Goal: Task Accomplishment & Management: Manage account settings

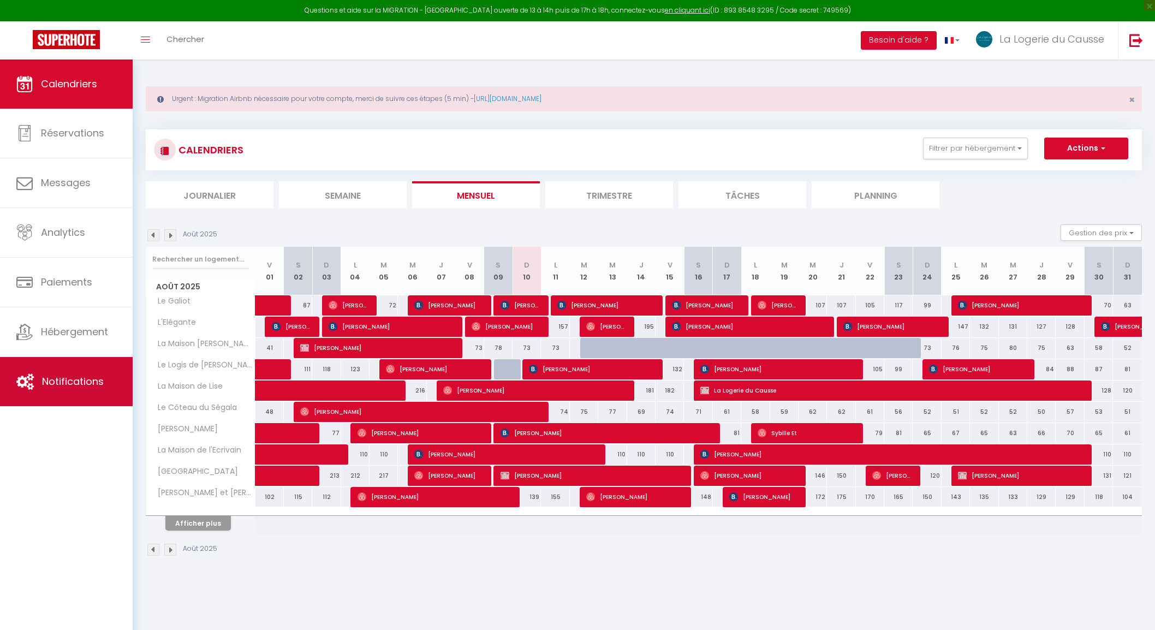
click at [83, 377] on span "Notifications" at bounding box center [73, 381] width 62 height 14
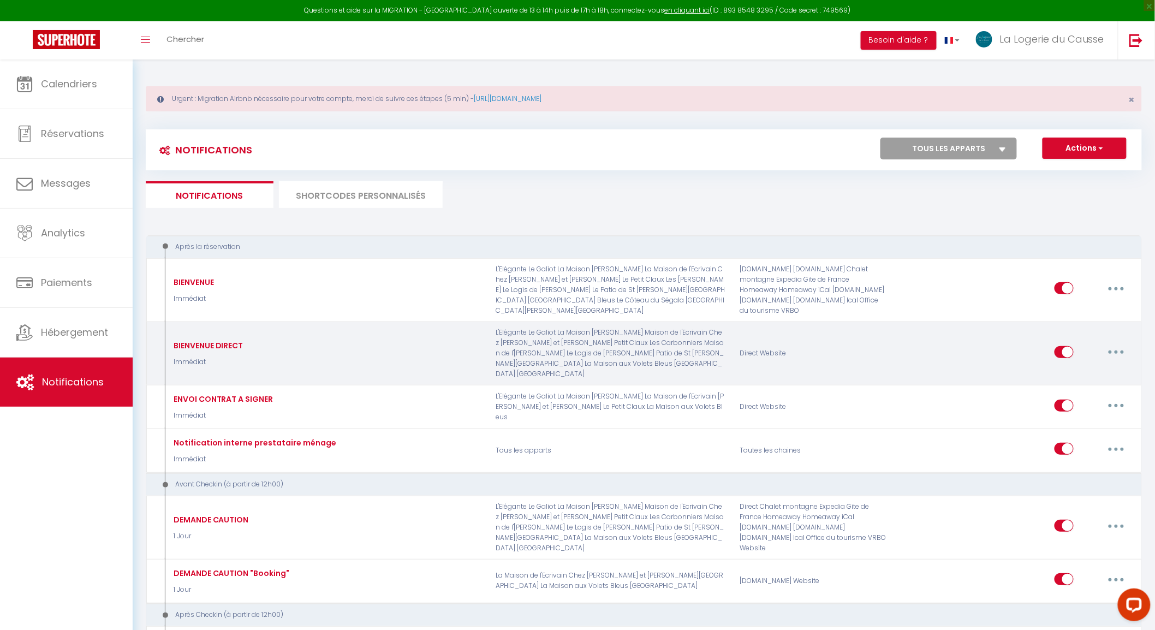
select select
checkbox input "false"
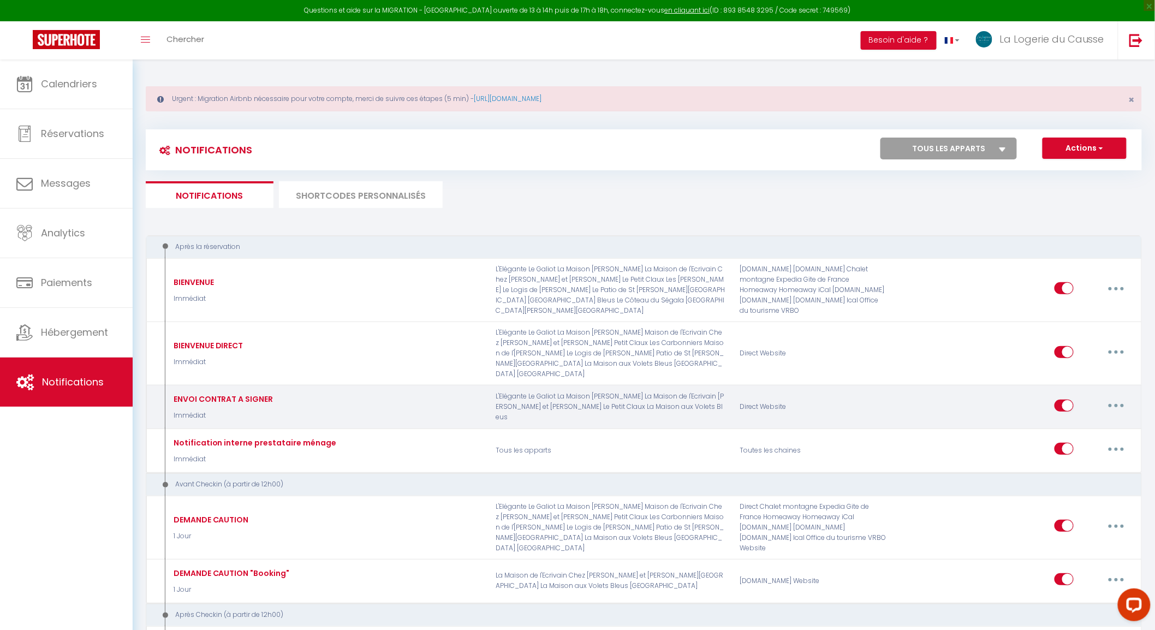
select select
checkbox input "false"
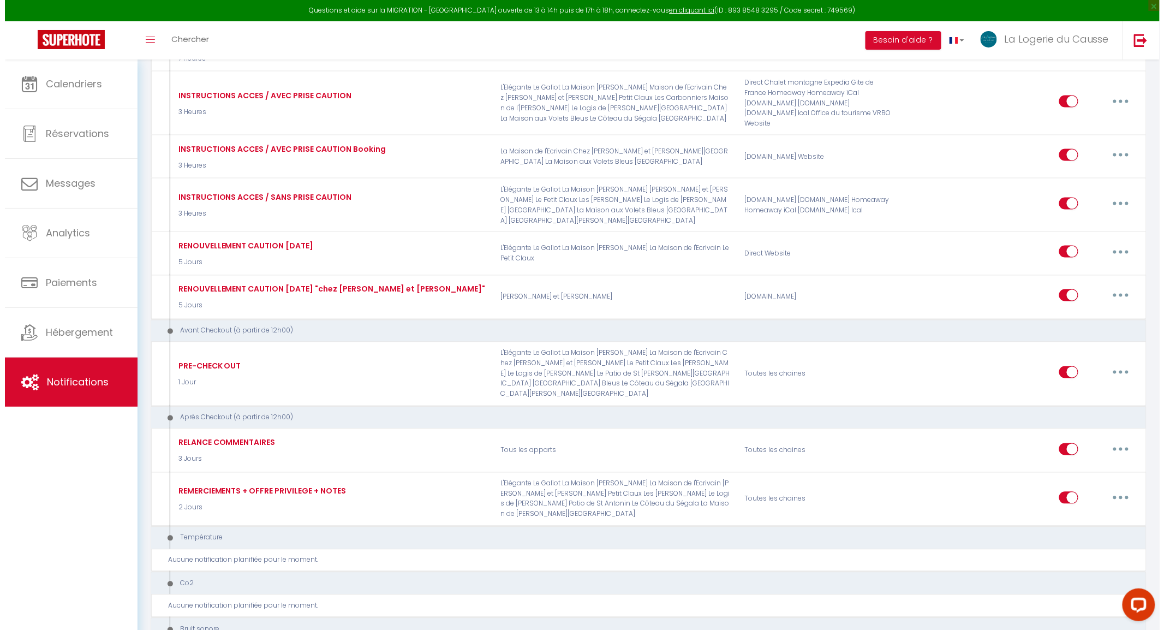
scroll to position [728, 0]
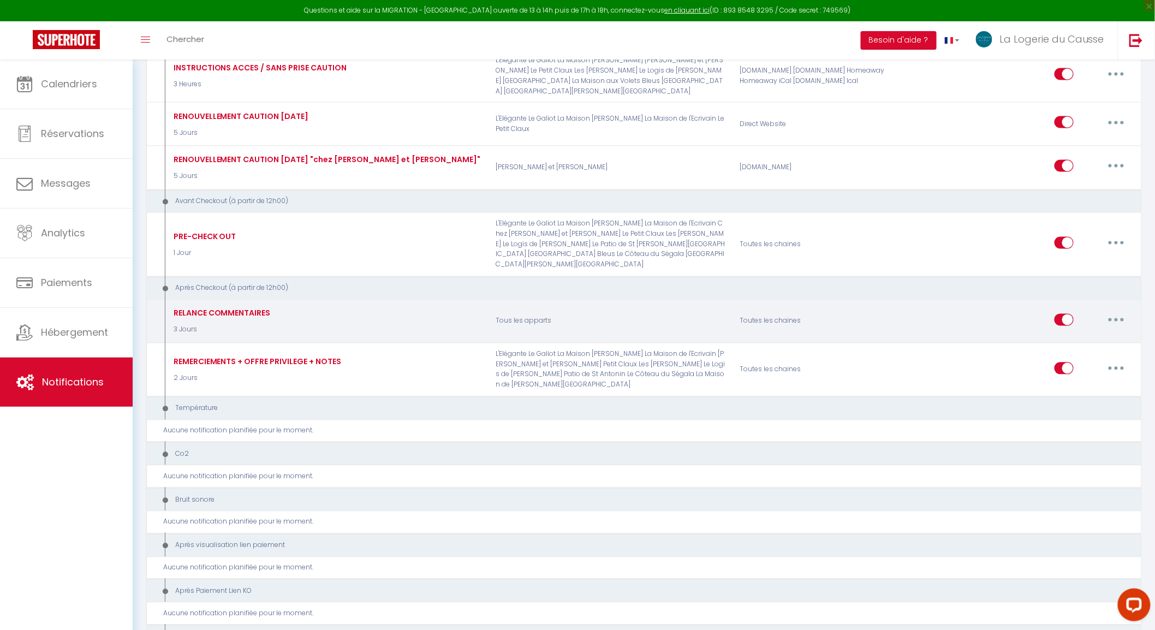
click at [1122, 311] on button "button" at bounding box center [1116, 319] width 31 height 17
click at [1084, 335] on link "Editer" at bounding box center [1088, 344] width 81 height 19
type input "RELANCE COMMENTAIRES"
select select "5"
select select "3 Jours"
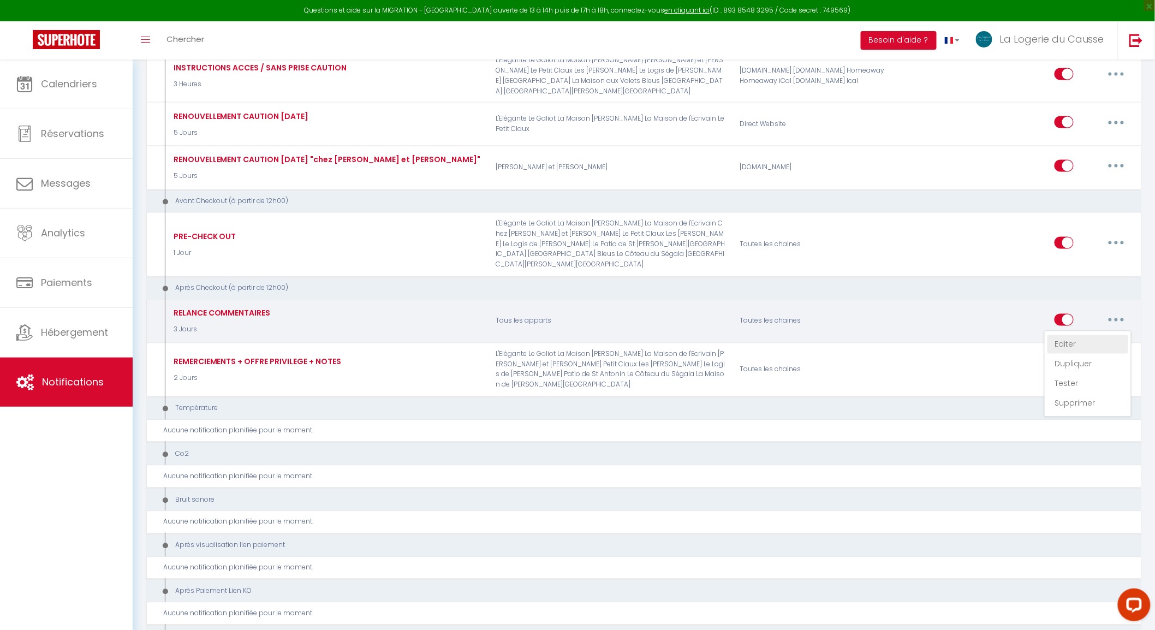
select select "if_booking_is_paid"
checkbox input "true"
checkbox input "false"
radio input "true"
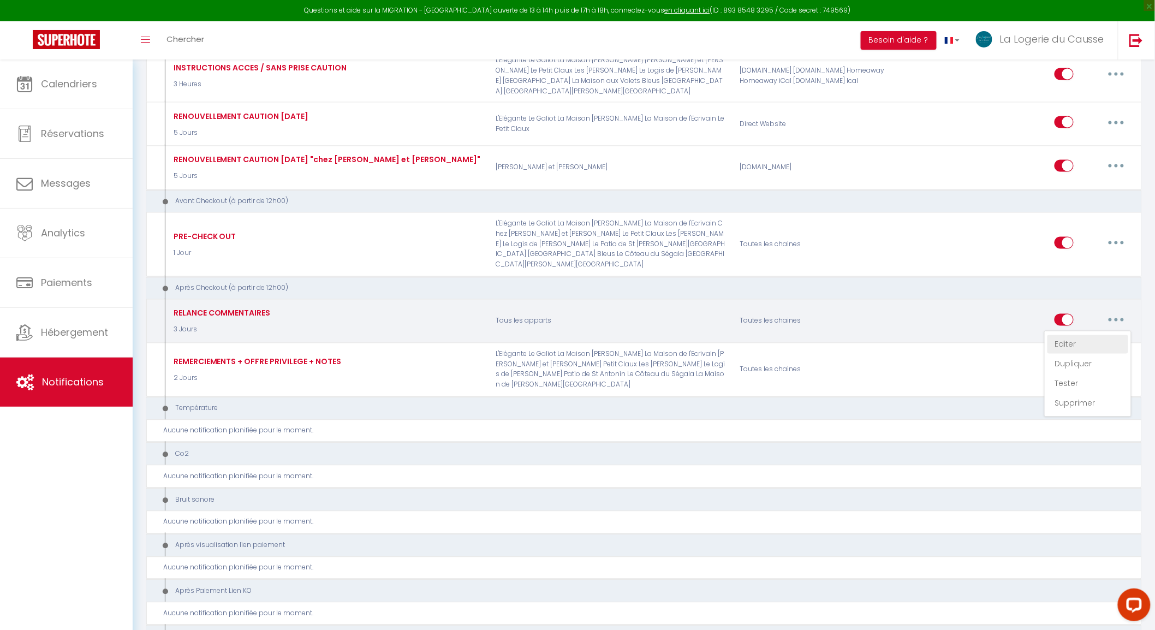
type input "[GUEST:FIRST_NAME], et si partagiez votre expérience !"
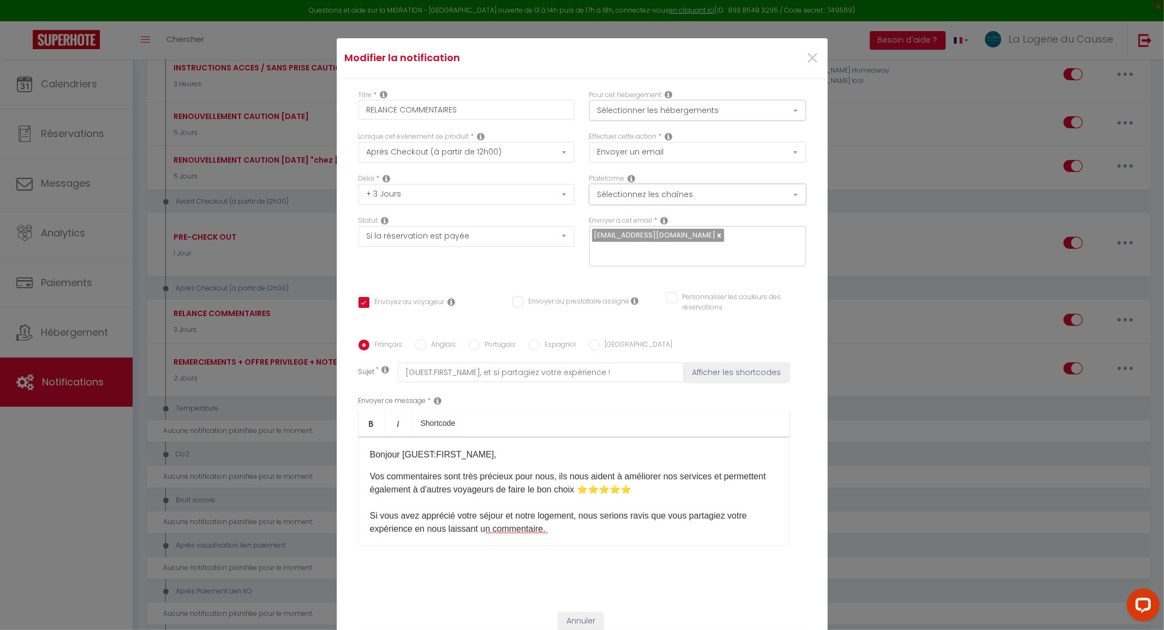
click at [718, 201] on button "Sélectionnez les chaînes" at bounding box center [698, 194] width 217 height 21
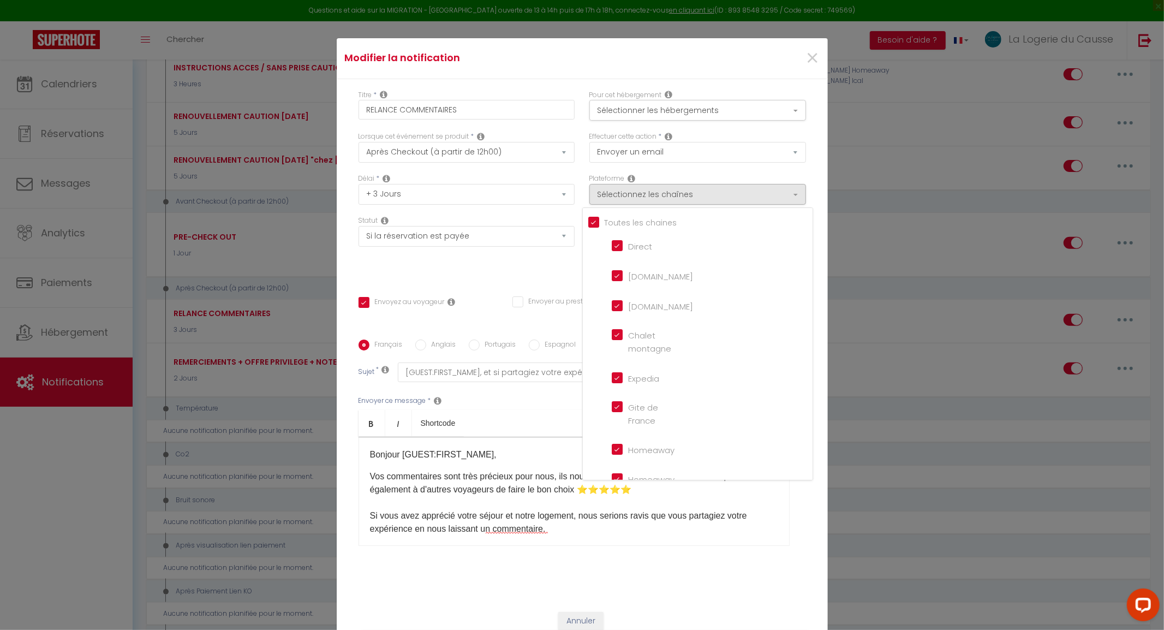
click at [620, 248] on input "Direct" at bounding box center [643, 245] width 62 height 11
checkbox input "false"
checkbox input "true"
checkbox input "false"
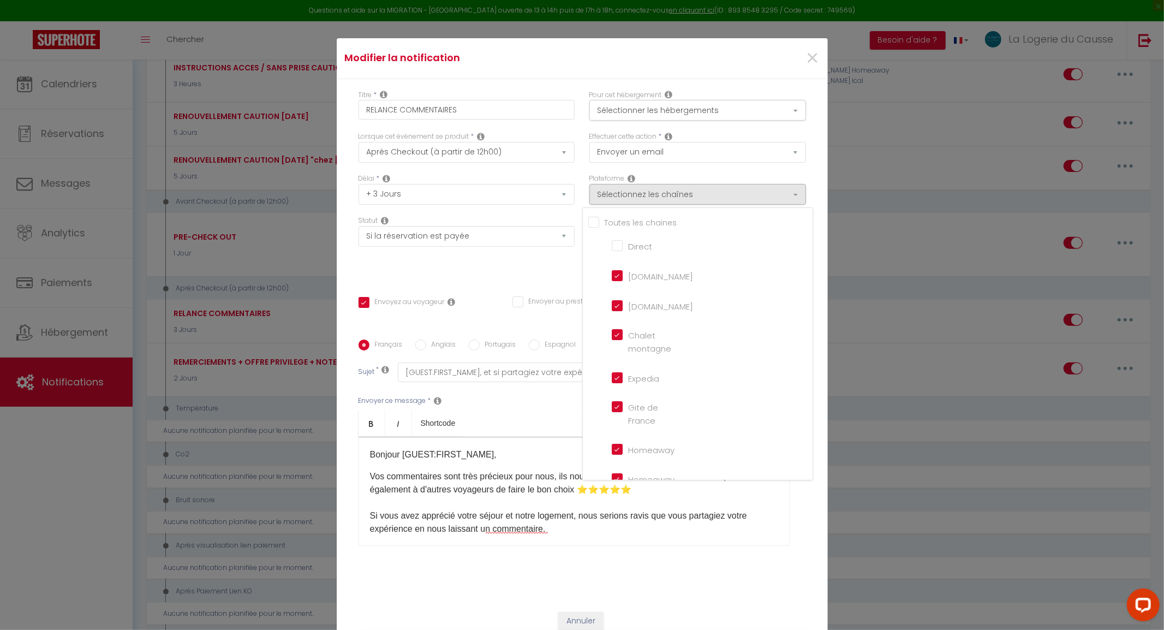
checkbox input "false"
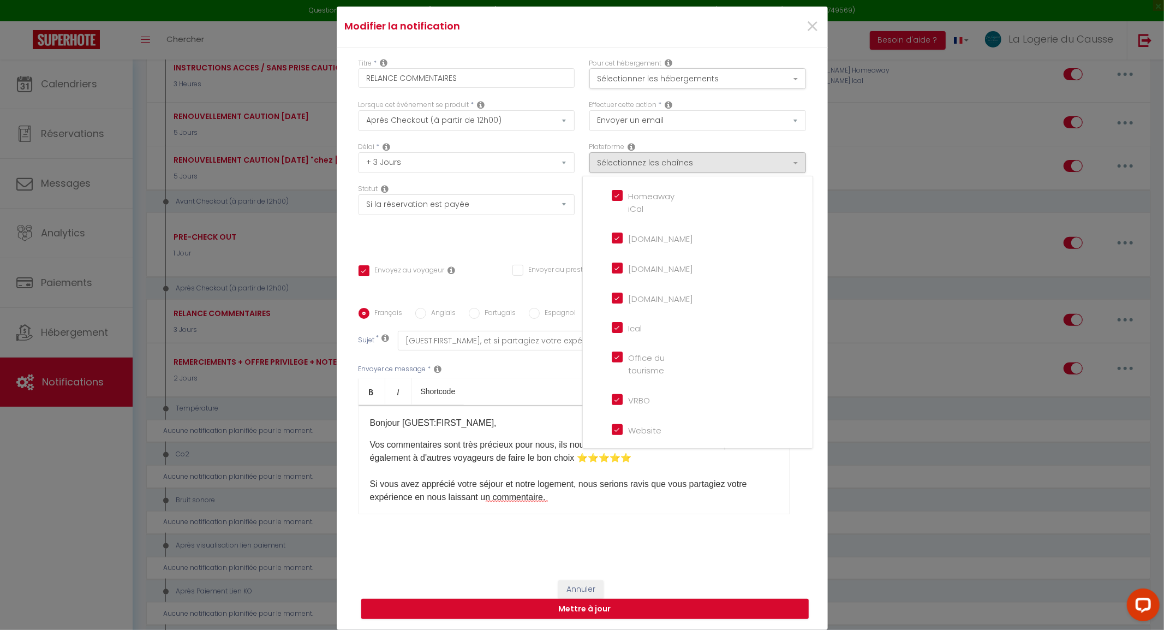
scroll to position [61, 0]
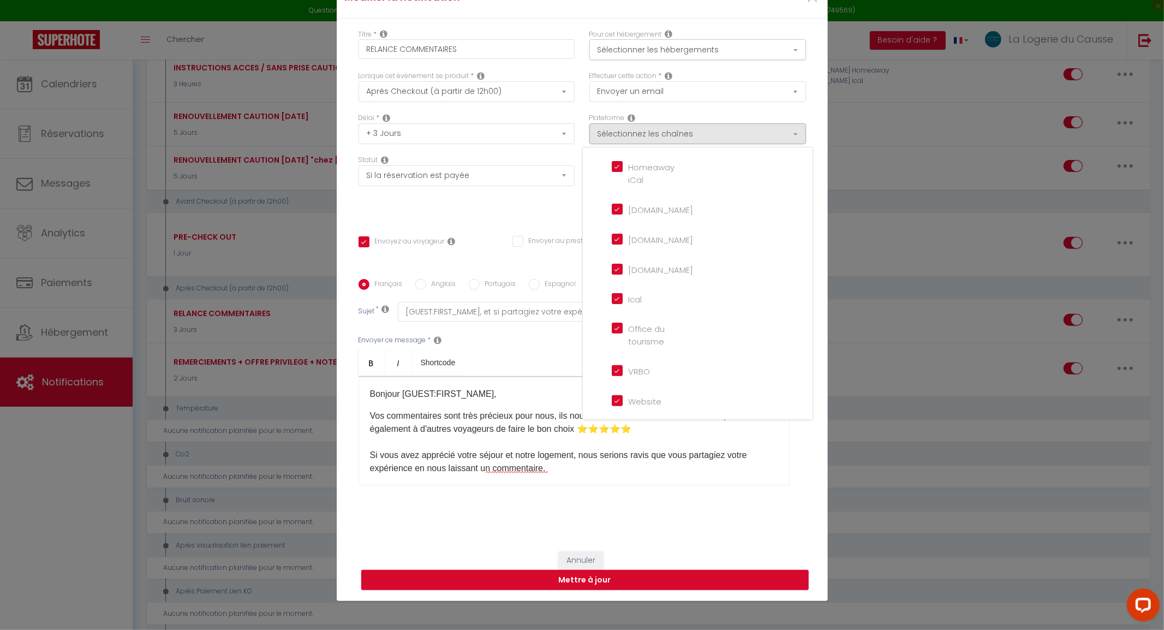
click at [614, 395] on input "Website" at bounding box center [643, 400] width 62 height 11
checkbox input "false"
checkbox input "true"
checkbox input "false"
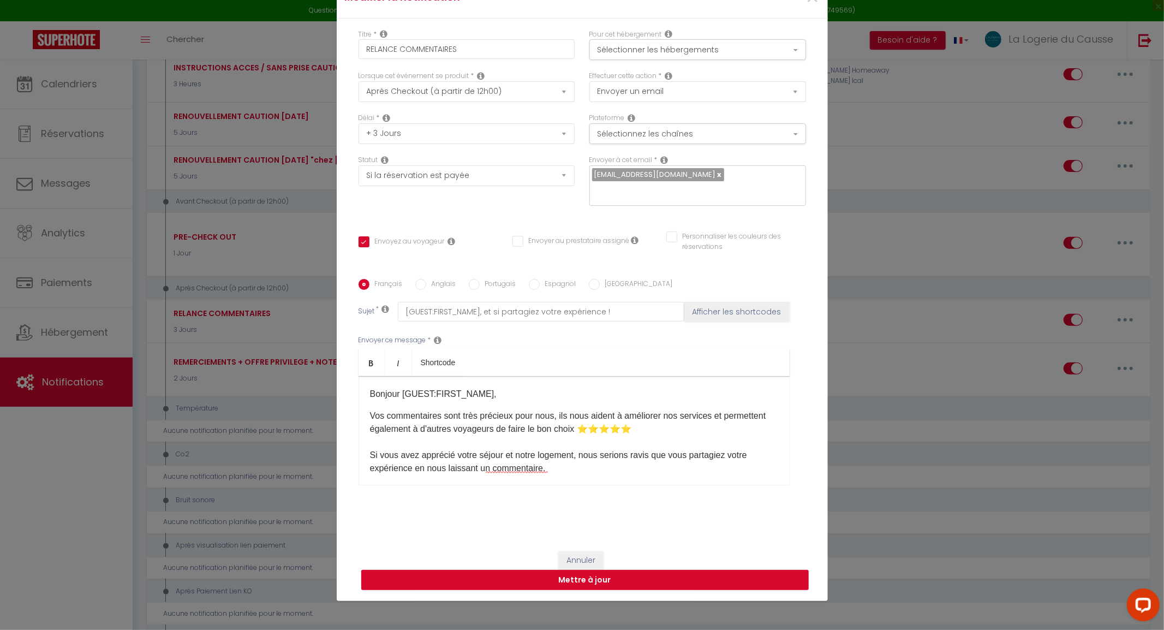
click at [615, 582] on button "Mettre à jour" at bounding box center [585, 580] width 448 height 21
checkbox input "true"
checkbox input "false"
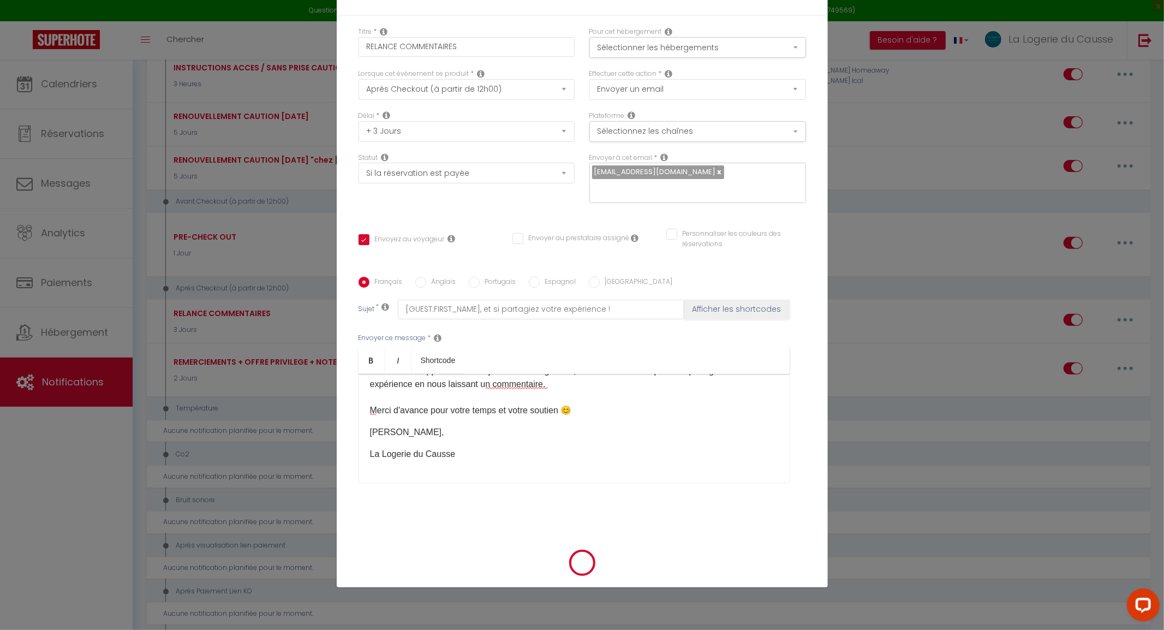
scroll to position [0, 0]
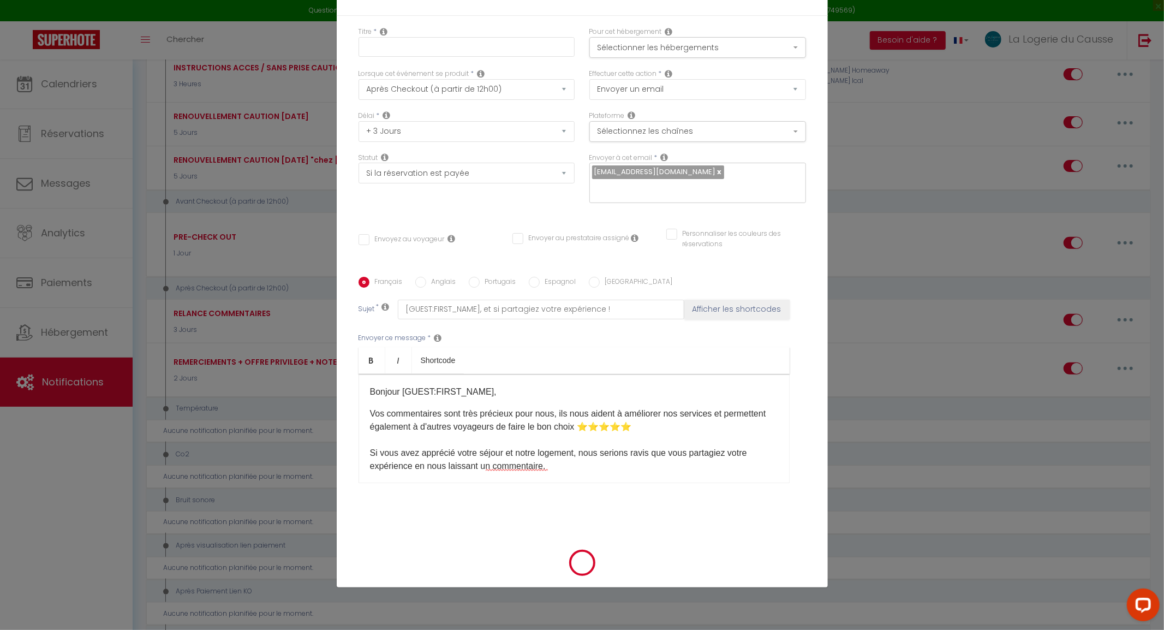
select select "1"
select select
checkbox input "false"
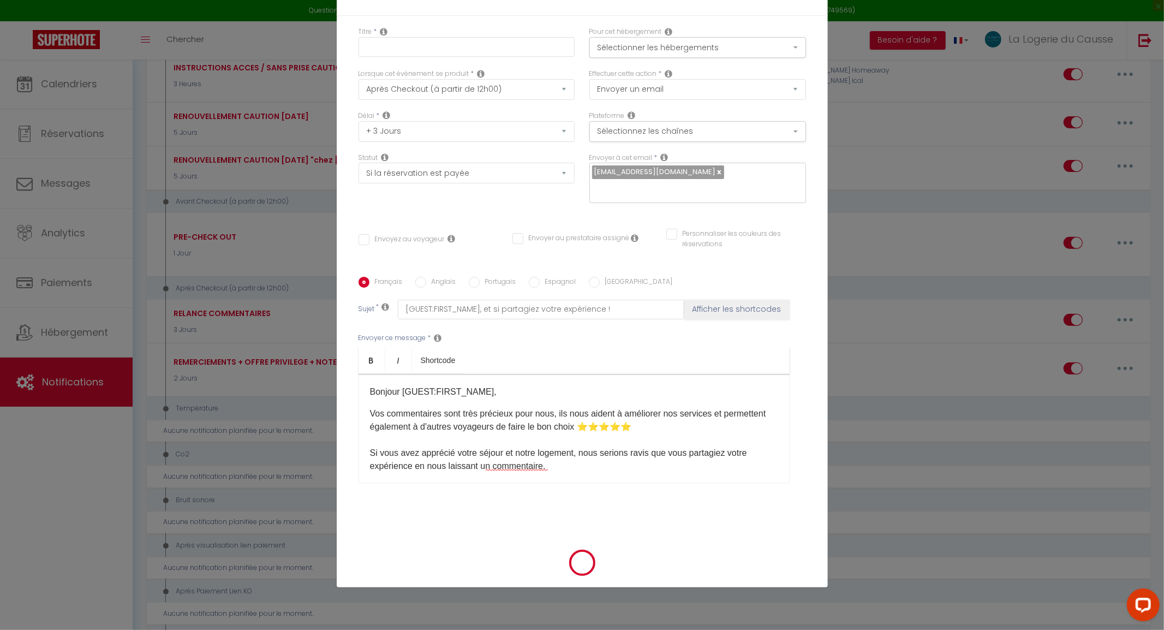
checkbox input "false"
radio input "false"
click at [1128, 319] on div "Après la réservation BIENVENUE Immédiat L'Elégante Le Galiot La Maison Emilie L…" at bounding box center [649, 625] width 1006 height 2234
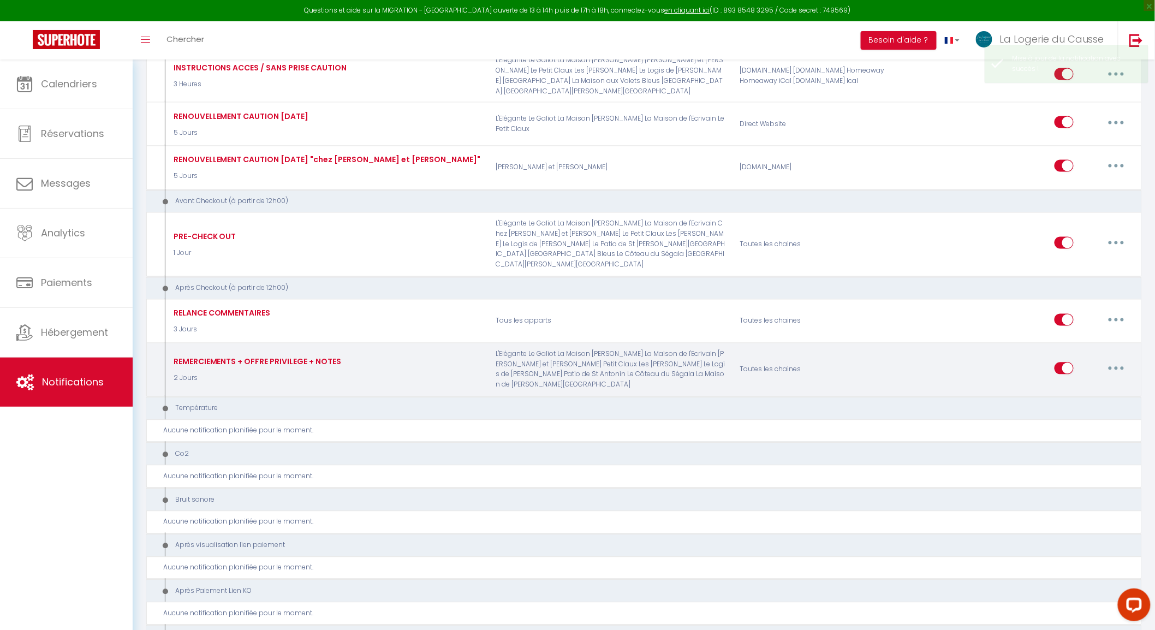
select select
checkbox input "false"
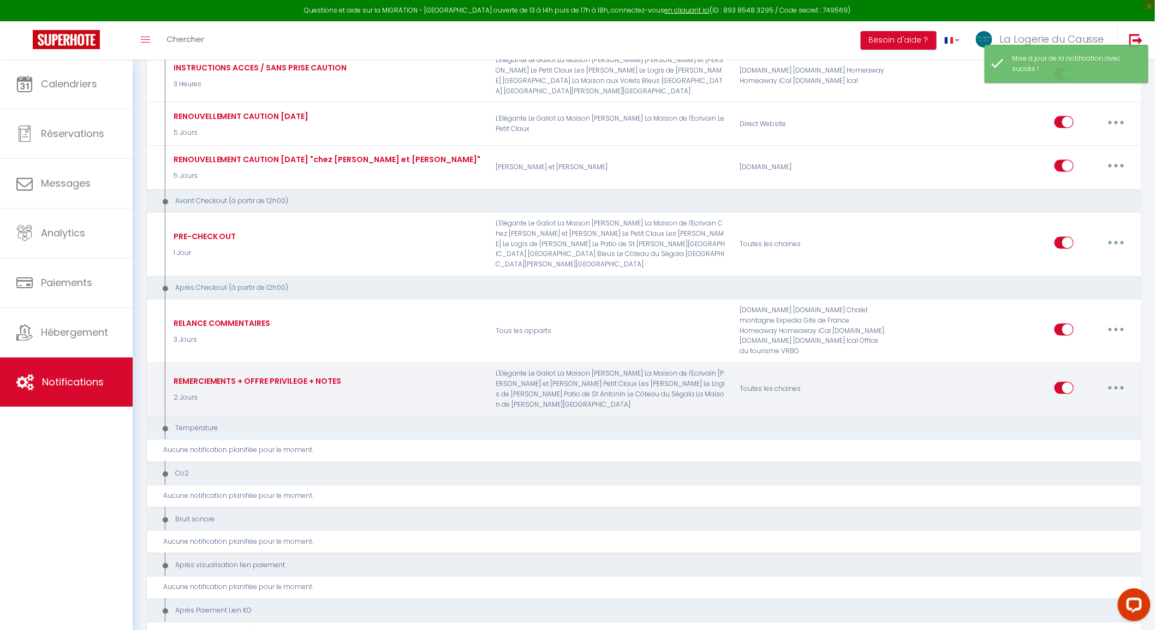
click at [1120, 379] on button "button" at bounding box center [1116, 387] width 31 height 17
click at [1063, 403] on link "Editer" at bounding box center [1088, 412] width 81 height 19
type input "REMERCIEMENTS + OFFRE PRIVILEGE + NOTES"
select select "5"
select select "2 Jours"
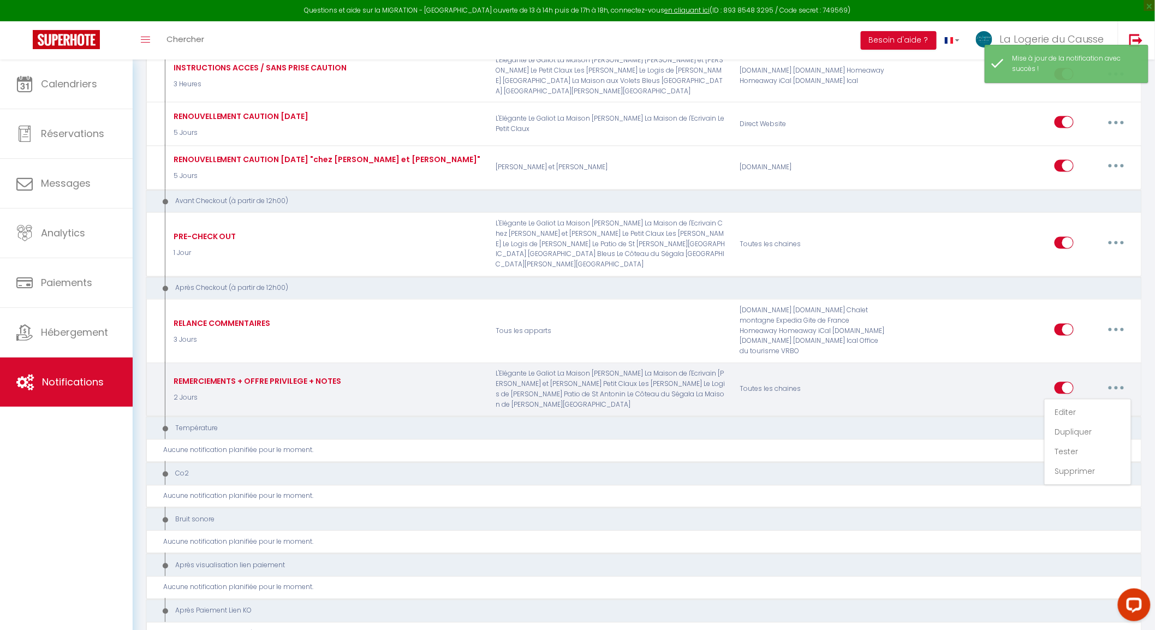
select select "if_booking_is_paid"
checkbox input "true"
checkbox input "false"
radio input "true"
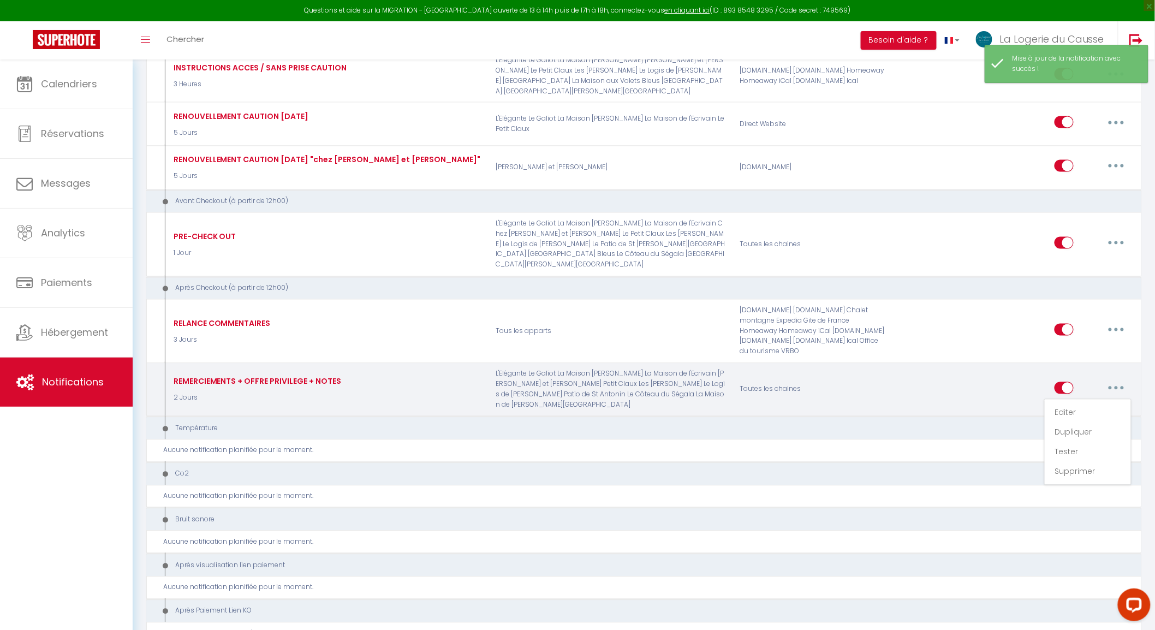
type input "[GUEST:FIRST_NAME], voici un cadeau pour vous avant de quitter [RENTAL:CITY]"
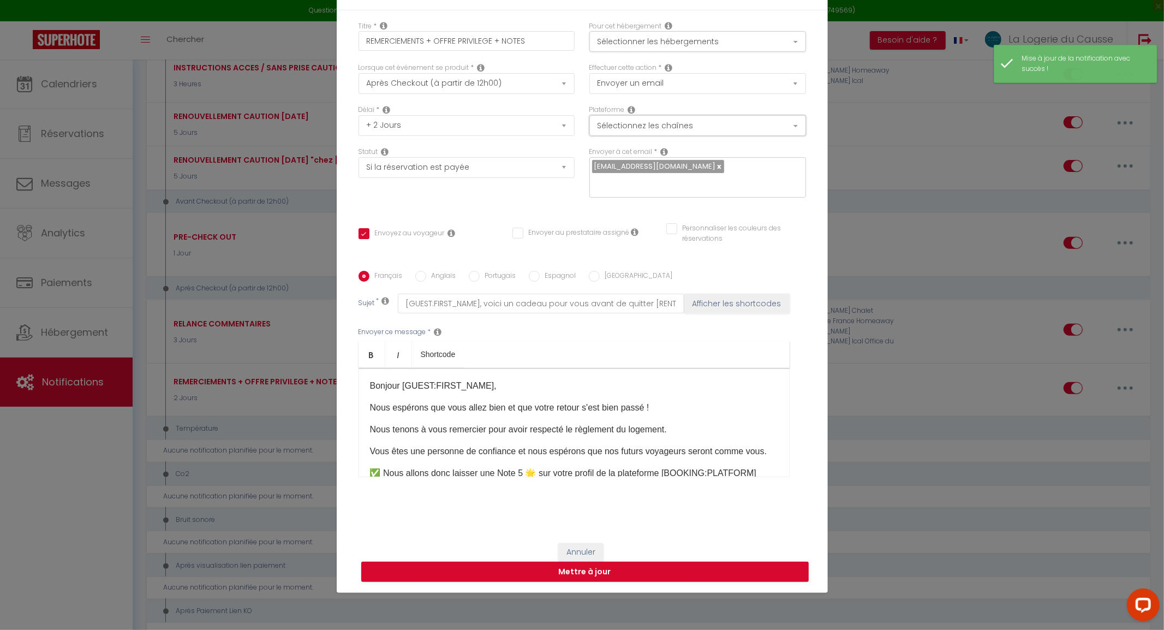
drag, startPoint x: 689, startPoint y: 127, endPoint x: 685, endPoint y: 142, distance: 16.1
click at [690, 127] on button "Sélectionnez les chaînes" at bounding box center [698, 125] width 217 height 21
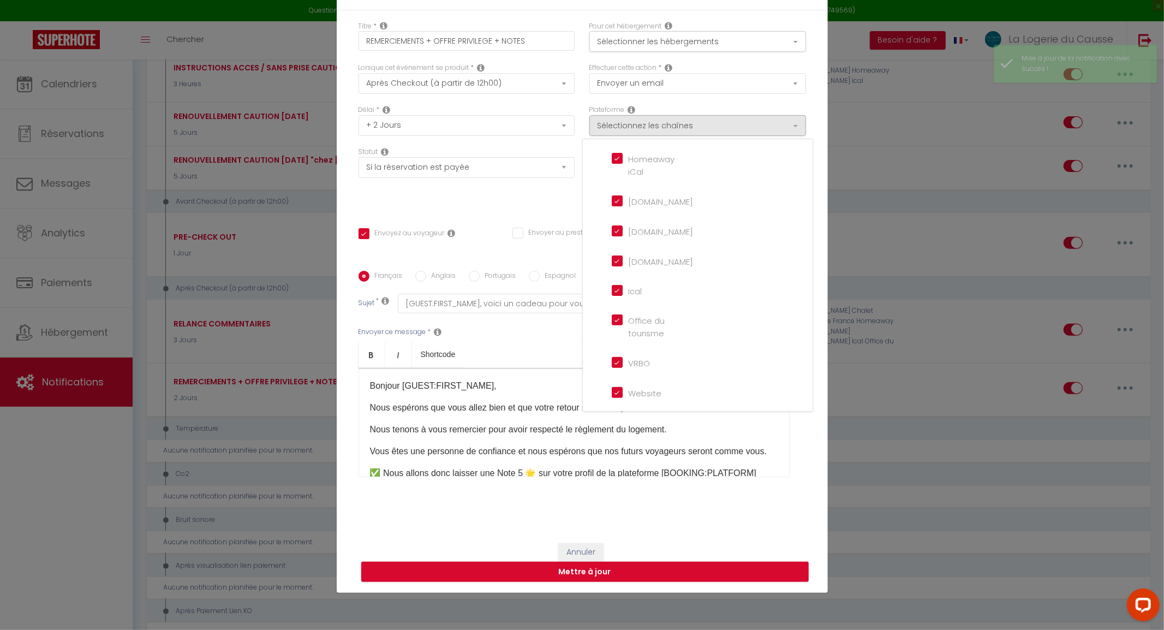
click at [618, 388] on input "Website" at bounding box center [643, 392] width 62 height 11
checkbox input "false"
checkbox input "true"
checkbox input "false"
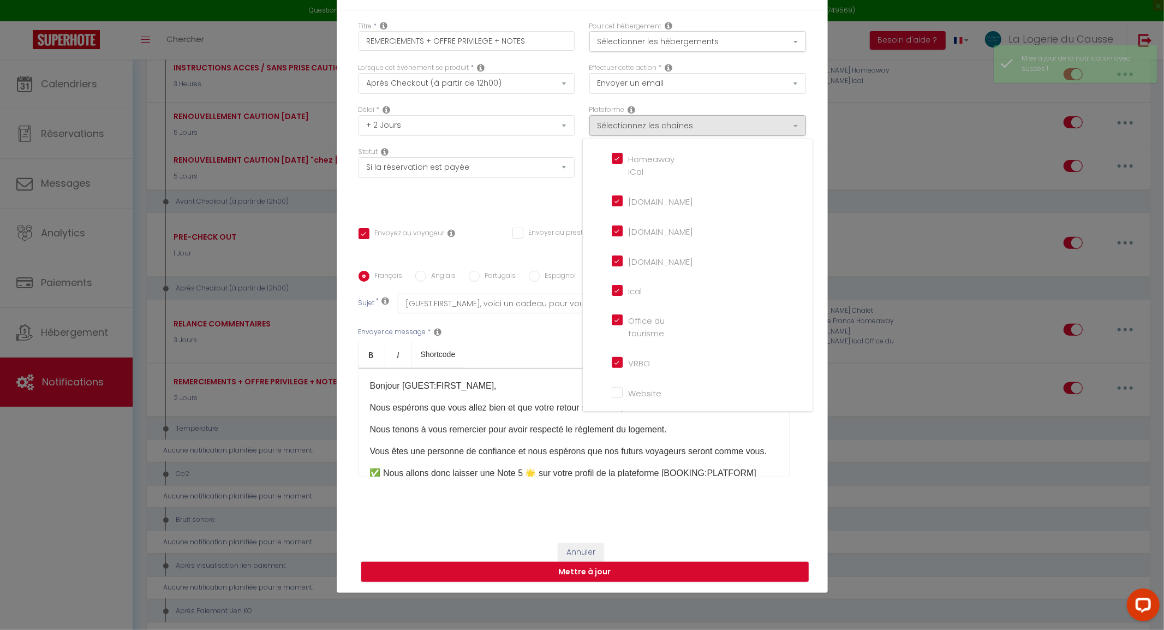
checkbox input "false"
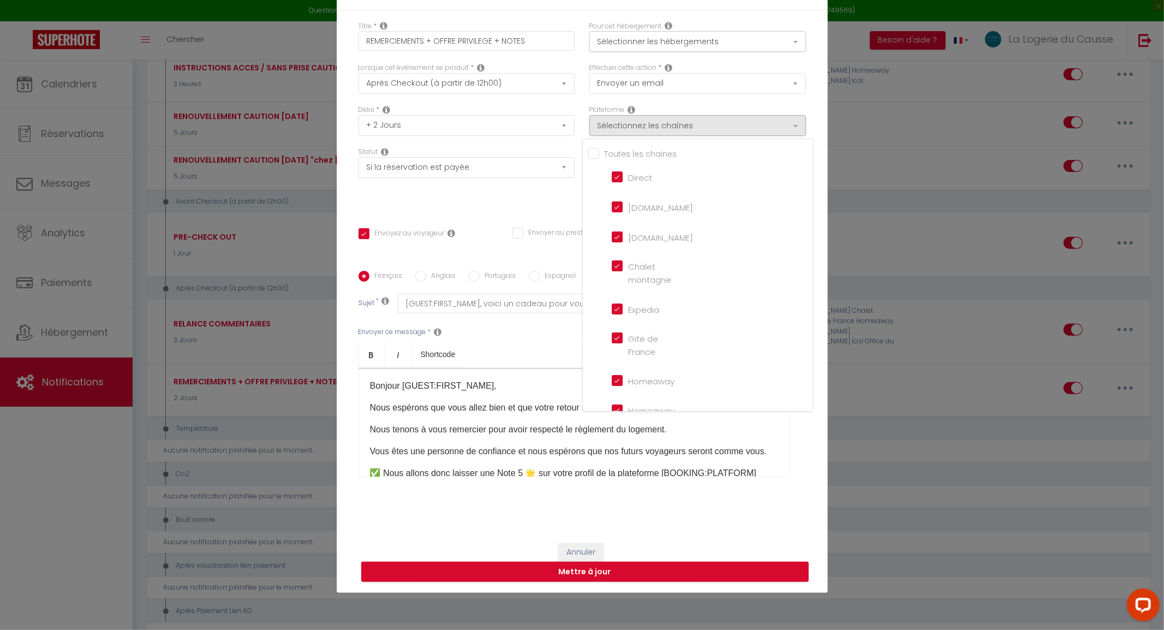
click at [615, 176] on input "Direct" at bounding box center [643, 176] width 62 height 11
checkbox input "false"
checkbox input "true"
checkbox input "false"
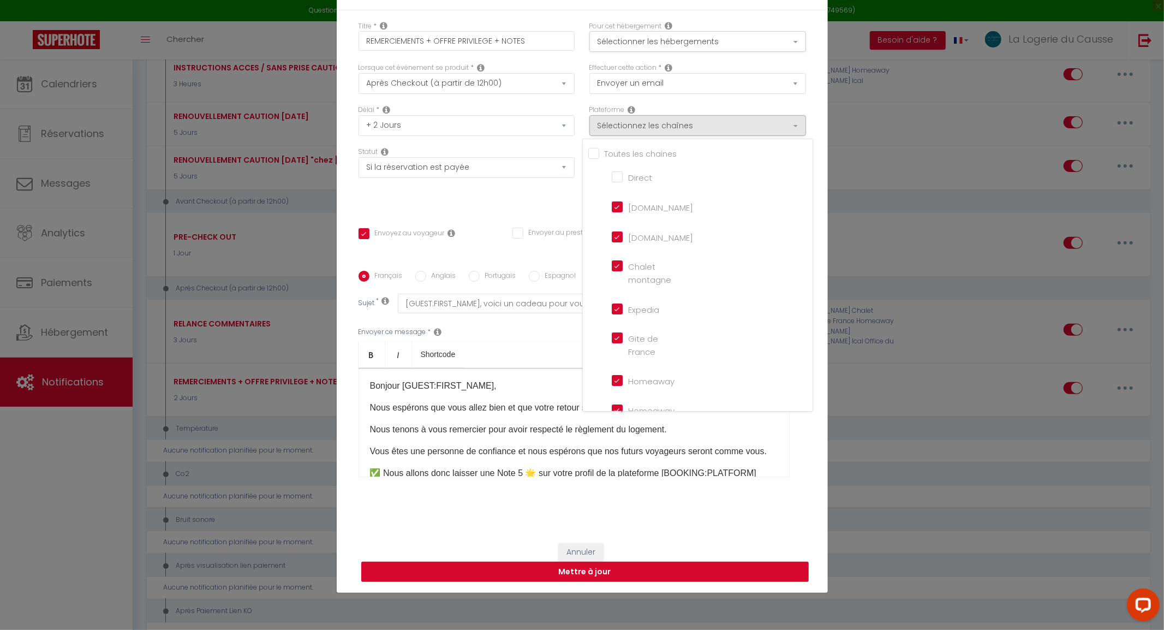
click at [588, 572] on button "Mettre à jour" at bounding box center [585, 572] width 448 height 21
checkbox input "true"
checkbox input "false"
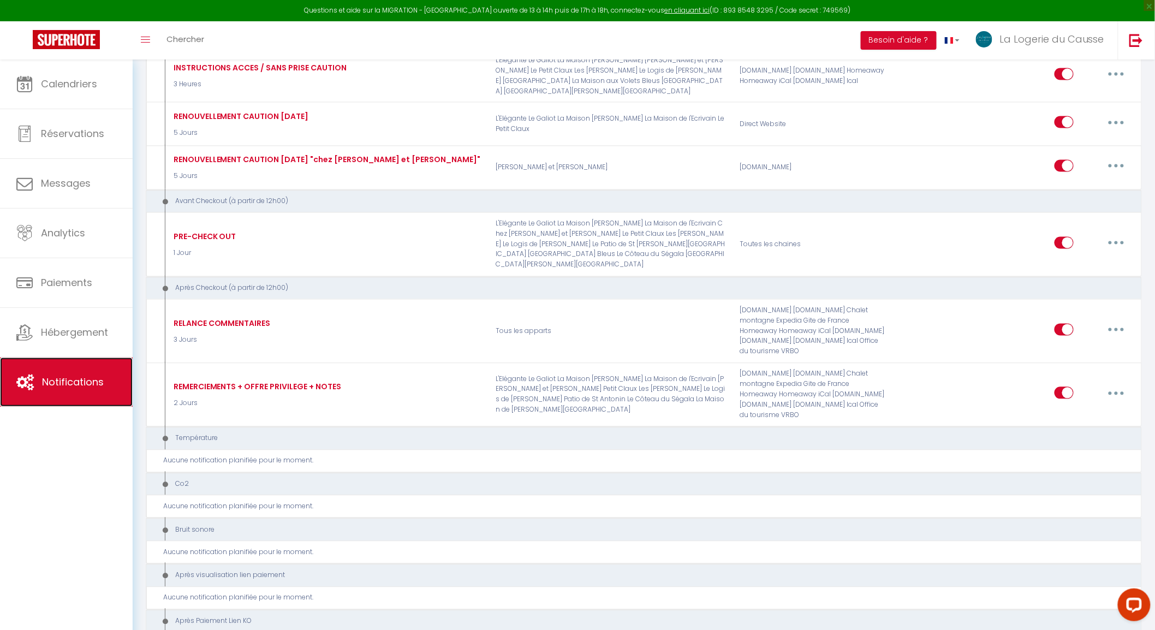
click at [83, 381] on span "Notifications" at bounding box center [73, 382] width 62 height 14
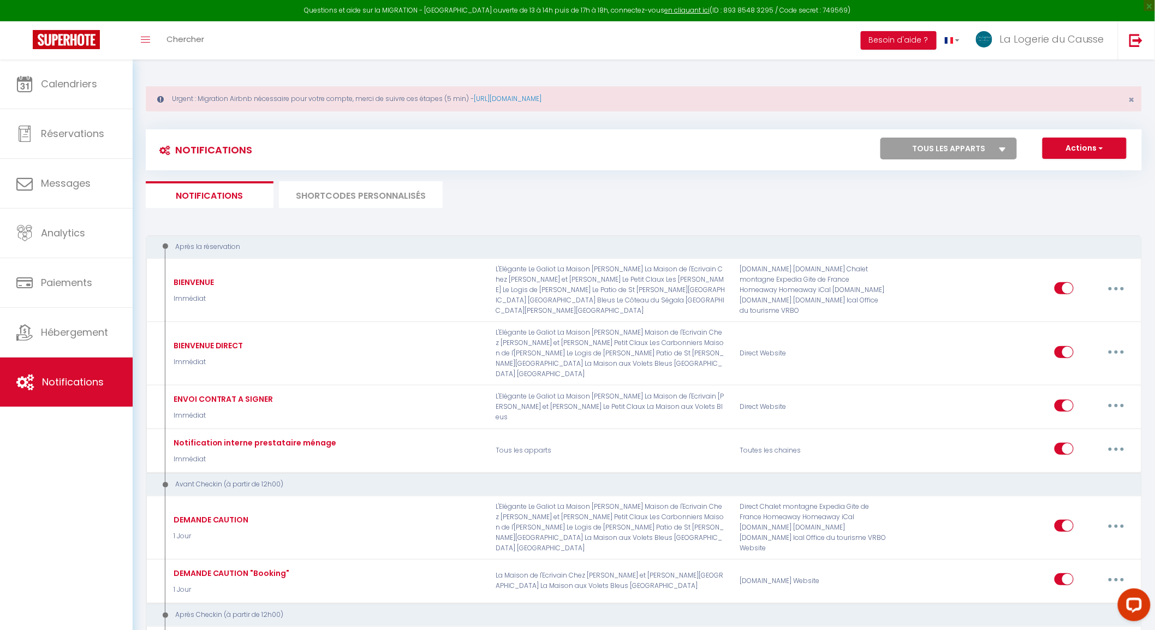
click at [360, 199] on li "SHORTCODES PERSONNALISÉS" at bounding box center [361, 194] width 164 height 27
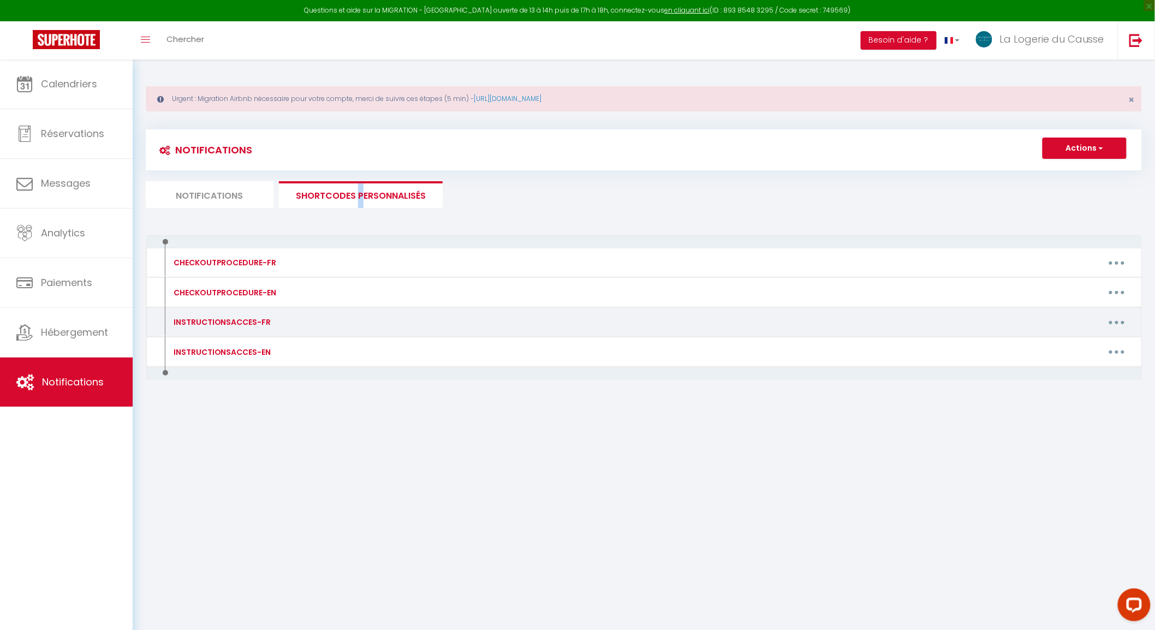
click at [1121, 323] on button "button" at bounding box center [1117, 321] width 31 height 17
click at [1083, 343] on link "Editer" at bounding box center [1088, 347] width 81 height 19
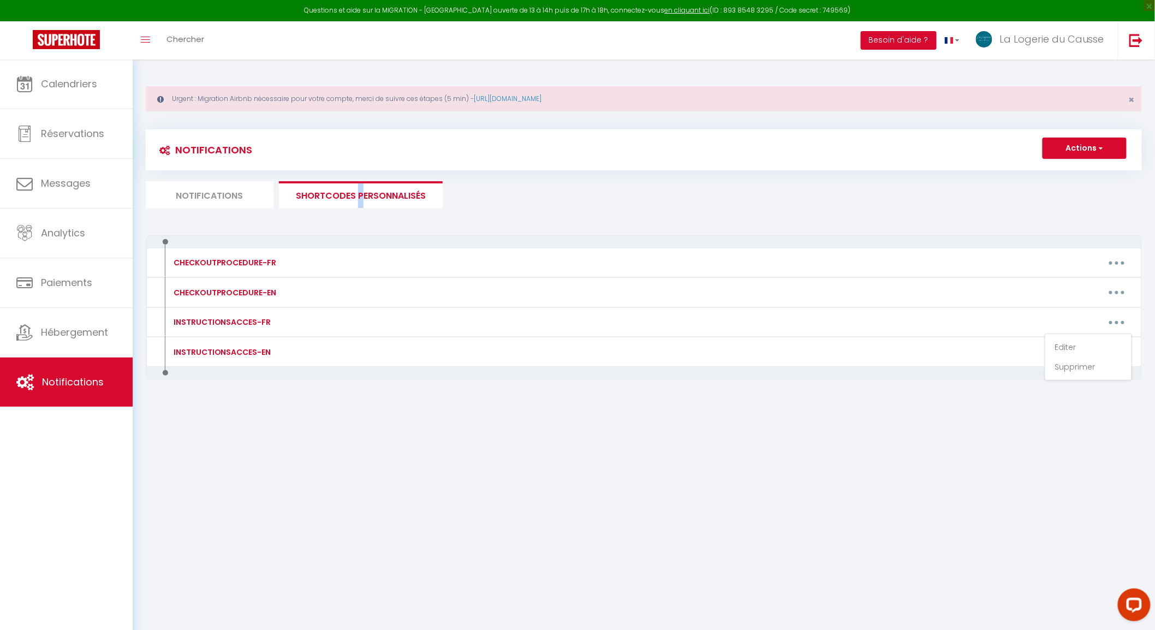
type input "INSTRUCTIONSACCES-FR"
type textarea "Instructions d'accès-FR"
type textarea "Voici les instructions pour votre arrivée dans le logement : Adresse : Rue Plan…"
type textarea "Voici les instructions pour votre arrivée dans le logement : [STREET_ADDRESS][P…"
type textarea "Voici les instructions pour votre arrivée dans le logement : La Maison [PERSON_…"
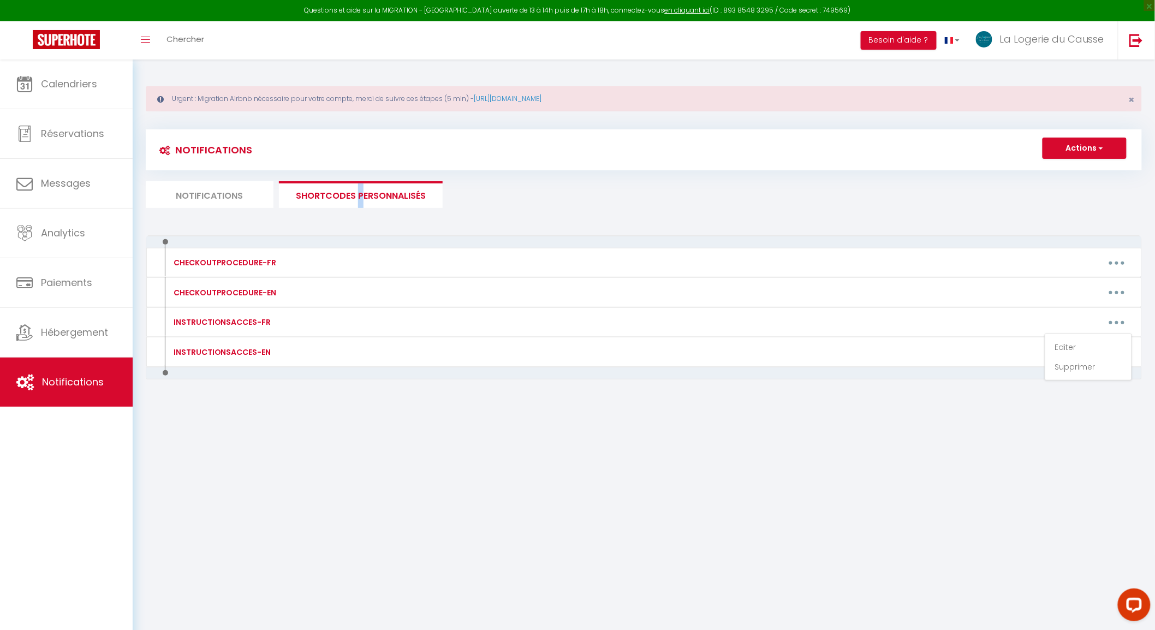
type textarea "Voici les instructions pour votre arrivée dans le logement : [STREET_ADDRESS] ➡…"
type textarea "Voici les instructions pour votre arrivée dans le logement : Le [GEOGRAPHIC_DAT…"
type textarea "Voici les instructions pour votre arrivée dans le logement : [PERSON_NAME] [STR…"
type textarea "Voici les instructions pour votre arrivée dans le logement : Le Falgayrenq 1220…"
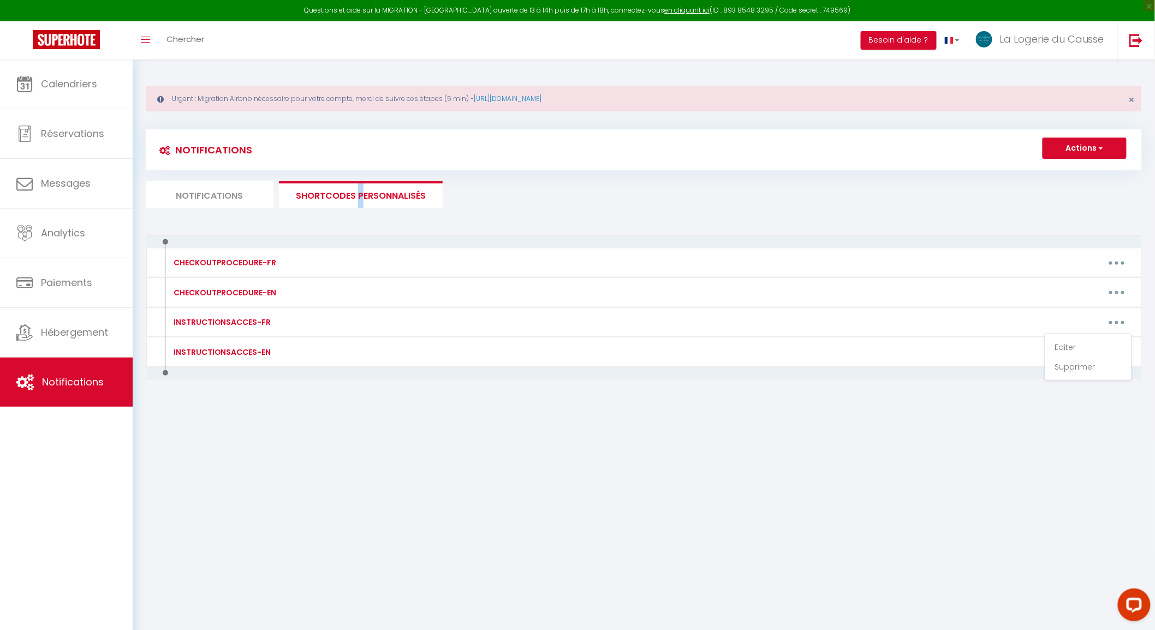
type textarea "Voici les instructions pour votre arrivée dans le logement : Adresse : [GEOGRAP…"
type textarea "Voici les instructions pour votre arrivée dans le logement : [URL][DOMAIN_NAME]…"
type textarea "Voici les instructions pour votre arrivée dans le logement : La Maison du Mespo…"
type textarea "Voici les instructions pour votre arrivée dans le logement : Les Carbonniers [S…"
type textarea "Voici les instructions pour votre arrivée dans le logement : La Maison aux Vole…"
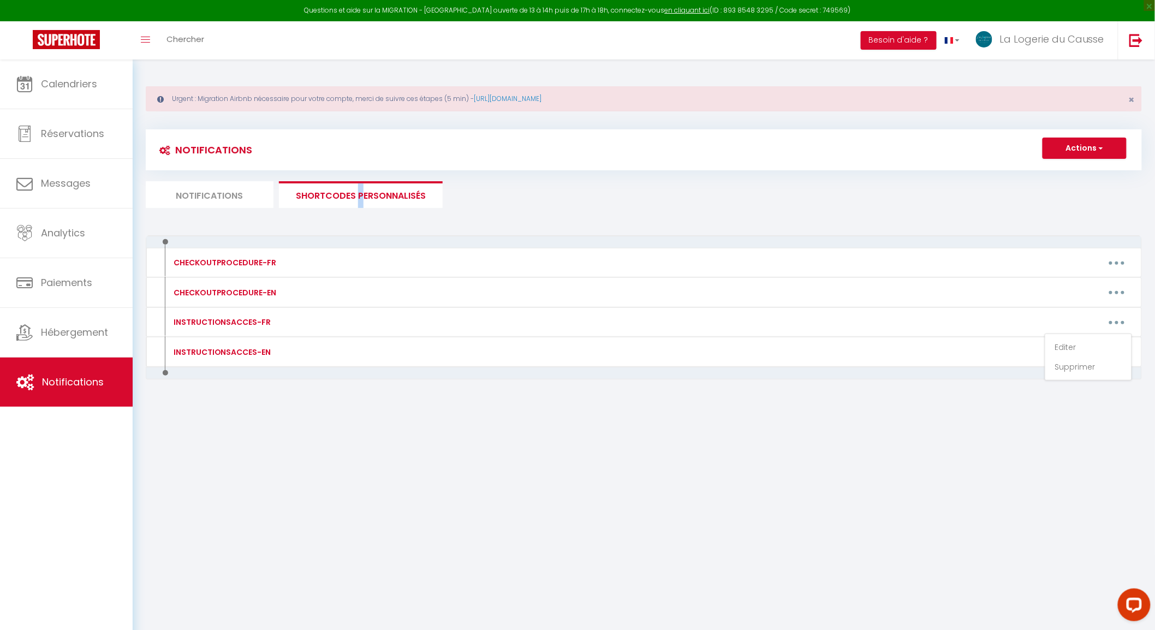
type textarea "Voici les instructions pour votre arrivée dans le logement : [STREET_ADDRESS] […"
type textarea "L'ipsumdo sit 2 ame Cons Adipisc el 6 sed doe Tempor incid ut LAB, 97601 Et Dol…"
type textarea "Voici les instructions pour votre arrivée dans le logement : Le Bourg 12220 Pey…"
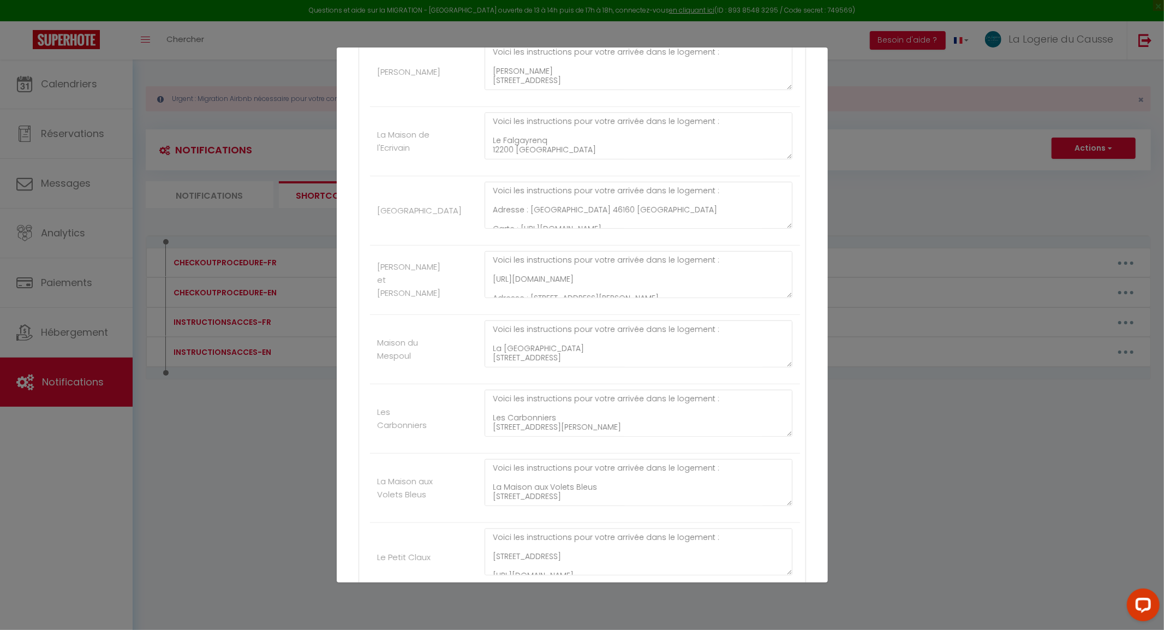
scroll to position [667, 0]
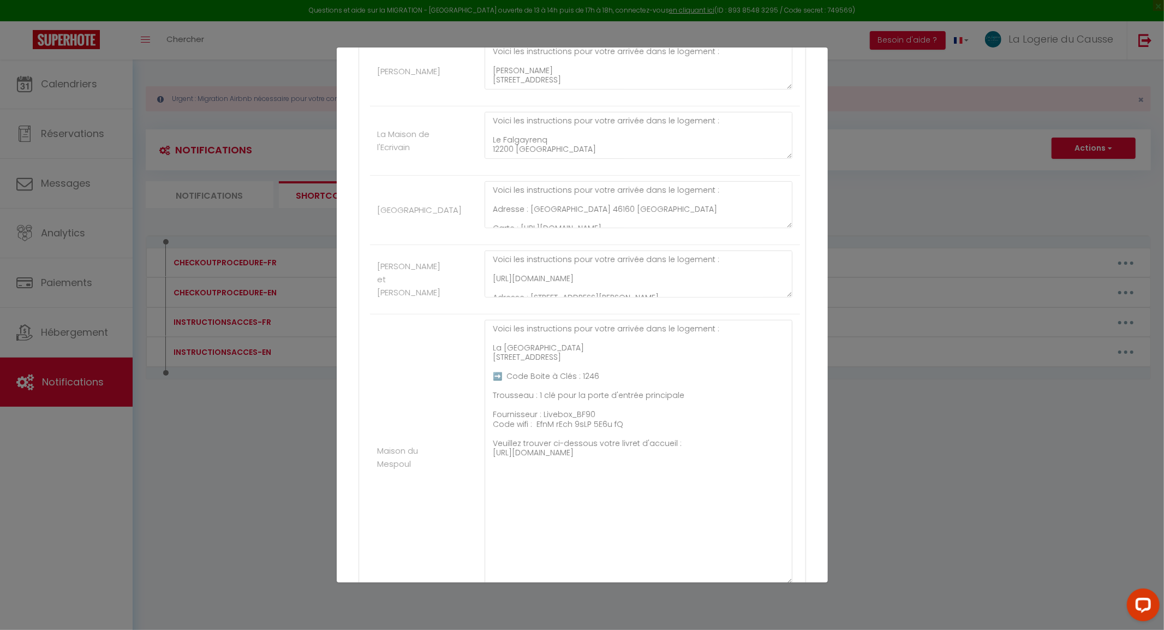
drag, startPoint x: 781, startPoint y: 364, endPoint x: 787, endPoint y: 573, distance: 209.7
click at [815, 580] on div "Nom * INSTRUCTIONSACCES-FR Contenu * Instructions d'accès-FR Pour cet hébergeme…" at bounding box center [582, 209] width 491 height 1577
click at [530, 506] on textarea "Voici les instructions pour votre arrivée dans le logement : La Maison du Mespo…" at bounding box center [639, 451] width 308 height 263
click at [564, 474] on textarea "Voici les instructions pour votre arrivée dans le logement : La Maison du Mespo…" at bounding box center [639, 451] width 308 height 263
paste textarea "[URL][DOMAIN_NAME]"
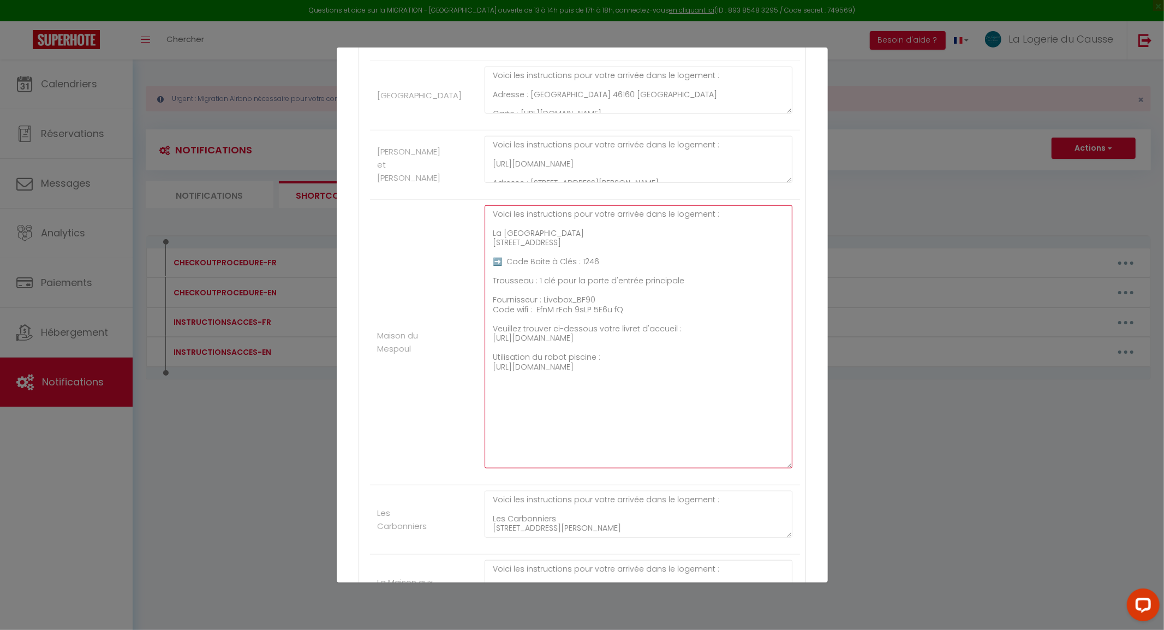
scroll to position [788, 0]
click at [603, 372] on textarea "Voici les instructions pour votre arrivée dans le logement : La Maison du Mespo…" at bounding box center [639, 330] width 308 height 263
click at [500, 361] on textarea "Voici les instructions pour votre arrivée dans le logement : La Maison du Mespo…" at bounding box center [639, 330] width 308 height 263
click at [509, 294] on textarea "Voici les instructions pour votre arrivée dans le logement : La Maison du Mespo…" at bounding box center [639, 330] width 308 height 263
click at [760, 296] on textarea "Voici les instructions pour votre arrivée dans le logement : La Maison du Mespo…" at bounding box center [639, 330] width 308 height 263
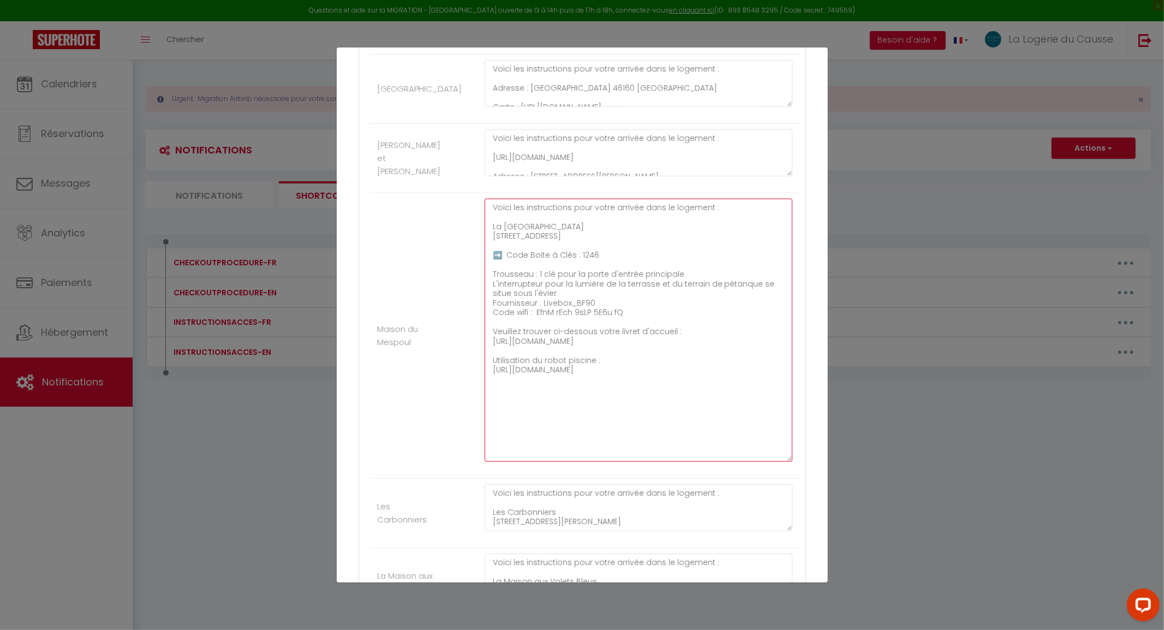
click at [486, 293] on textarea "Voici les instructions pour votre arrivée dans le logement : La Maison du Mespo…" at bounding box center [639, 330] width 308 height 263
click at [560, 316] on textarea "Voici les instructions pour votre arrivée dans le logement : La Maison du Mespo…" at bounding box center [639, 330] width 308 height 263
type textarea "Voici les instructions pour votre arrivée dans le logement : La Maison du Mespo…"
click at [606, 429] on textarea "Voici les instructions pour votre arrivée dans le logement : La Maison du Mespo…" at bounding box center [639, 330] width 308 height 263
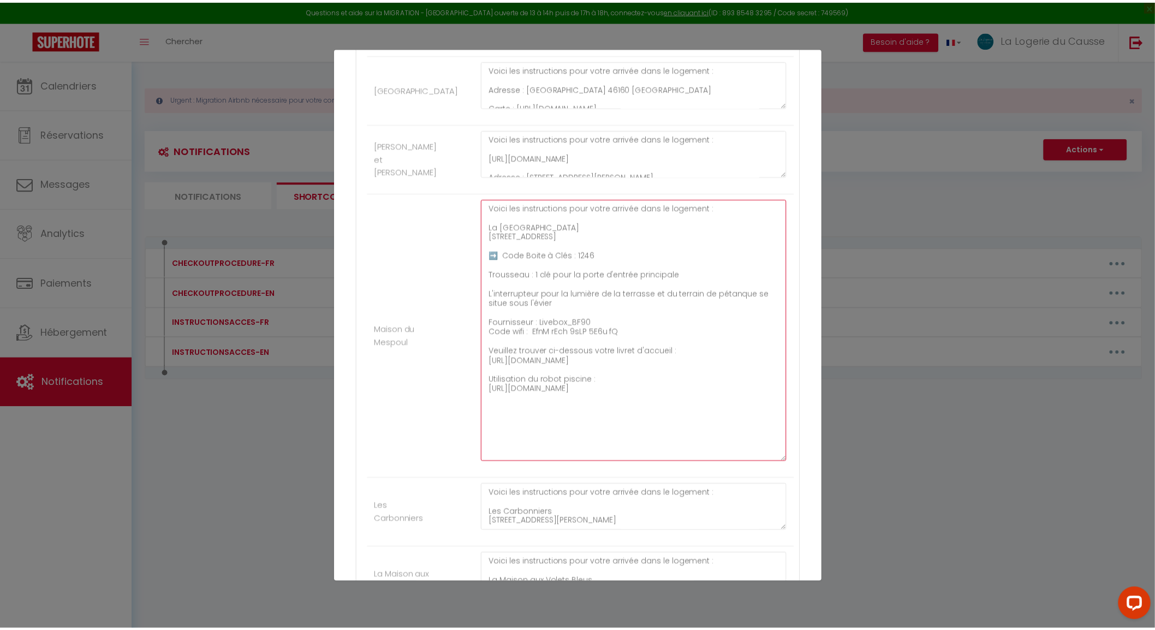
scroll to position [1123, 0]
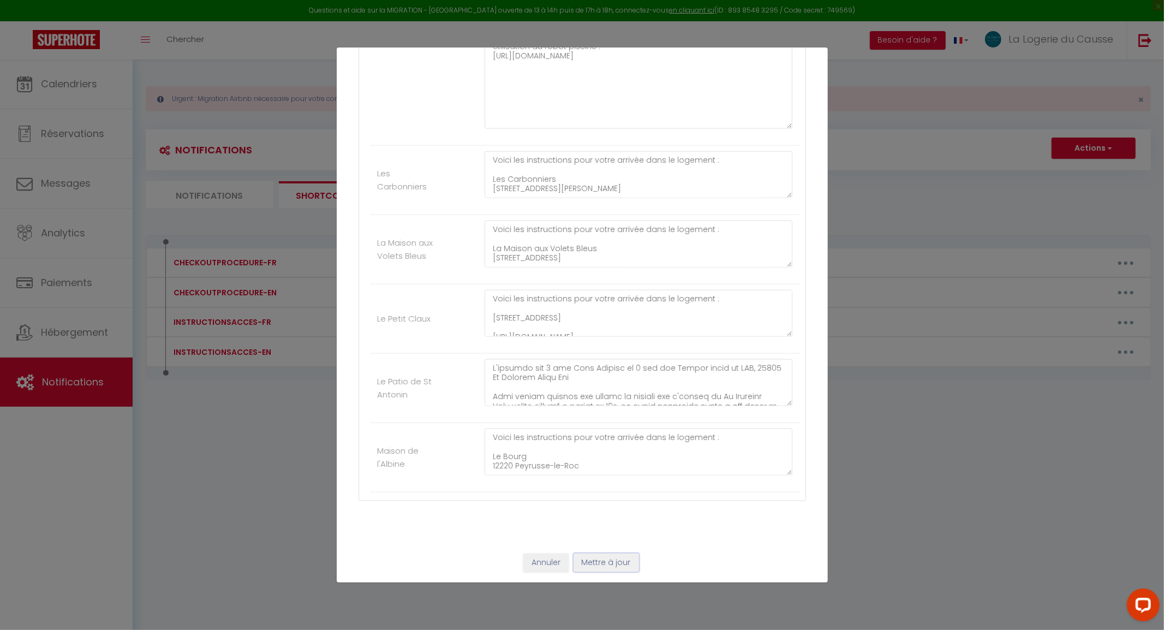
click at [614, 564] on button "Mettre à jour" at bounding box center [607, 563] width 66 height 19
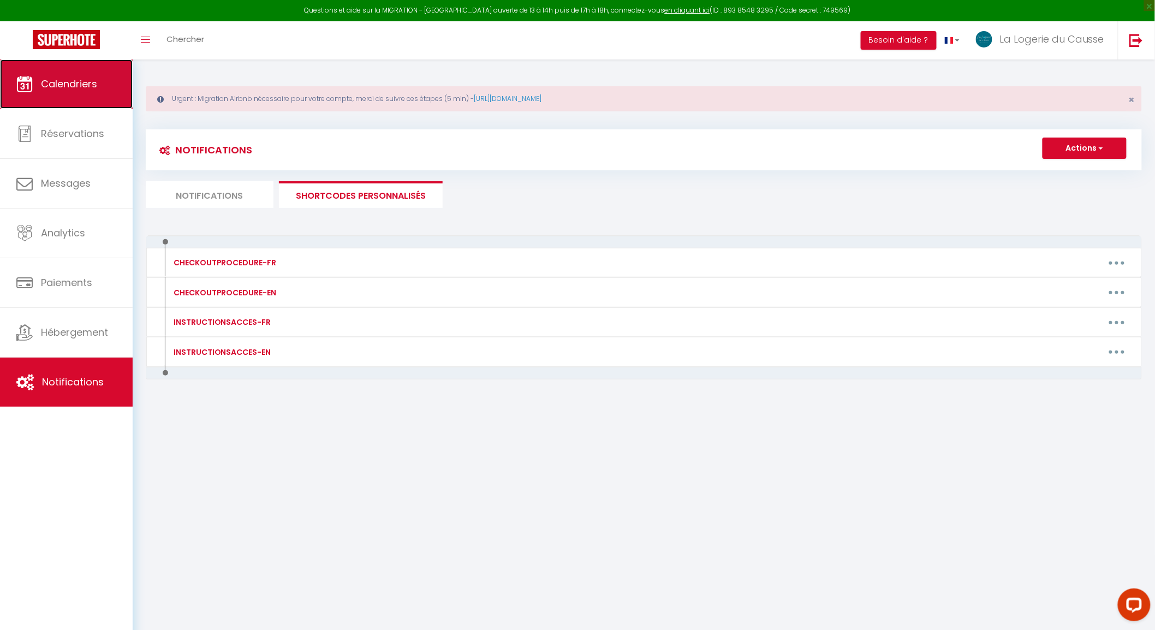
click at [51, 77] on span "Calendriers" at bounding box center [69, 84] width 56 height 14
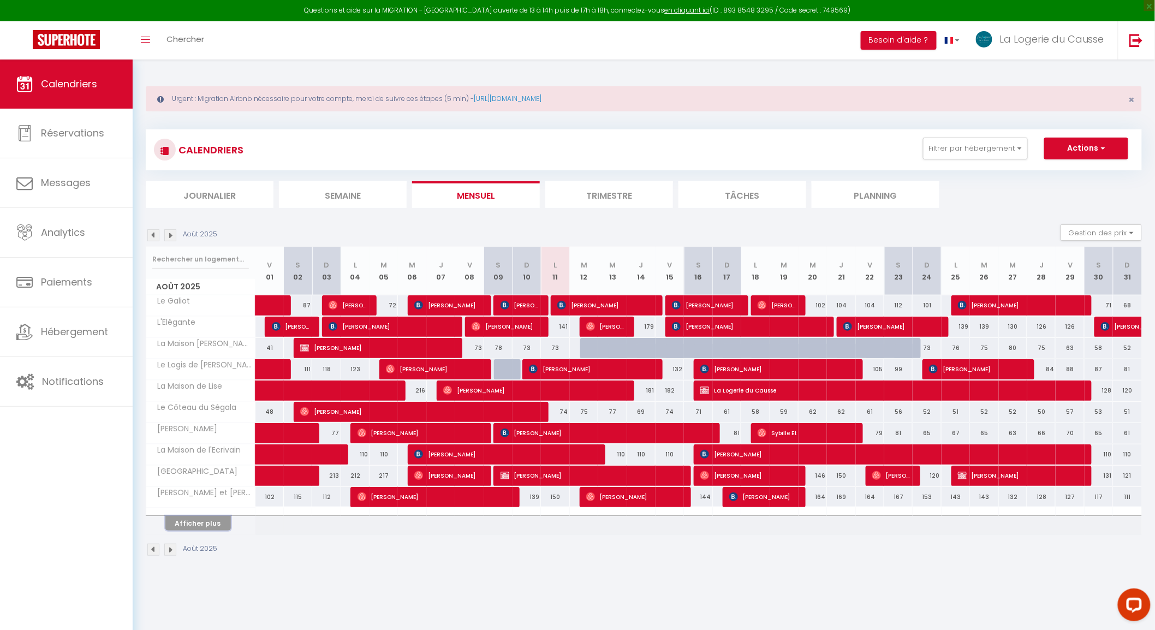
click at [216, 519] on button "Afficher plus" at bounding box center [198, 523] width 66 height 15
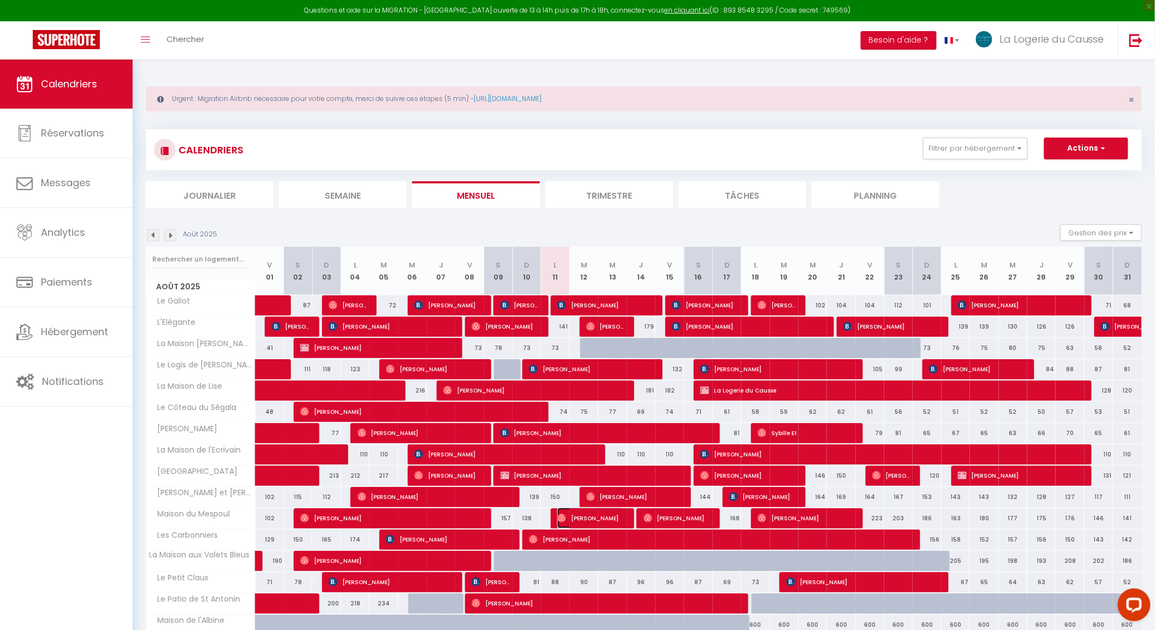
click at [603, 517] on span "[PERSON_NAME]" at bounding box center [590, 518] width 66 height 21
select select "OK"
select select "0"
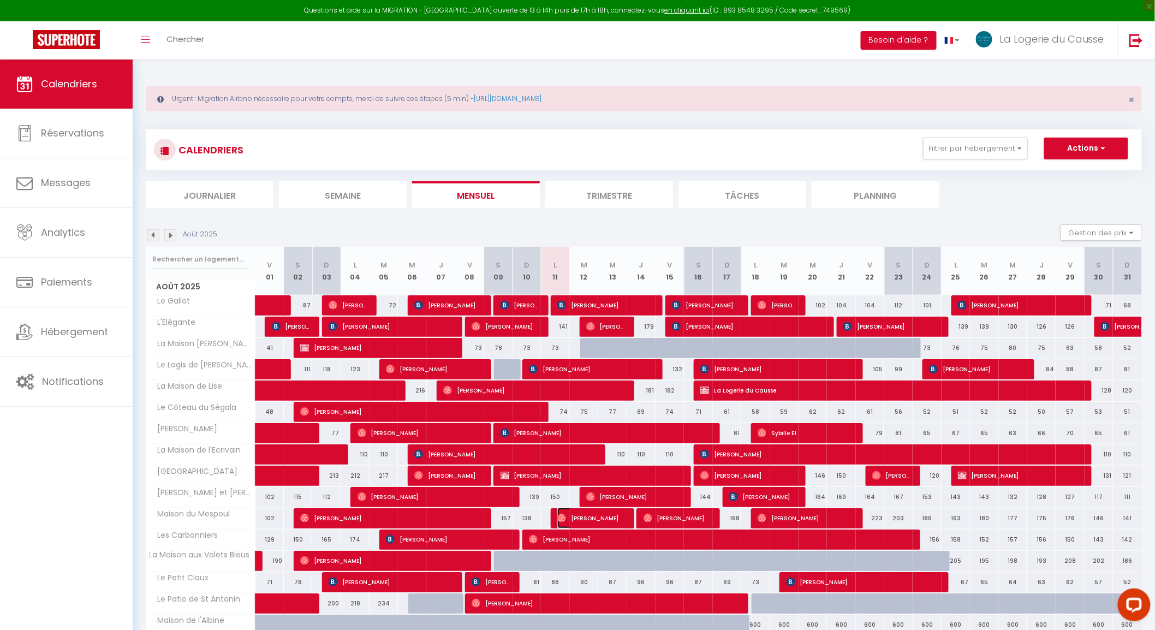
select select "1"
select select
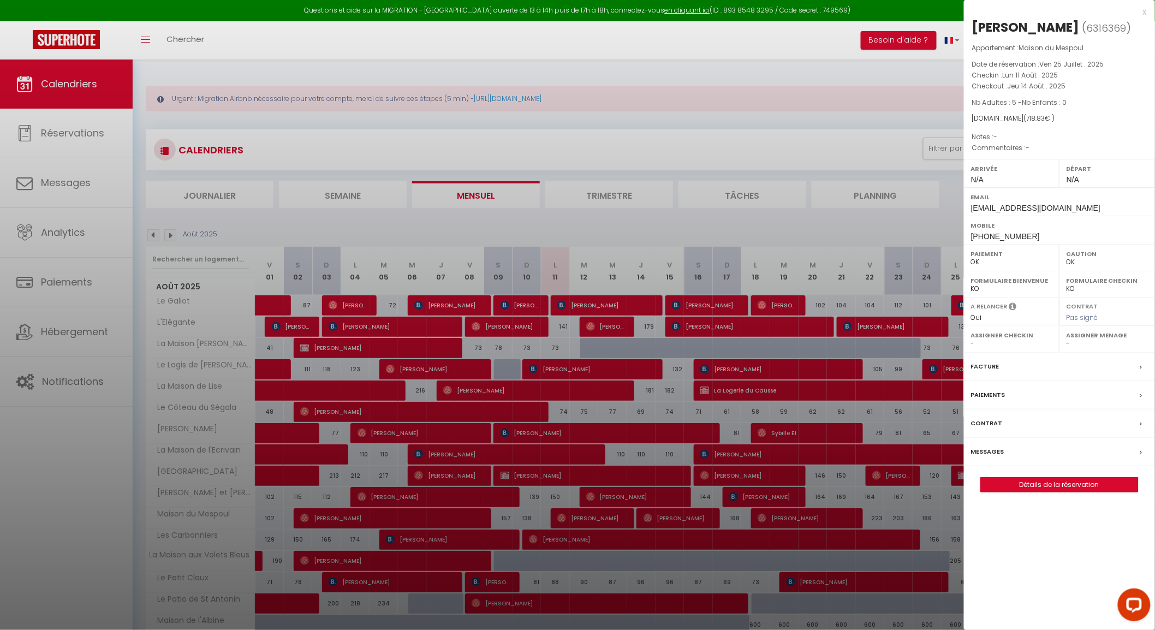
click at [988, 457] on label "Messages" at bounding box center [987, 451] width 33 height 11
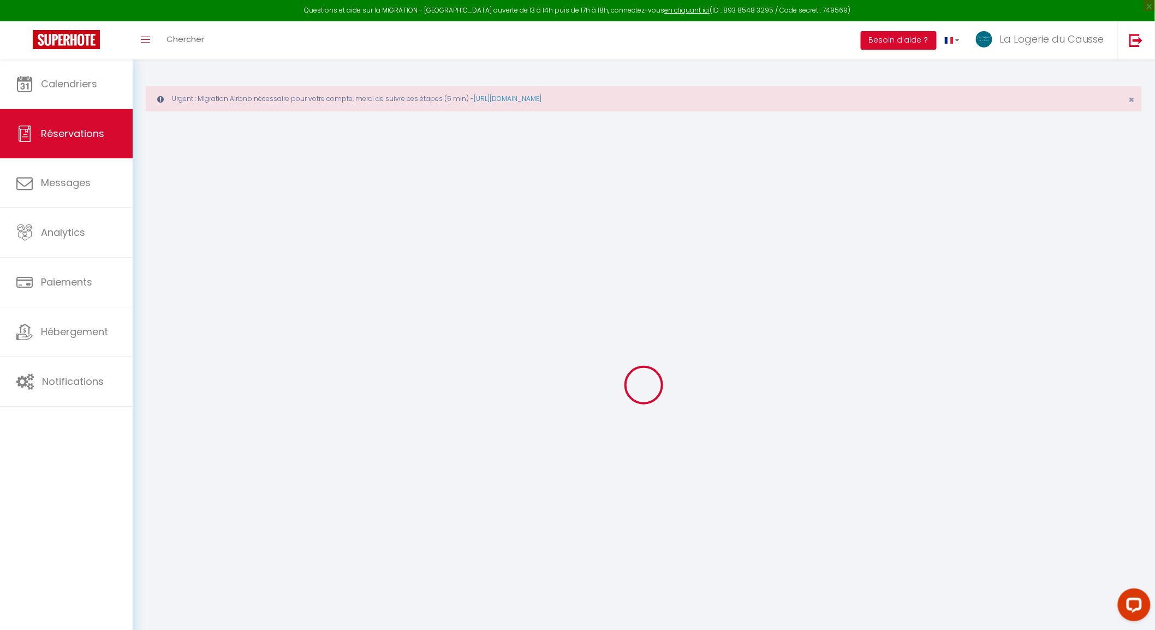
select select
checkbox input "false"
type textarea "isAutoTranslationEnabled=true user=[object Object] viewer=[object Object] heade…"
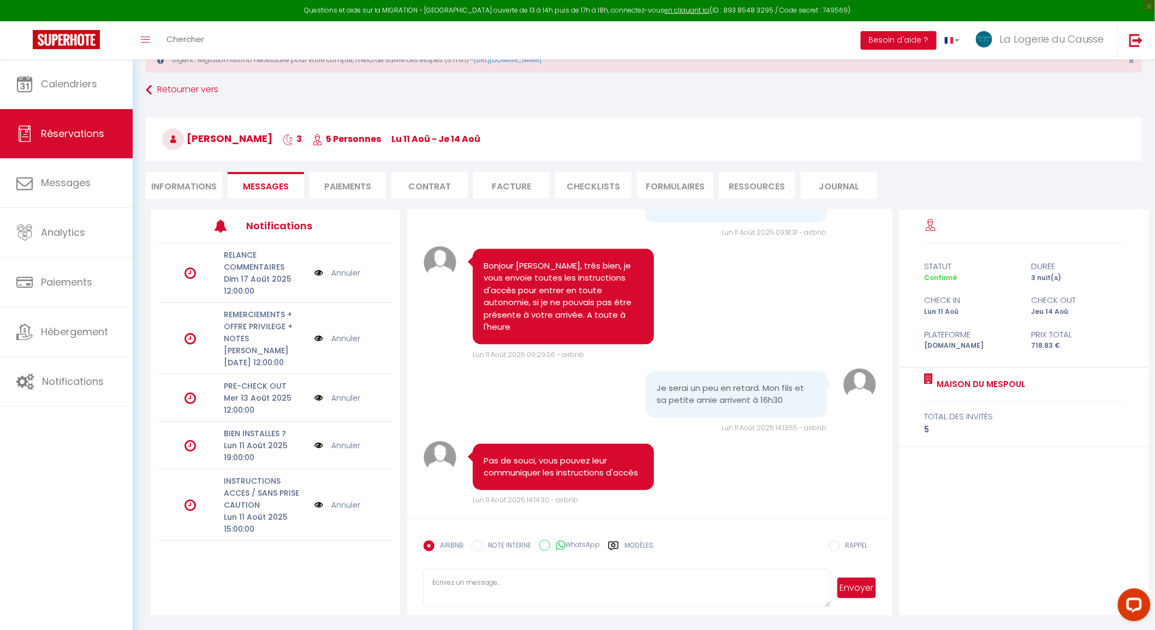
scroll to position [59, 0]
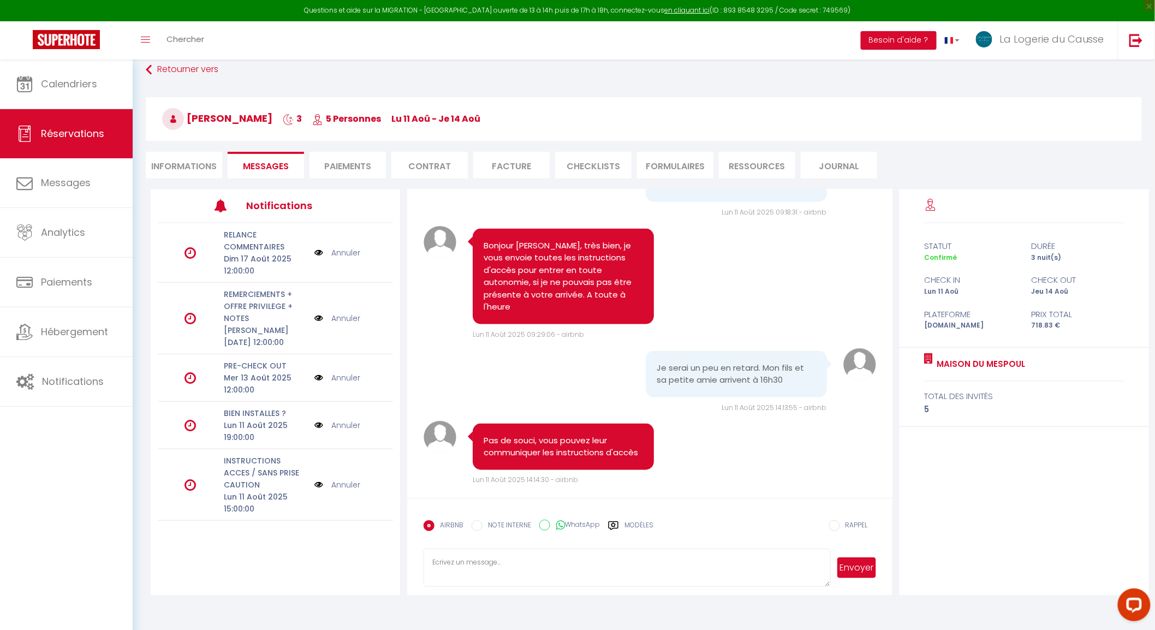
click at [347, 483] on link "Annuler" at bounding box center [345, 485] width 29 height 12
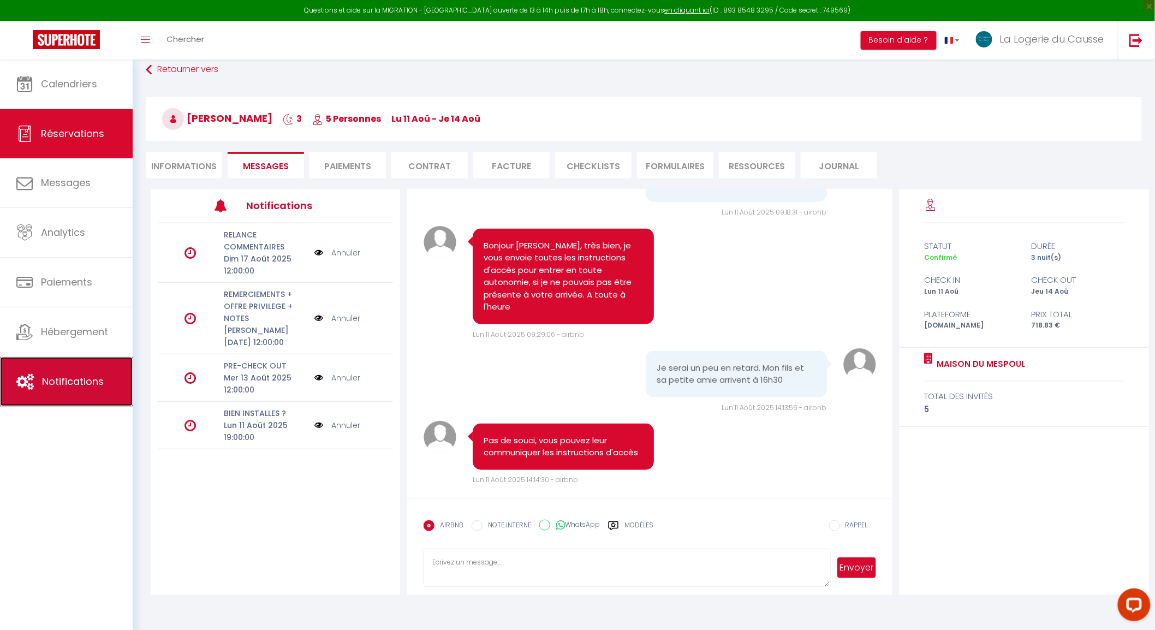
click at [69, 365] on link "Notifications" at bounding box center [66, 381] width 133 height 49
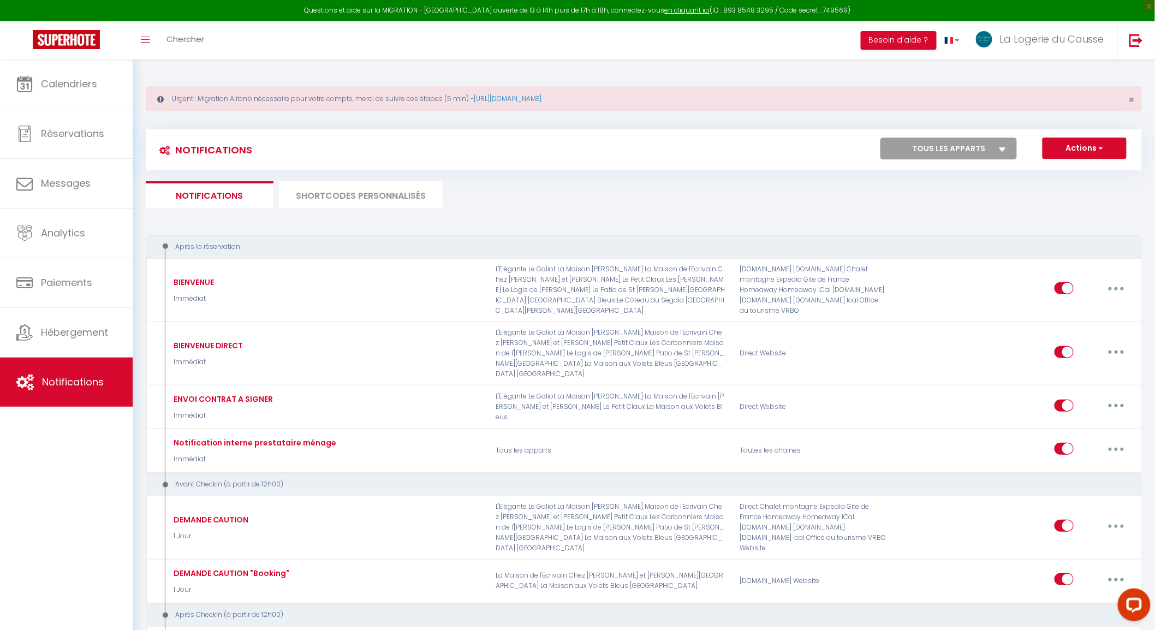
click at [402, 201] on li "SHORTCODES PERSONNALISÉS" at bounding box center [361, 194] width 164 height 27
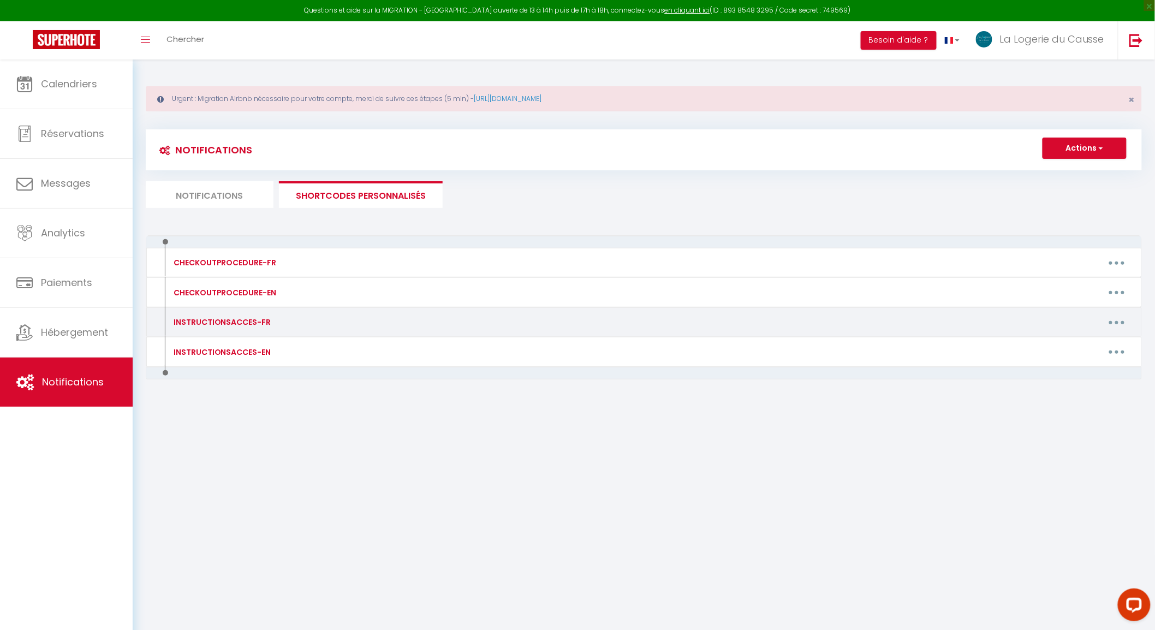
click at [1125, 324] on button "button" at bounding box center [1117, 321] width 31 height 17
click at [1079, 344] on link "Editer" at bounding box center [1088, 347] width 81 height 19
type input "INSTRUCTIONSACCES-FR"
type textarea "Instructions d'accès-FR"
type textarea "Voici les instructions pour votre arrivée dans le logement : Adresse : Rue Plan…"
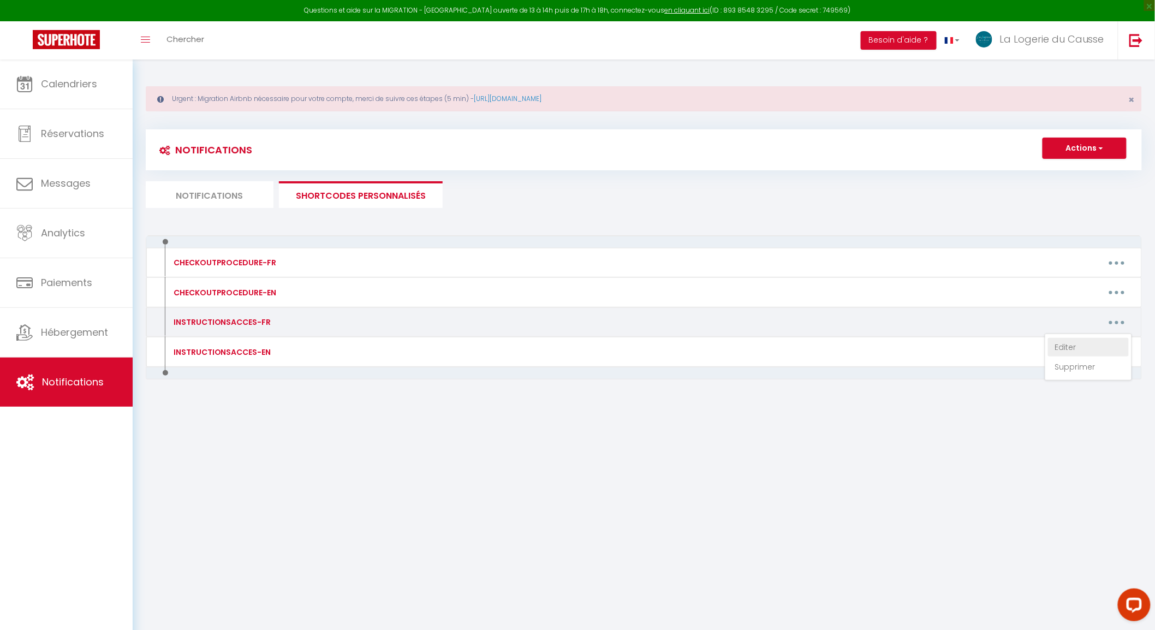
type textarea "Voici les instructions pour votre arrivée dans le logement : [STREET_ADDRESS][P…"
type textarea "Voici les instructions pour votre arrivée dans le logement : La Maison [PERSON_…"
type textarea "Voici les instructions pour votre arrivée dans le logement : [STREET_ADDRESS] ➡…"
type textarea "Voici les instructions pour votre arrivée dans le logement : Le [GEOGRAPHIC_DAT…"
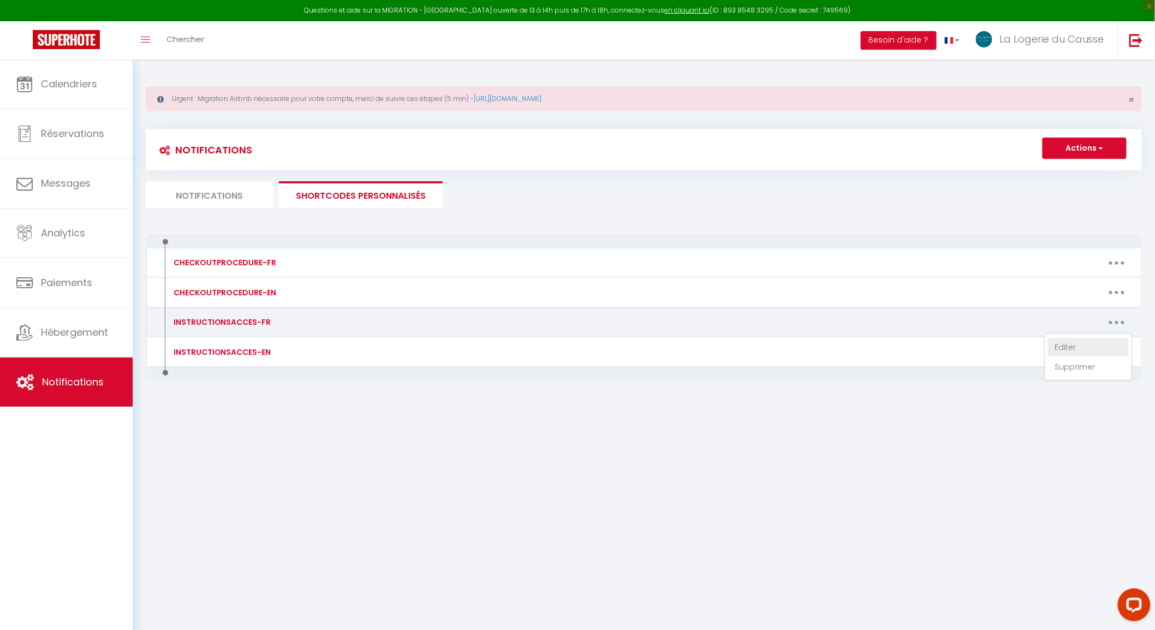
type textarea "Voici les instructions pour votre arrivée dans le logement : [PERSON_NAME] [STR…"
type textarea "Voici les instructions pour votre arrivée dans le logement : Le Falgayrenq 1220…"
type textarea "Voici les instructions pour votre arrivée dans le logement : Adresse : [GEOGRAP…"
type textarea "Voici les instructions pour votre arrivée dans le logement : [URL][DOMAIN_NAME]…"
type textarea "Voici les instructions pour votre arrivée dans le logement : La Maison du Mespo…"
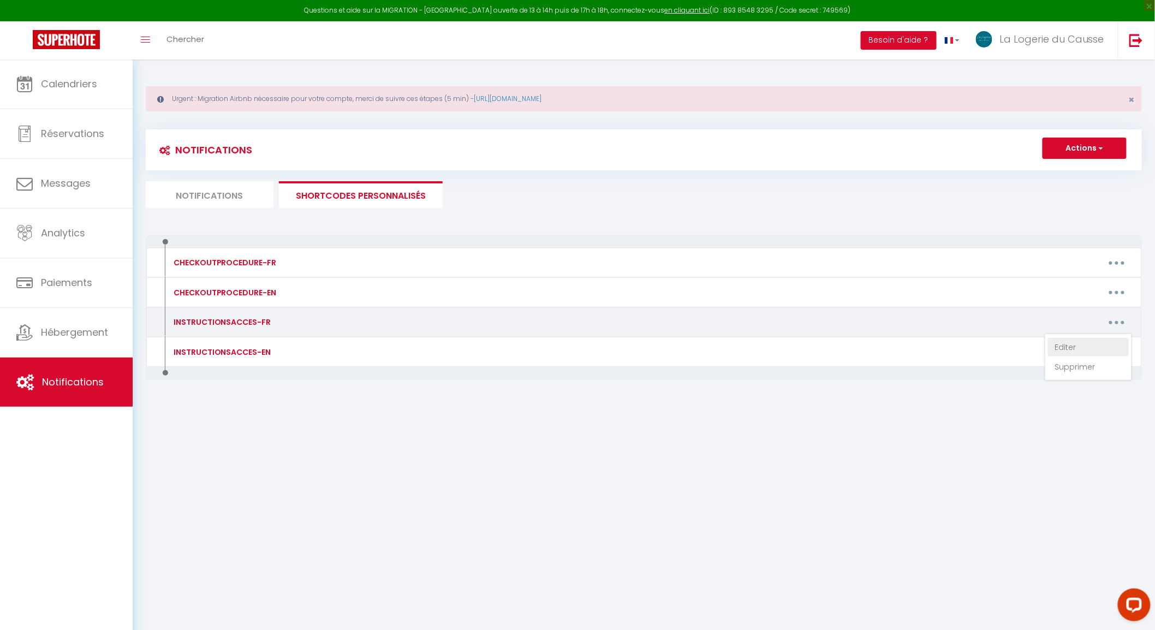
type textarea "Voici les instructions pour votre arrivée dans le logement : Les Carbonniers [S…"
type textarea "Voici les instructions pour votre arrivée dans le logement : La Maison aux Vole…"
type textarea "Voici les instructions pour votre arrivée dans le logement : [STREET_ADDRESS] […"
type textarea "L'ipsumdo sit 2 ame Cons Adipisc el 6 sed doe Tempor incid ut LAB, 97601 Et Dol…"
type textarea "Voici les instructions pour votre arrivée dans le logement : Le Bourg 12220 Pey…"
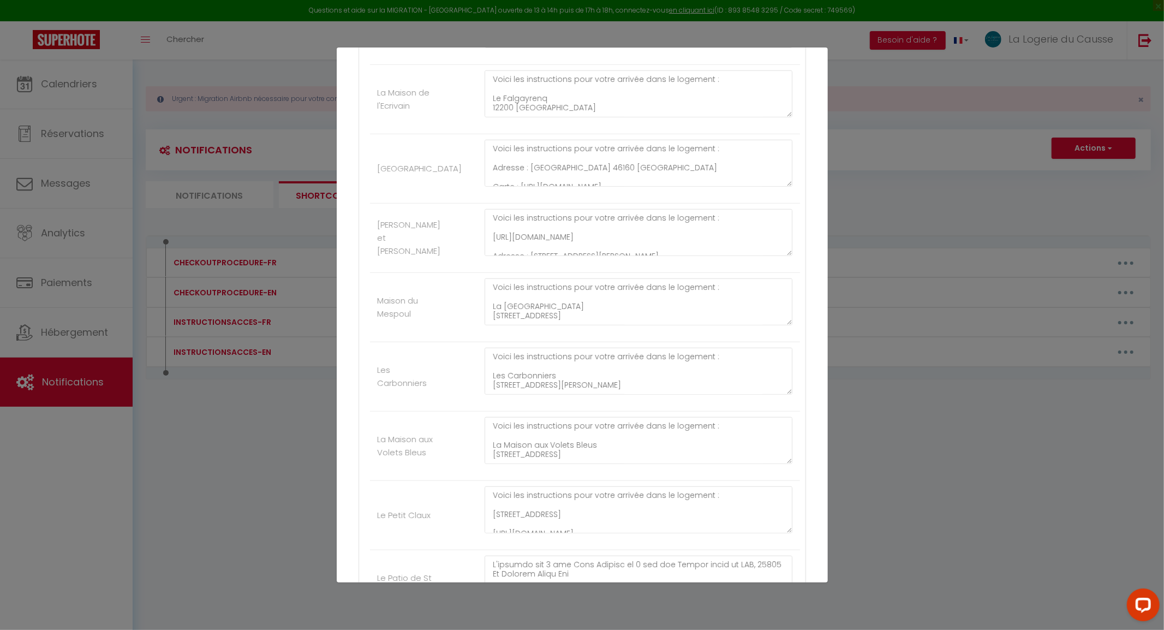
scroll to position [728, 0]
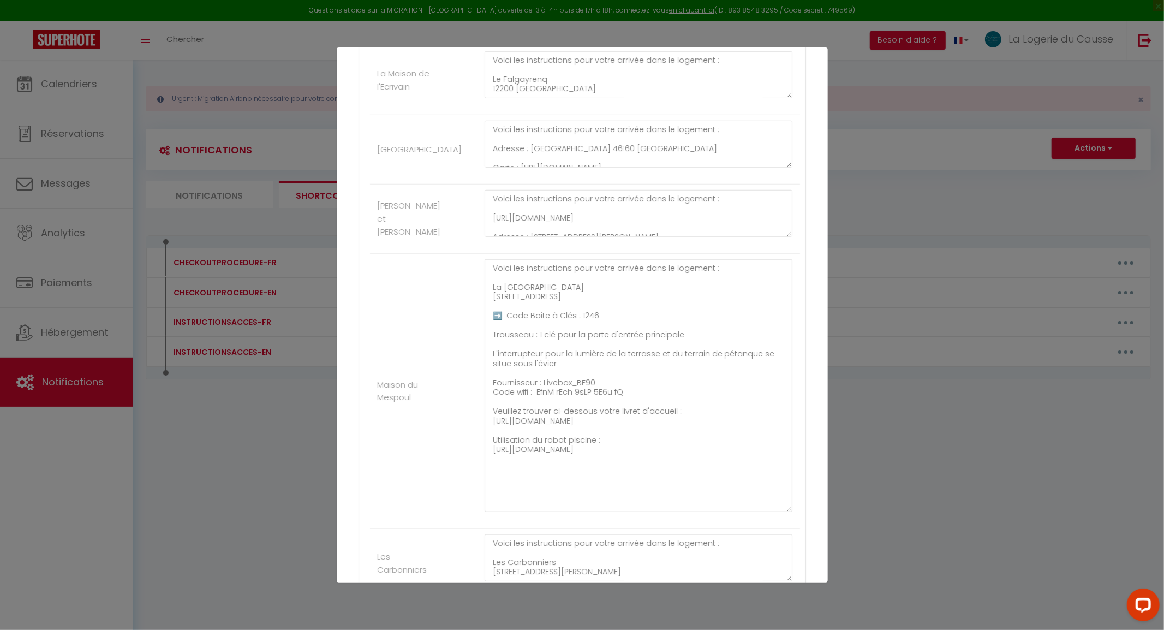
drag, startPoint x: 776, startPoint y: 306, endPoint x: 754, endPoint y: 514, distance: 208.5
click at [792, 512] on div "Autres Le Galiot Voici les instructions pour votre arrivée dans le logement : A…" at bounding box center [583, 212] width 448 height 1345
drag, startPoint x: 546, startPoint y: 479, endPoint x: 492, endPoint y: 468, distance: 55.7
click at [491, 468] on textarea "Voici les instructions pour votre arrivée dans le logement : La Maison du Mespo…" at bounding box center [639, 385] width 308 height 253
click at [580, 444] on textarea "Voici les instructions pour votre arrivée dans le logement : La Maison du Mespo…" at bounding box center [639, 385] width 308 height 253
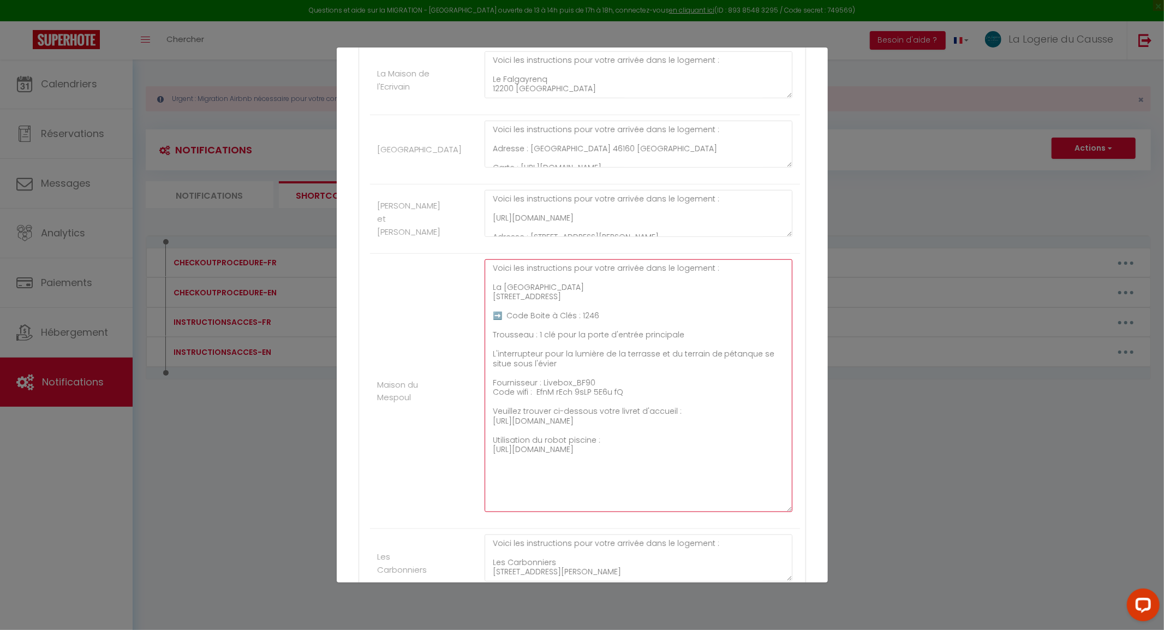
drag, startPoint x: 565, startPoint y: 441, endPoint x: 487, endPoint y: 435, distance: 78.3
click at [487, 435] on textarea "Voici les instructions pour votre arrivée dans le logement : La Maison du Mespo…" at bounding box center [639, 385] width 308 height 253
click at [586, 442] on textarea "Voici les instructions pour votre arrivée dans le logement : La Maison du Mespo…" at bounding box center [639, 385] width 308 height 253
drag, startPoint x: 561, startPoint y: 441, endPoint x: 486, endPoint y: 432, distance: 75.3
click at [486, 432] on textarea "Voici les instructions pour votre arrivée dans le logement : La Maison du Mespo…" at bounding box center [639, 385] width 308 height 253
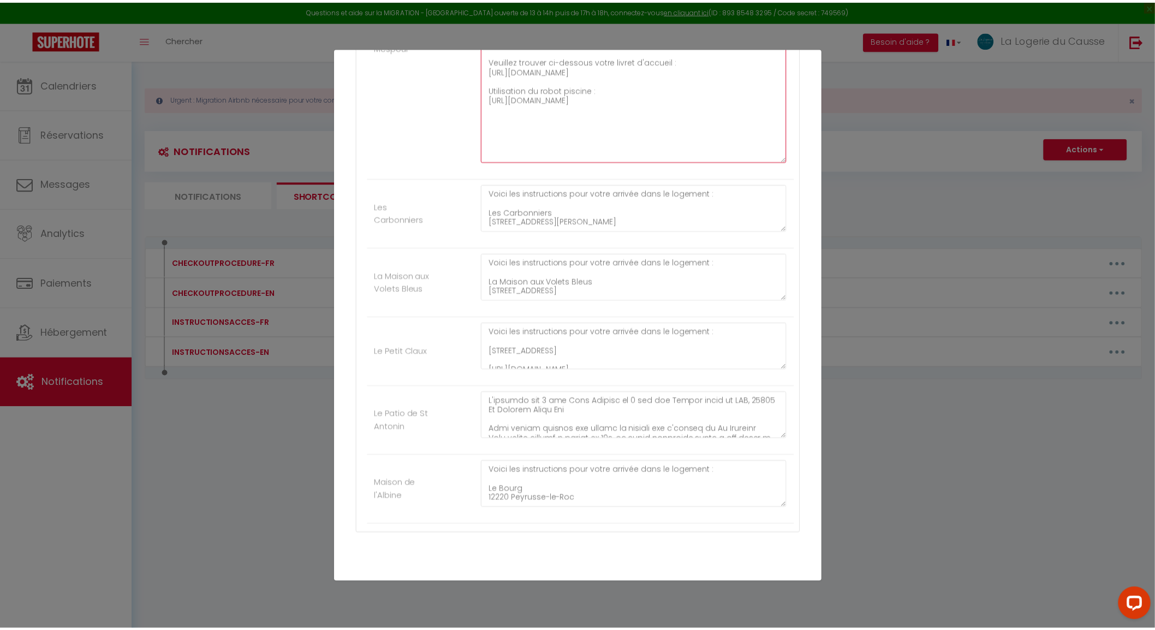
scroll to position [1114, 0]
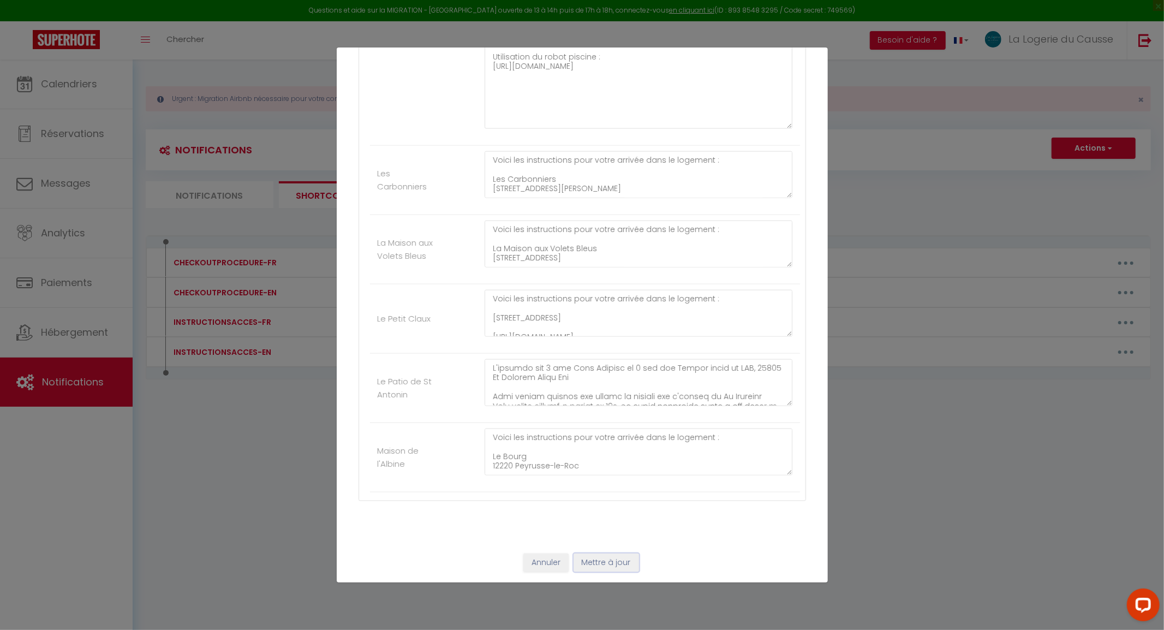
click at [610, 559] on button "Mettre à jour" at bounding box center [607, 563] width 66 height 19
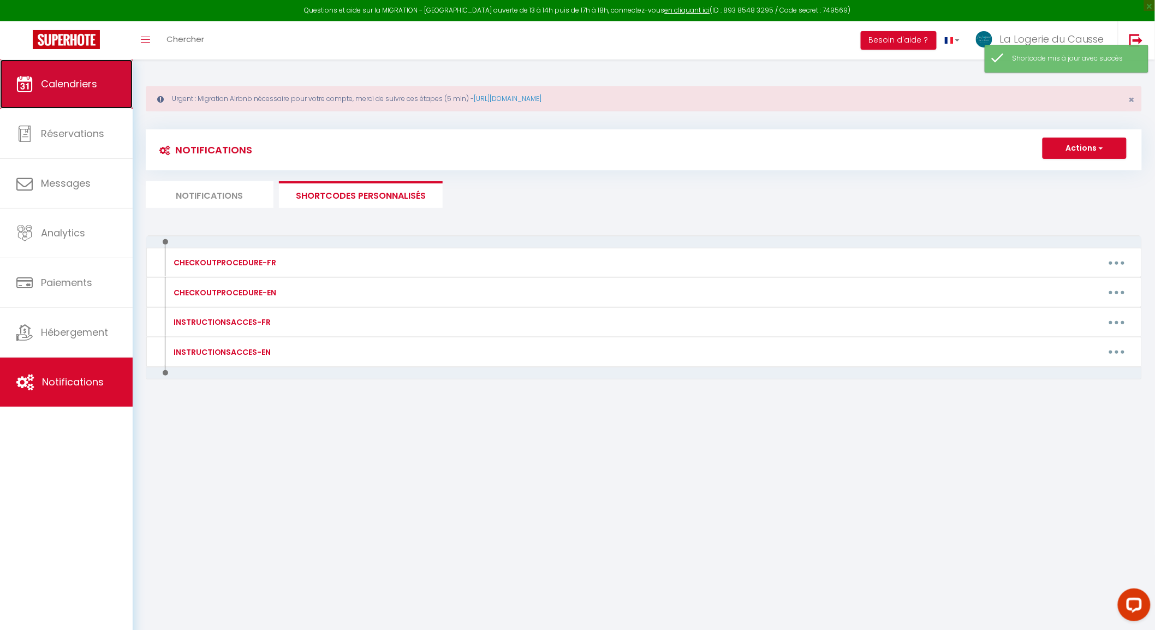
click at [81, 84] on span "Calendriers" at bounding box center [69, 84] width 56 height 14
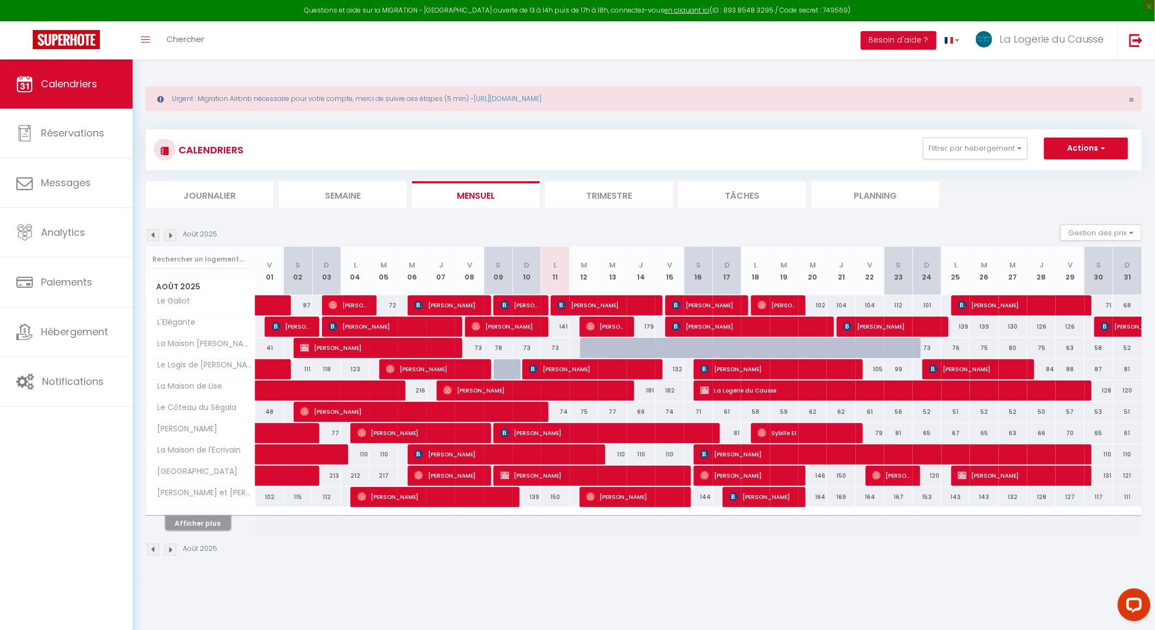
click at [206, 526] on button "Afficher plus" at bounding box center [198, 523] width 66 height 15
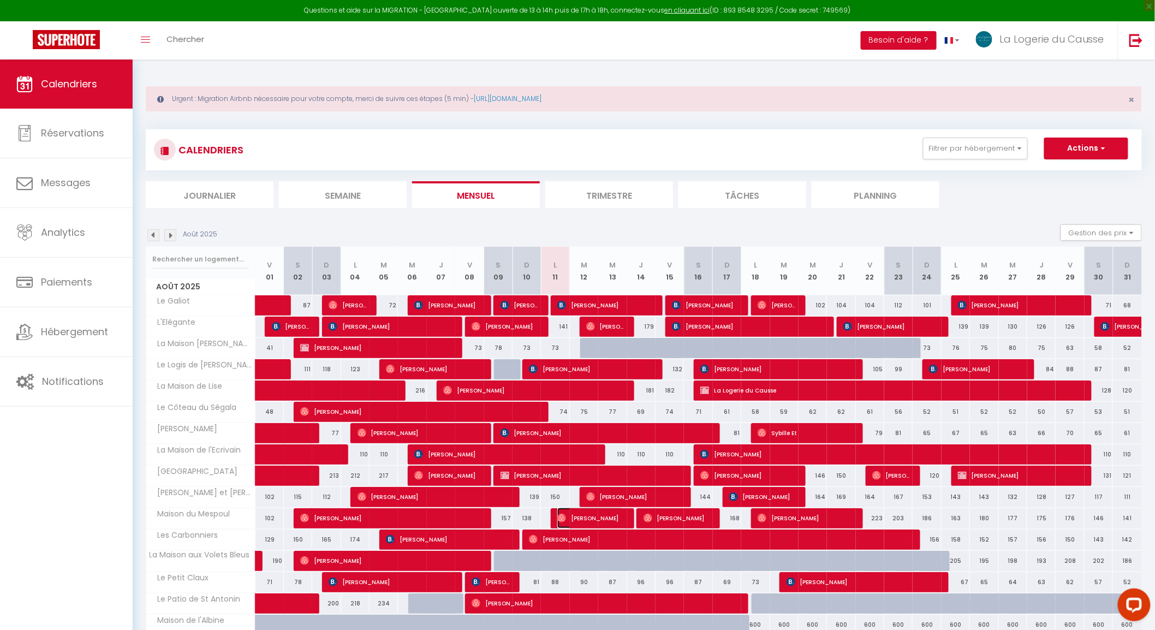
click at [593, 515] on span "[PERSON_NAME]" at bounding box center [590, 518] width 66 height 21
select select "OK"
select select "0"
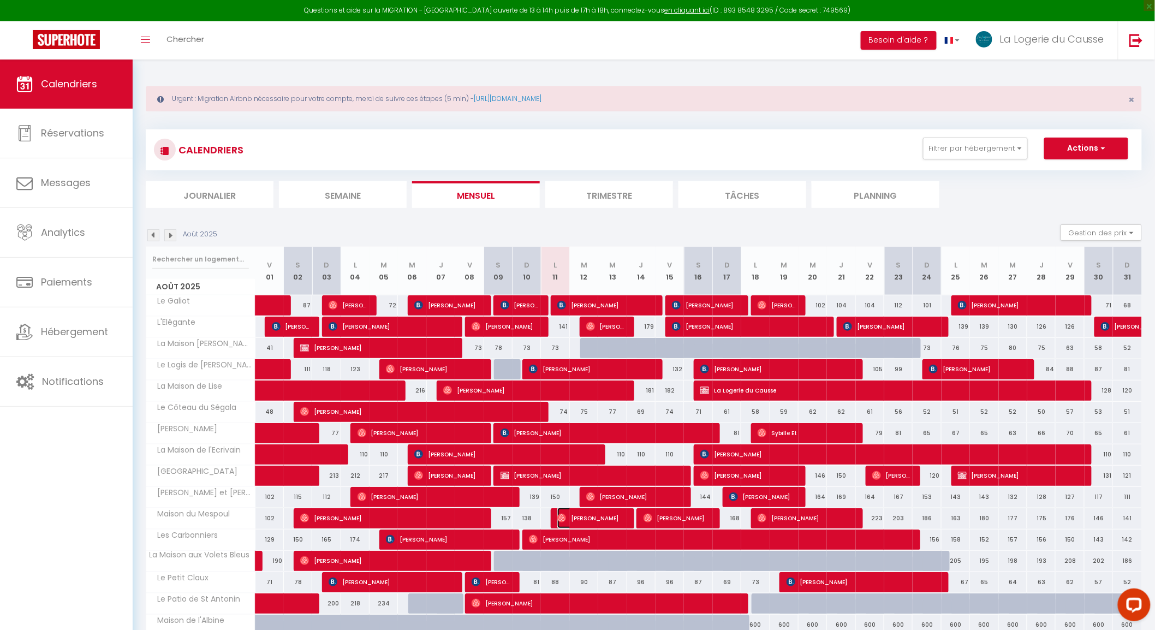
select select "1"
select select
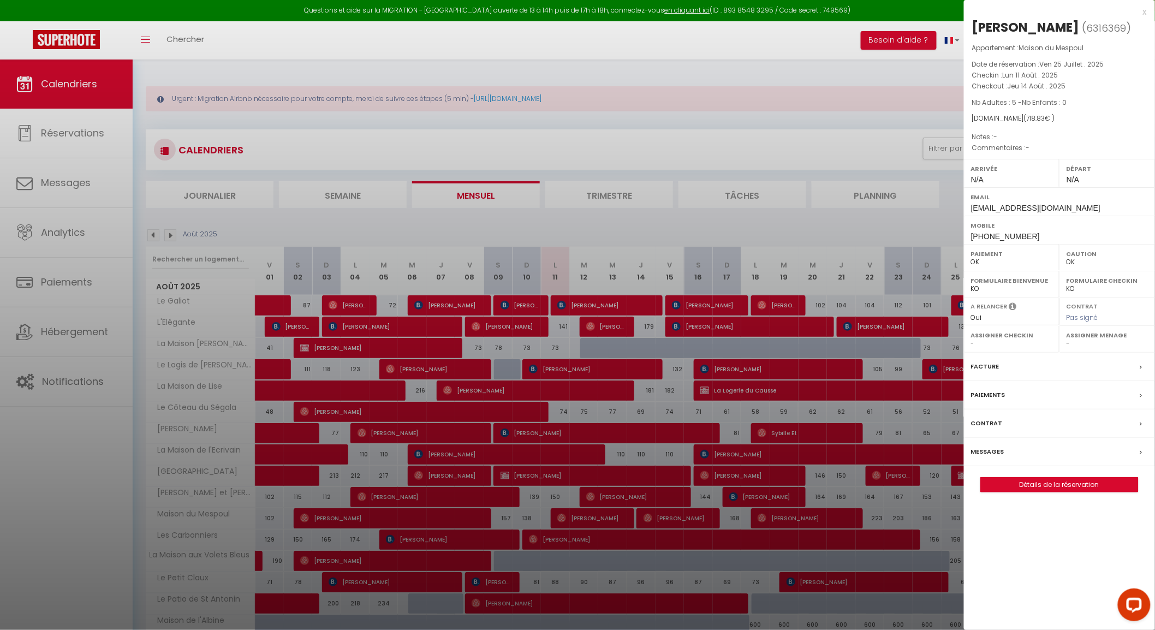
click at [997, 457] on label "Messages" at bounding box center [987, 451] width 33 height 11
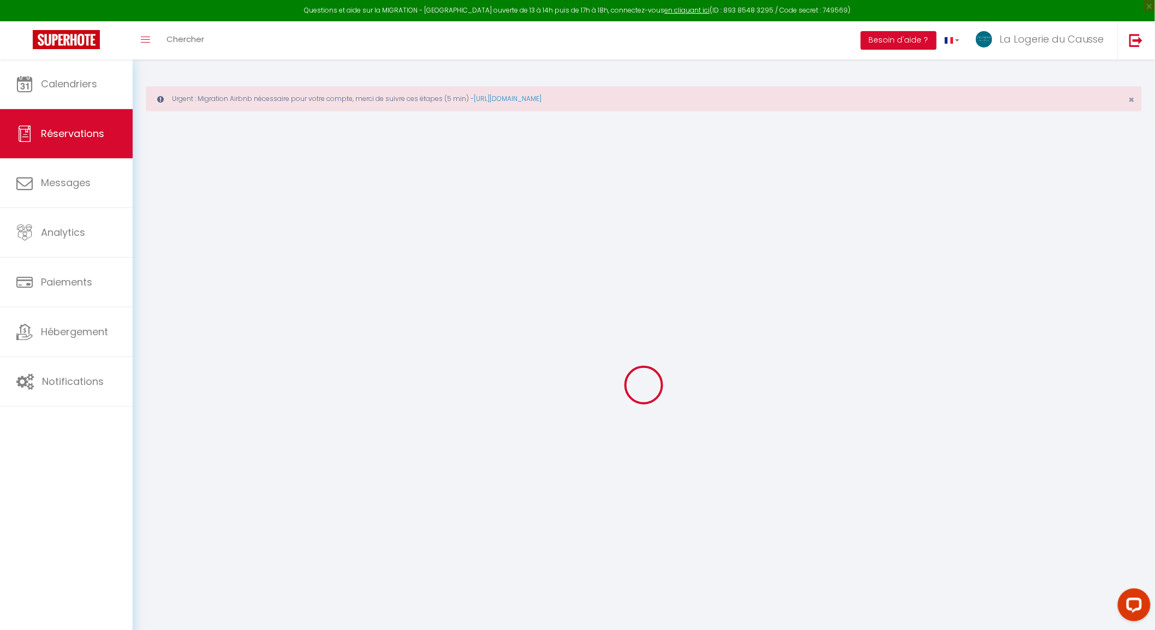
select select
checkbox input "false"
type textarea "isAutoTranslationEnabled=true user=[object Object] viewer=[object Object] heade…"
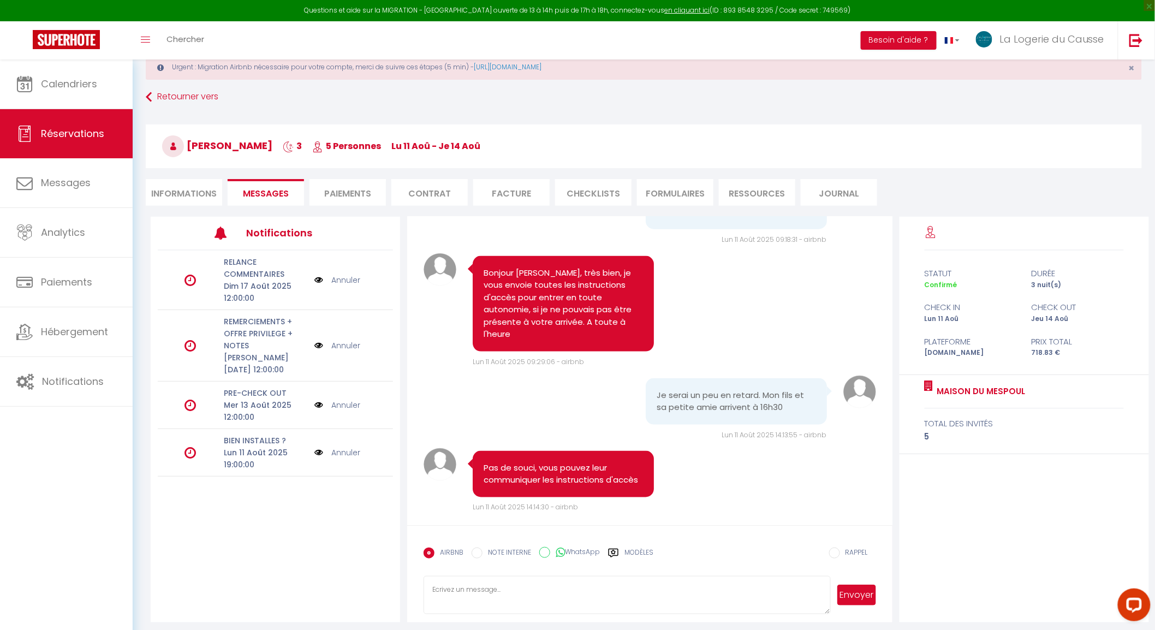
scroll to position [59, 0]
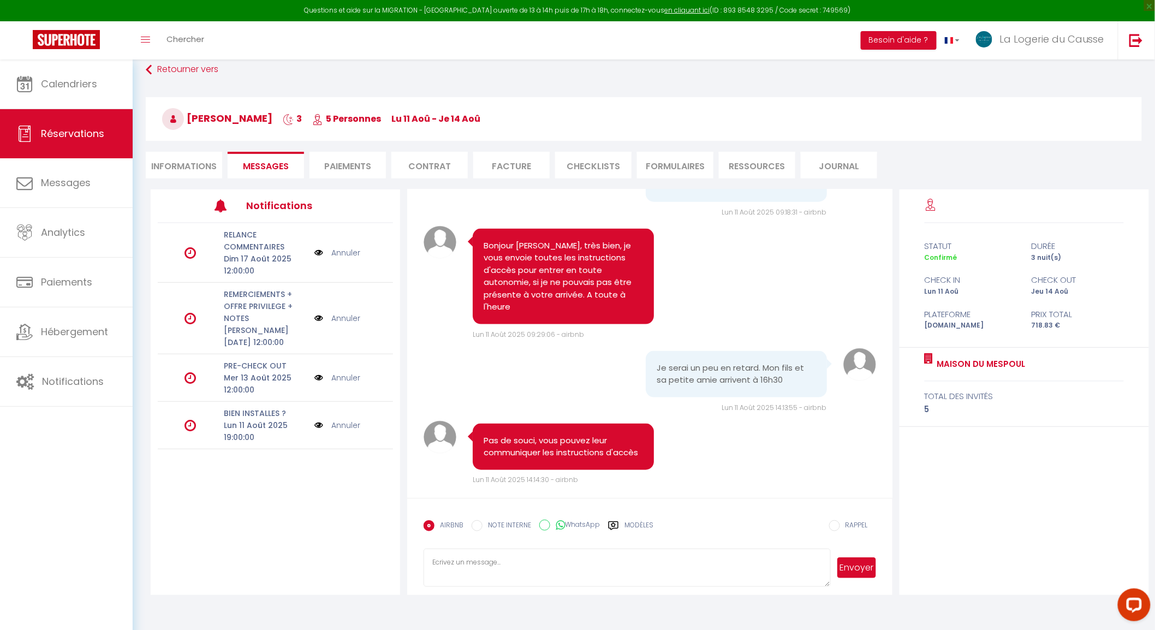
click at [648, 521] on label "Modèles" at bounding box center [639, 529] width 29 height 19
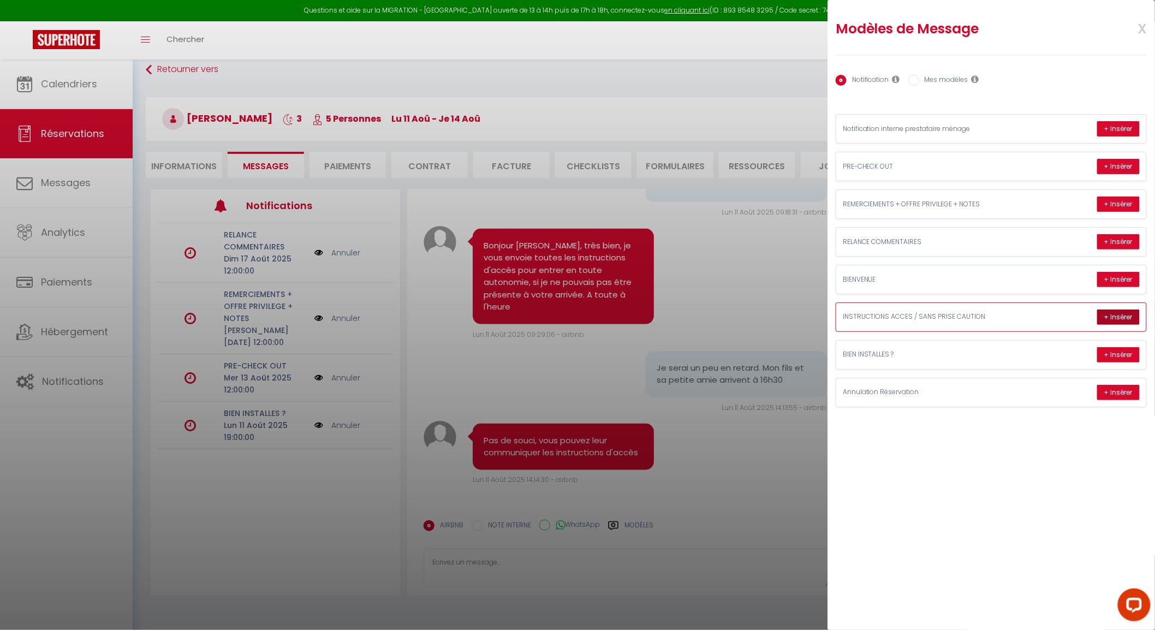
click at [1126, 316] on button "+ Insérer" at bounding box center [1118, 317] width 43 height 15
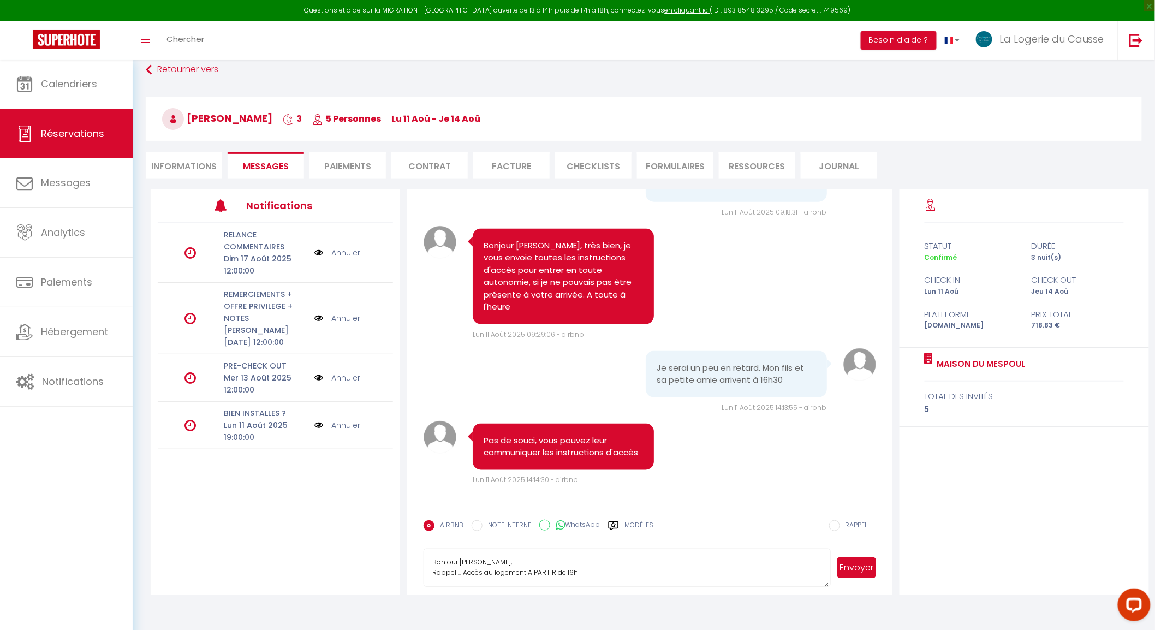
click at [591, 570] on textarea "Bonjour Catherine, Rappel ... Accès au logement A PARTIR de 16h Voici les instr…" at bounding box center [627, 568] width 407 height 38
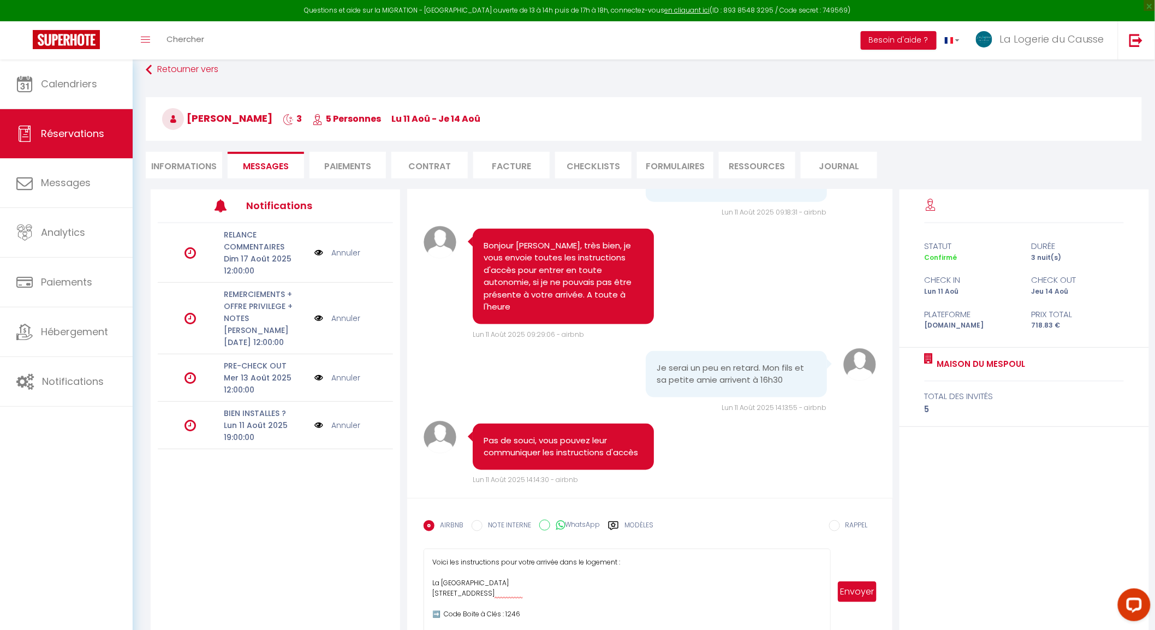
drag, startPoint x: 827, startPoint y: 584, endPoint x: 822, endPoint y: 629, distance: 45.6
click at [822, 629] on textarea "Voici les instructions pour votre arrivée dans le logement : La Maison du Mespo…" at bounding box center [627, 592] width 407 height 86
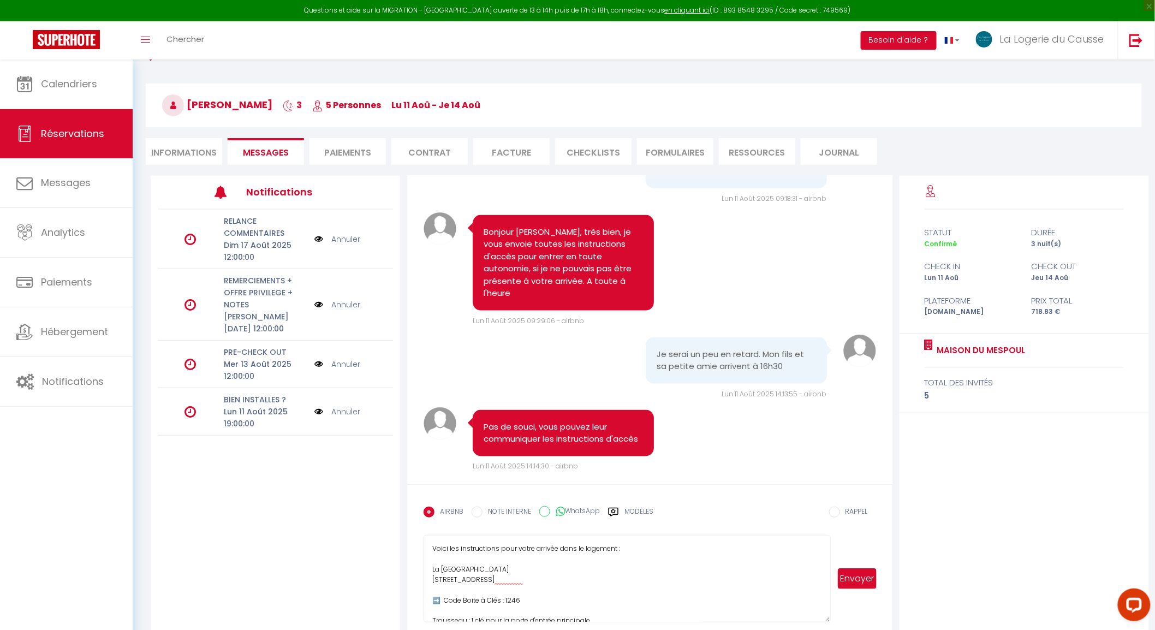
scroll to position [86, 0]
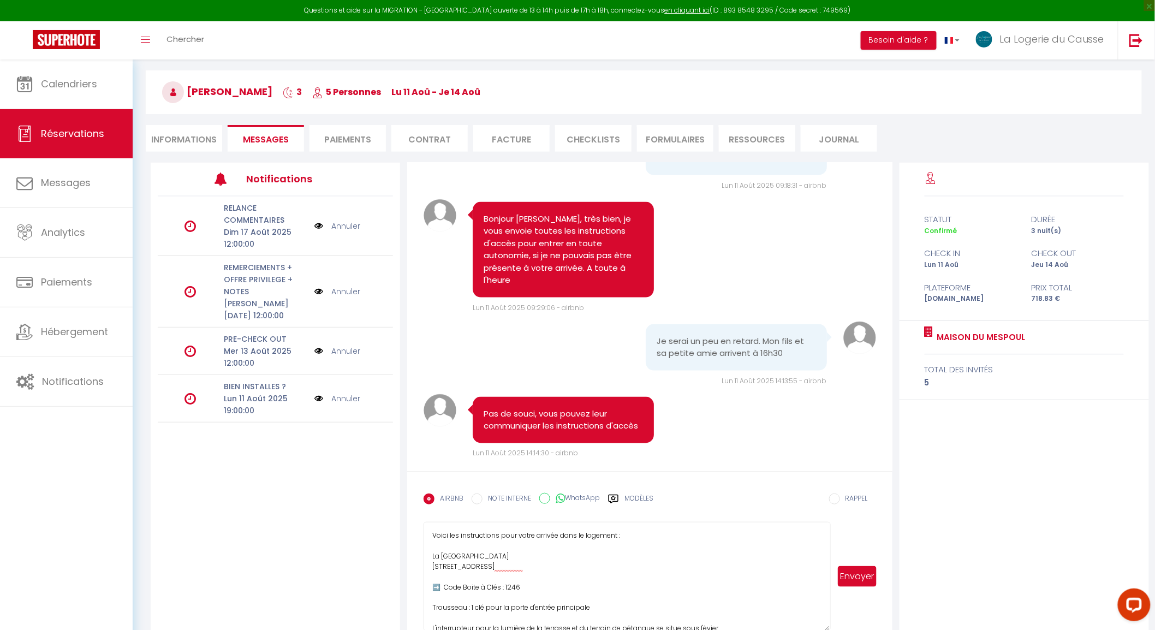
drag, startPoint x: 829, startPoint y: 604, endPoint x: 828, endPoint y: 626, distance: 21.9
click at [828, 626] on textarea "Voici les instructions pour votre arrivée dans le logement : La Maison du Mespo…" at bounding box center [627, 576] width 407 height 109
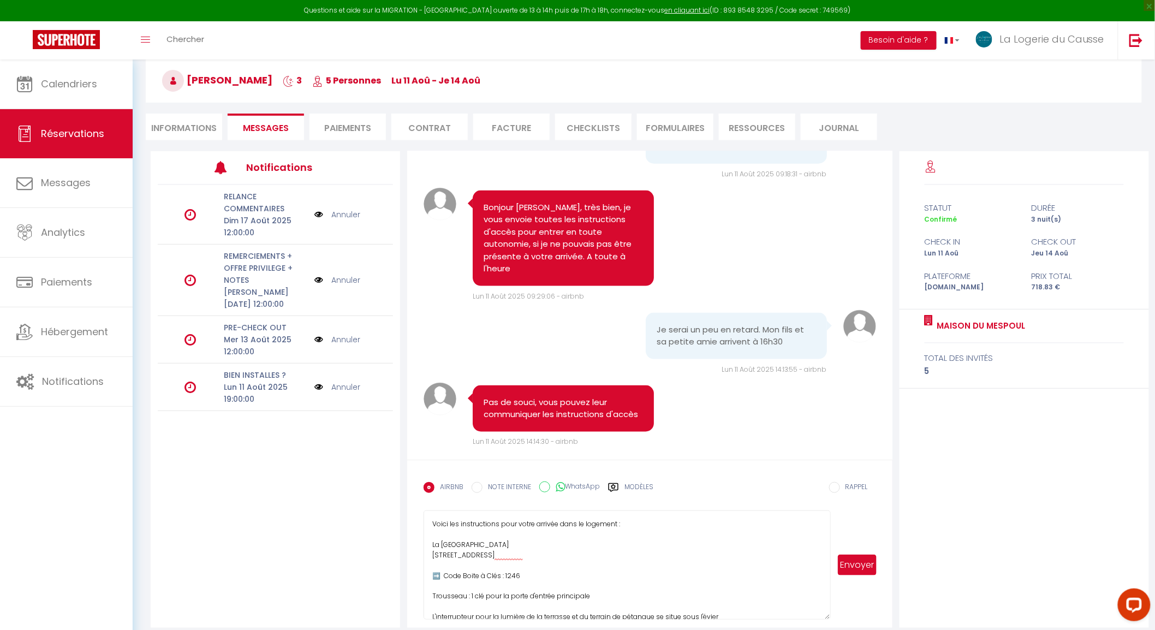
scroll to position [108, 0]
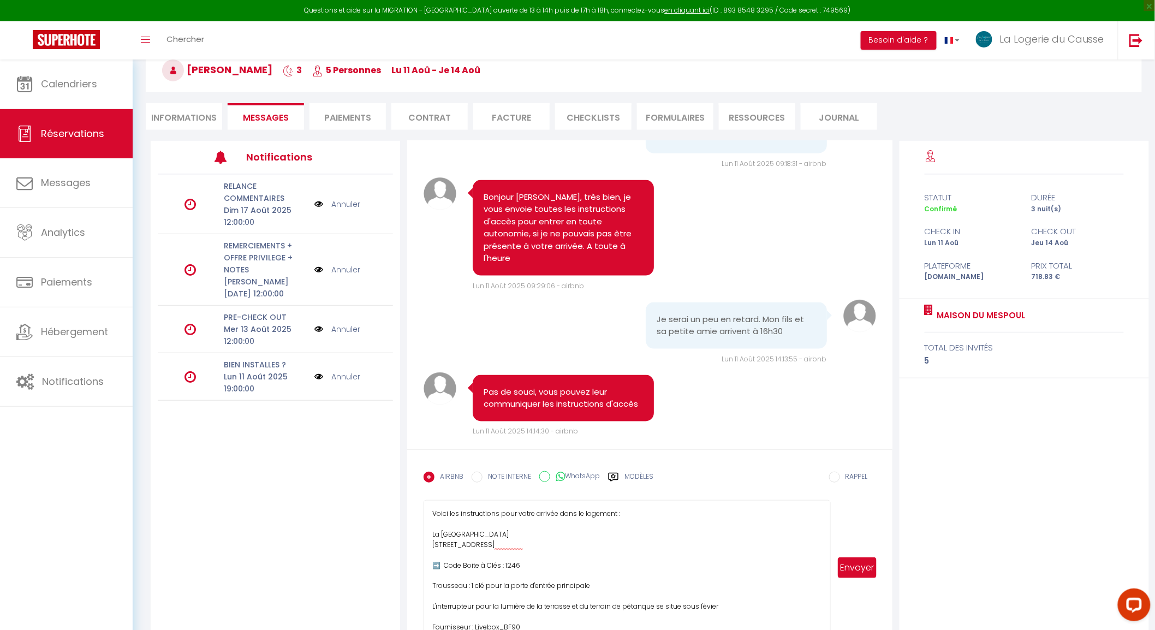
drag, startPoint x: 827, startPoint y: 607, endPoint x: 705, endPoint y: 575, distance: 125.8
click at [826, 522] on html "Questions et aide sur la MIGRATION - Salle Zoom ouverte de 13 à 14h puis de 17h…" at bounding box center [577, 207] width 1155 height 630
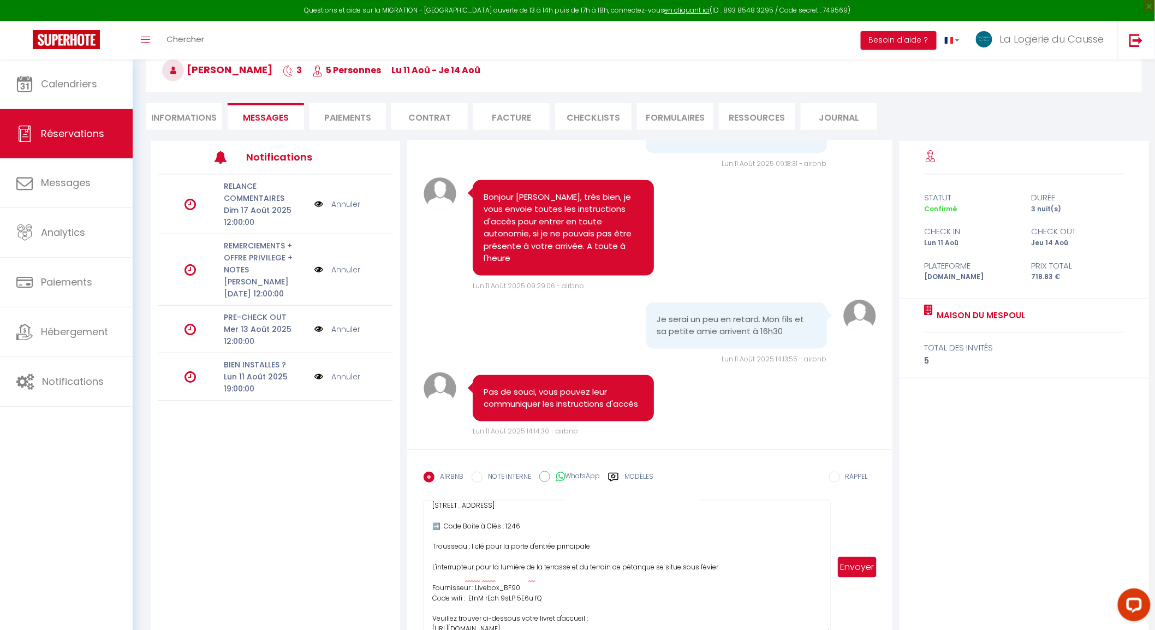
scroll to position [61, 0]
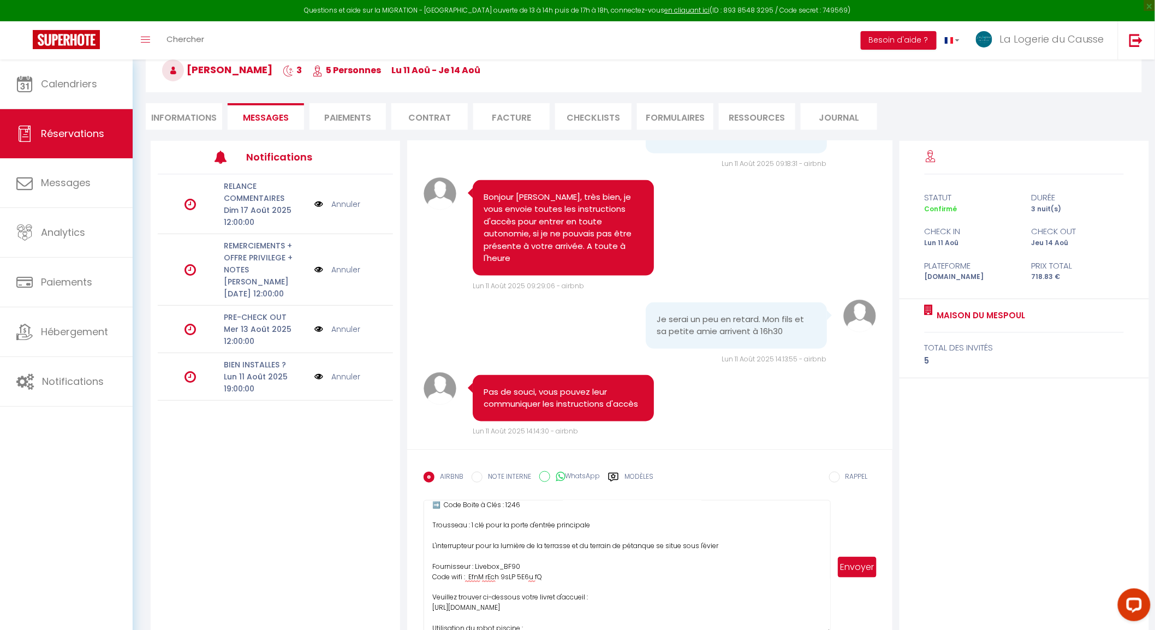
drag, startPoint x: 718, startPoint y: 555, endPoint x: 730, endPoint y: 552, distance: 11.7
click at [719, 554] on textarea "Voici les instructions pour votre arrivée dans le logement : La Maison du Mespo…" at bounding box center [627, 567] width 407 height 134
click at [739, 552] on textarea "Voici les instructions pour votre arrivée dans le logement : La Maison du Mespo…" at bounding box center [627, 567] width 407 height 134
drag, startPoint x: 570, startPoint y: 556, endPoint x: 555, endPoint y: 560, distance: 15.9
click at [530, 558] on textarea "Voici les instructions pour votre arrivée dans le logement : La Maison du Mespo…" at bounding box center [627, 567] width 407 height 134
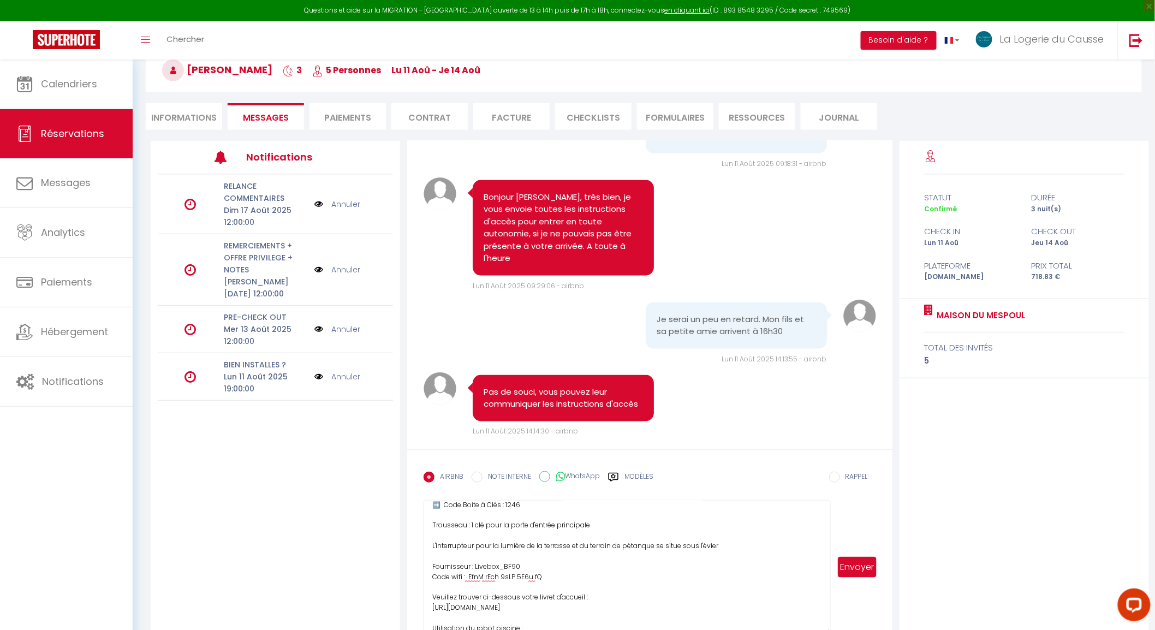
click at [739, 558] on textarea "Voici les instructions pour votre arrivée dans le logement : La Maison du Mespo…" at bounding box center [627, 567] width 407 height 134
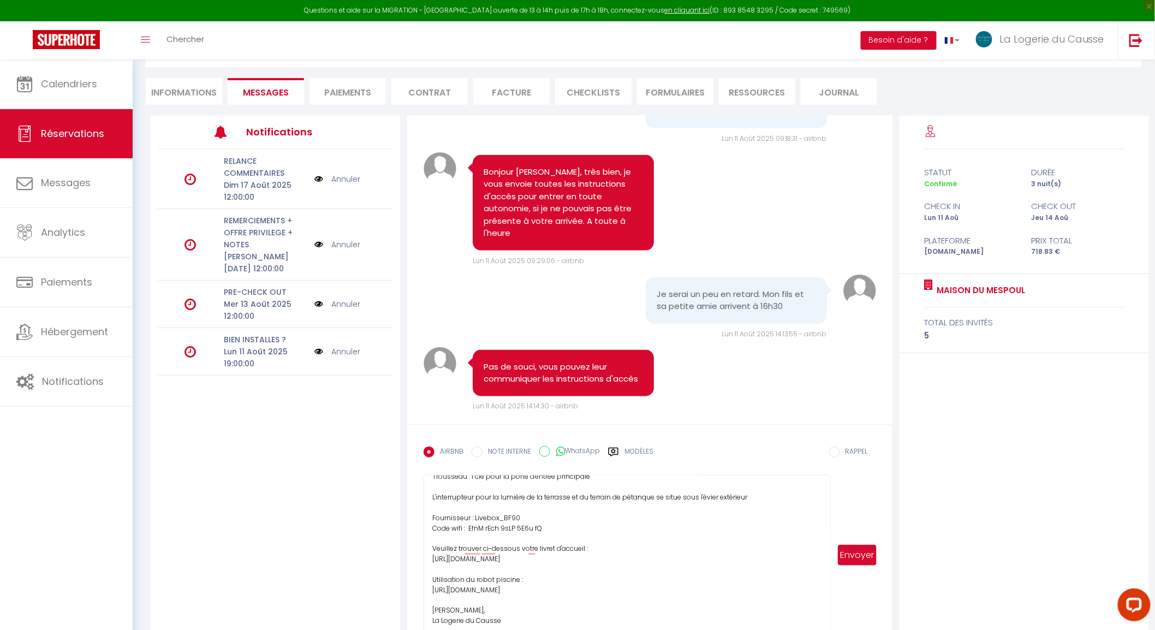
scroll to position [94, 0]
drag, startPoint x: 825, startPoint y: 604, endPoint x: 826, endPoint y: 631, distance: 26.2
click at [826, 497] on html "Questions et aide sur la MIGRATION - Salle Zoom ouverte de 13 à 14h puis de 17h…" at bounding box center [577, 182] width 1155 height 630
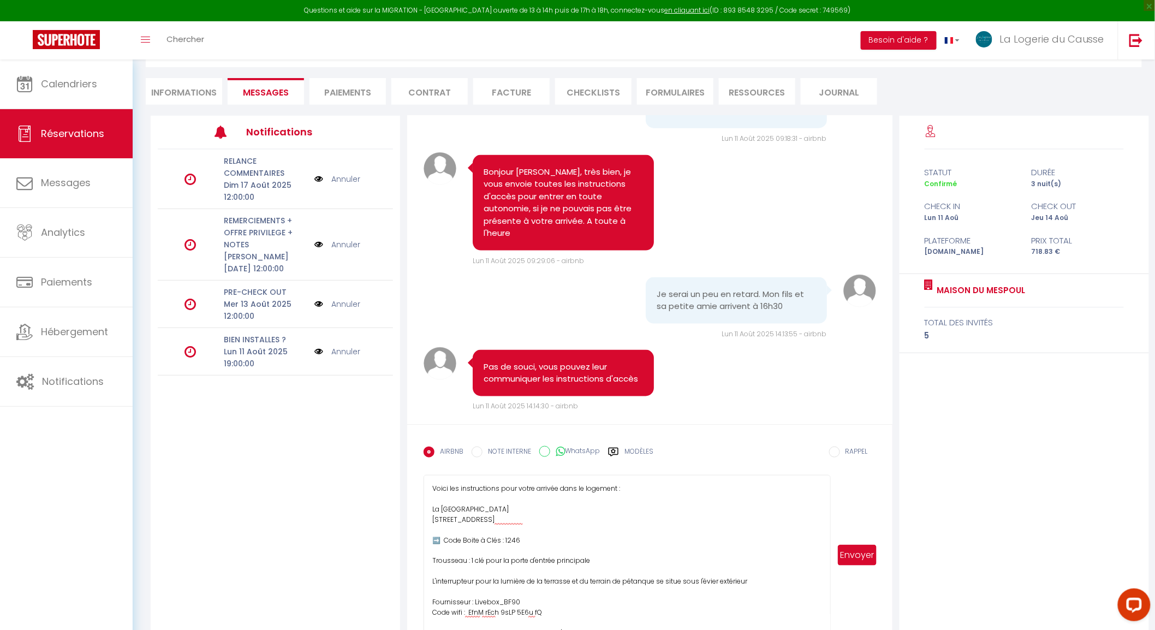
scroll to position [72, 0]
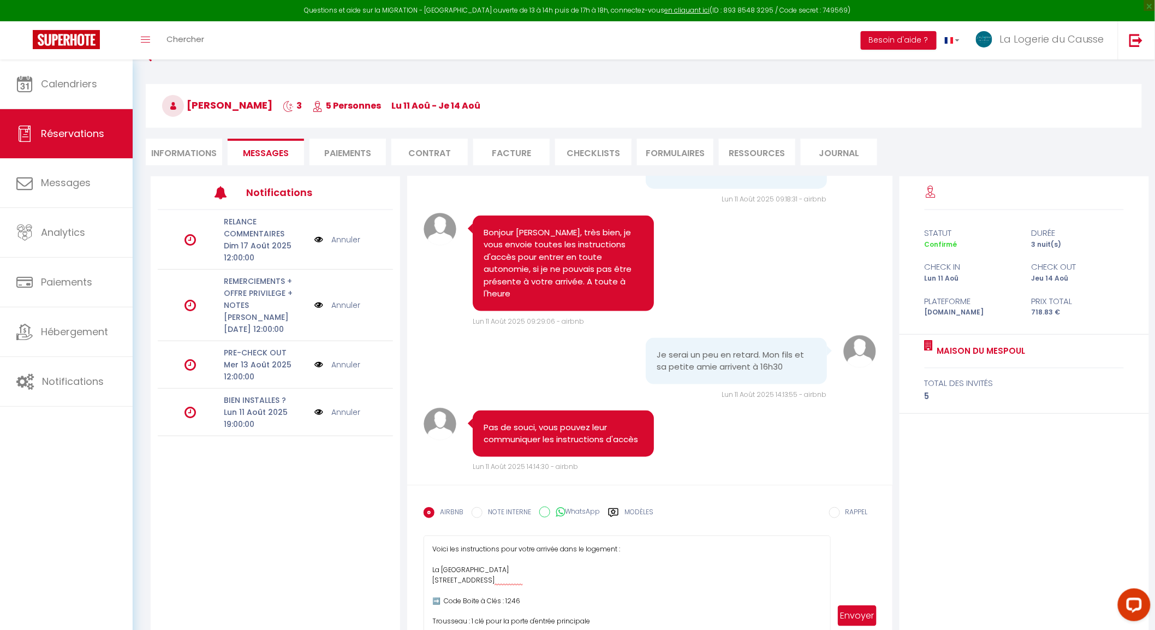
type textarea "Voici les instructions pour votre arrivée dans le logement : La Maison du Mespo…"
click at [864, 612] on button "Envoyer" at bounding box center [857, 615] width 38 height 21
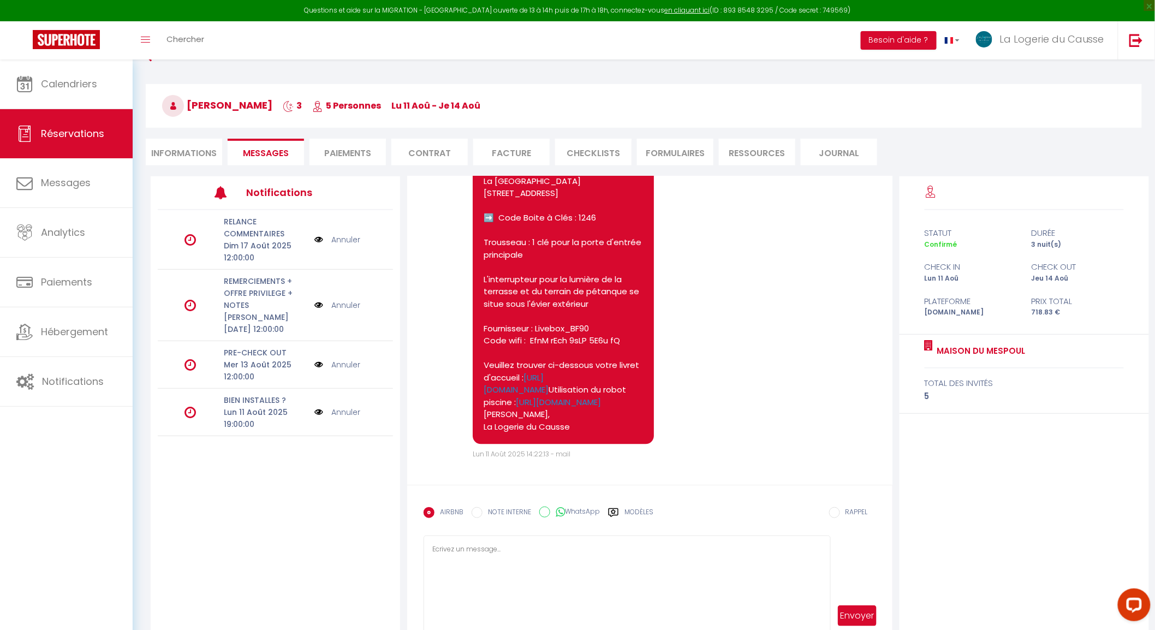
scroll to position [1054, 0]
click at [533, 397] on link "[URL][DOMAIN_NAME]" at bounding box center [558, 402] width 85 height 11
click at [51, 394] on link "Notifications" at bounding box center [66, 381] width 133 height 49
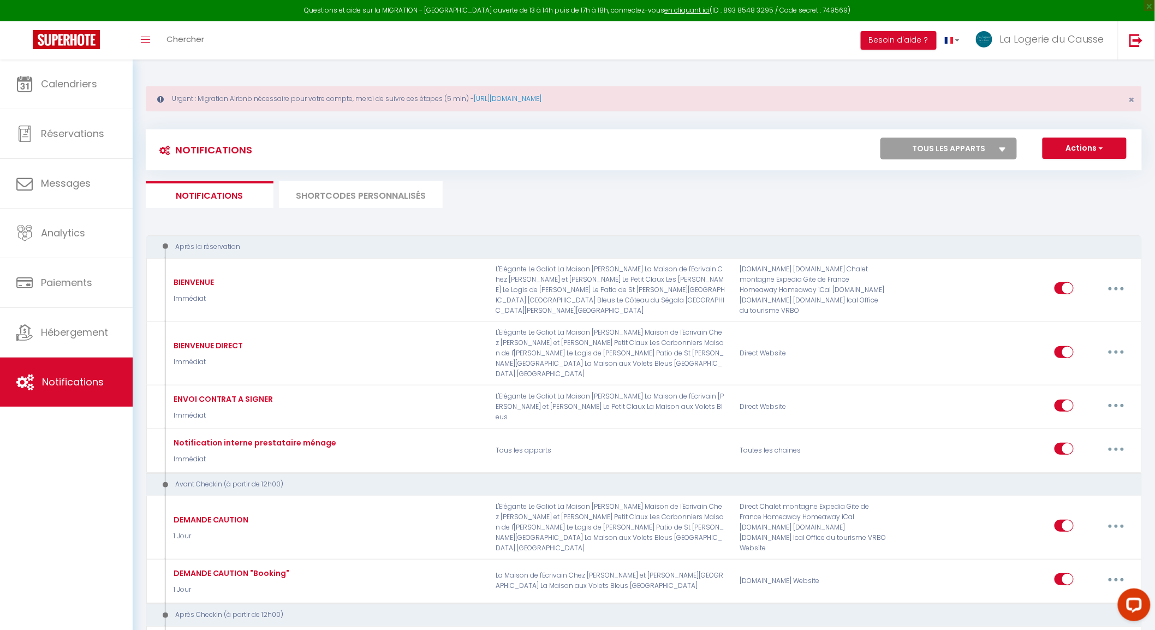
click at [353, 188] on li "SHORTCODES PERSONNALISÉS" at bounding box center [361, 194] width 164 height 27
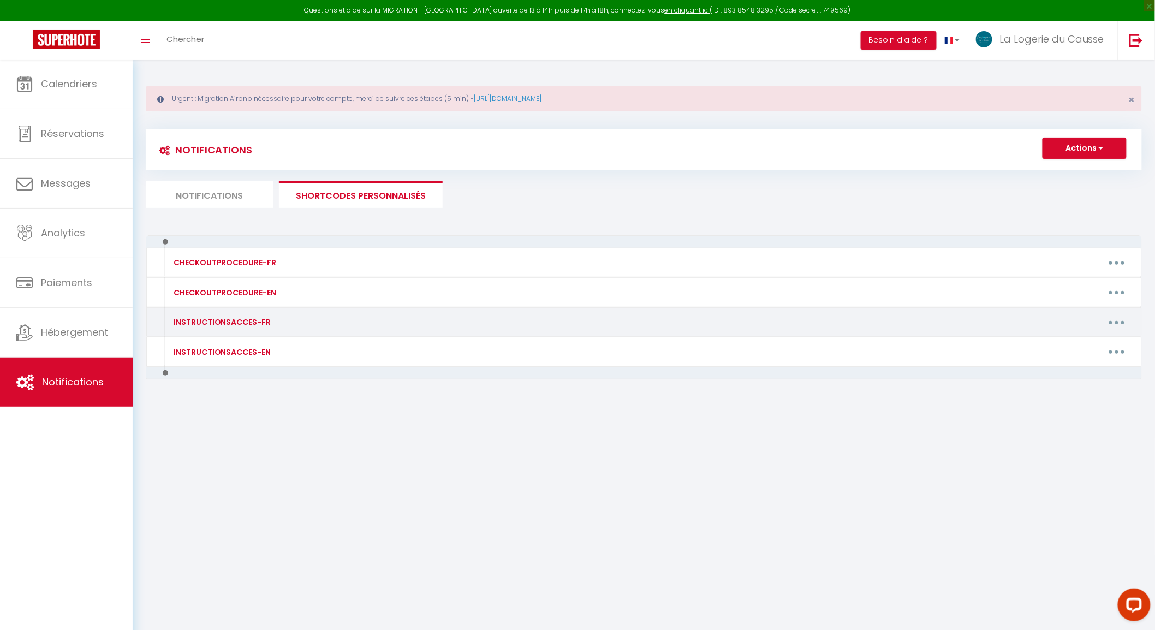
click at [1122, 324] on button "button" at bounding box center [1117, 321] width 31 height 17
click at [1096, 340] on link "Editer" at bounding box center [1088, 347] width 81 height 19
type input "INSTRUCTIONSACCES-FR"
type textarea "Instructions d'accès-FR"
type textarea "Voici les instructions pour votre arrivée dans le logement : Adresse : Rue Plan…"
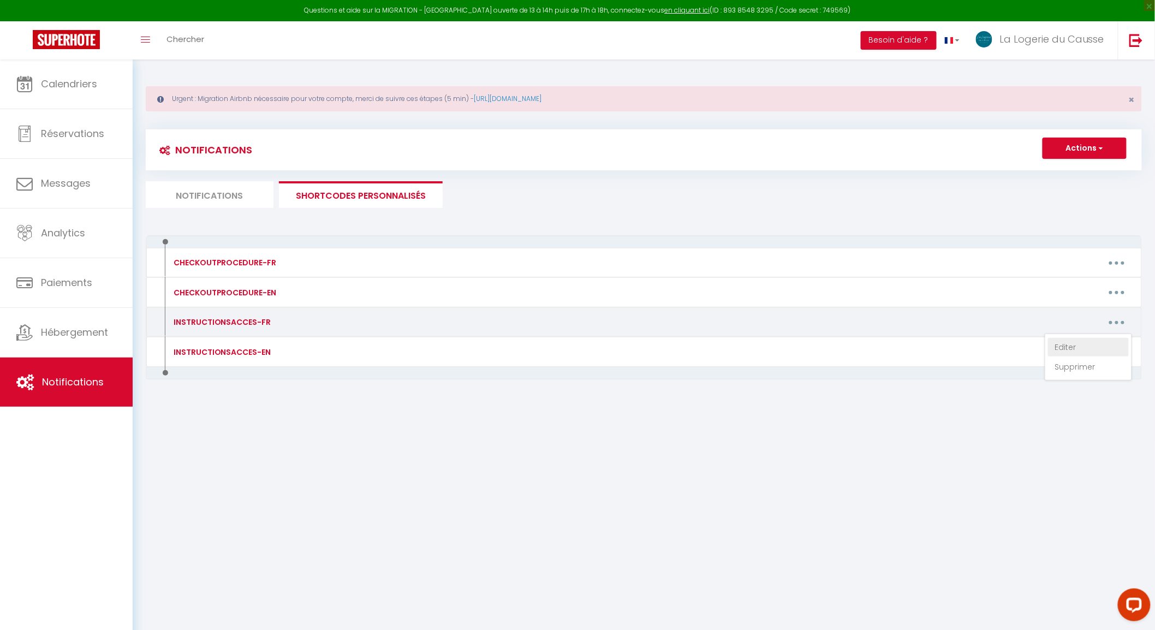
type textarea "Voici les instructions pour votre arrivée dans le logement : [STREET_ADDRESS][P…"
type textarea "Voici les instructions pour votre arrivée dans le logement : La Maison [PERSON_…"
type textarea "Voici les instructions pour votre arrivée dans le logement : [STREET_ADDRESS] ➡…"
type textarea "Voici les instructions pour votre arrivée dans le logement : Le [GEOGRAPHIC_DAT…"
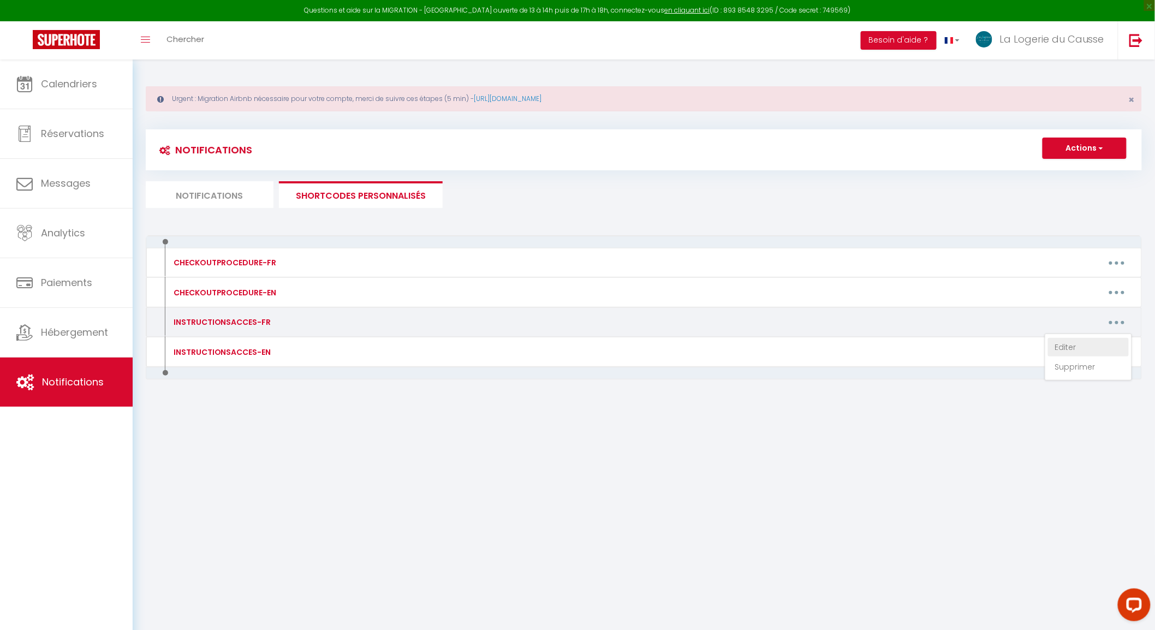
type textarea "Voici les instructions pour votre arrivée dans le logement : [PERSON_NAME] [STR…"
type textarea "Voici les instructions pour votre arrivée dans le logement : Le Falgayrenq 1220…"
type textarea "Voici les instructions pour votre arrivée dans le logement : Adresse : [GEOGRAP…"
type textarea "Voici les instructions pour votre arrivée dans le logement : [URL][DOMAIN_NAME]…"
type textarea "Voici les instructions pour votre arrivée dans le logement : La Maison du Mespo…"
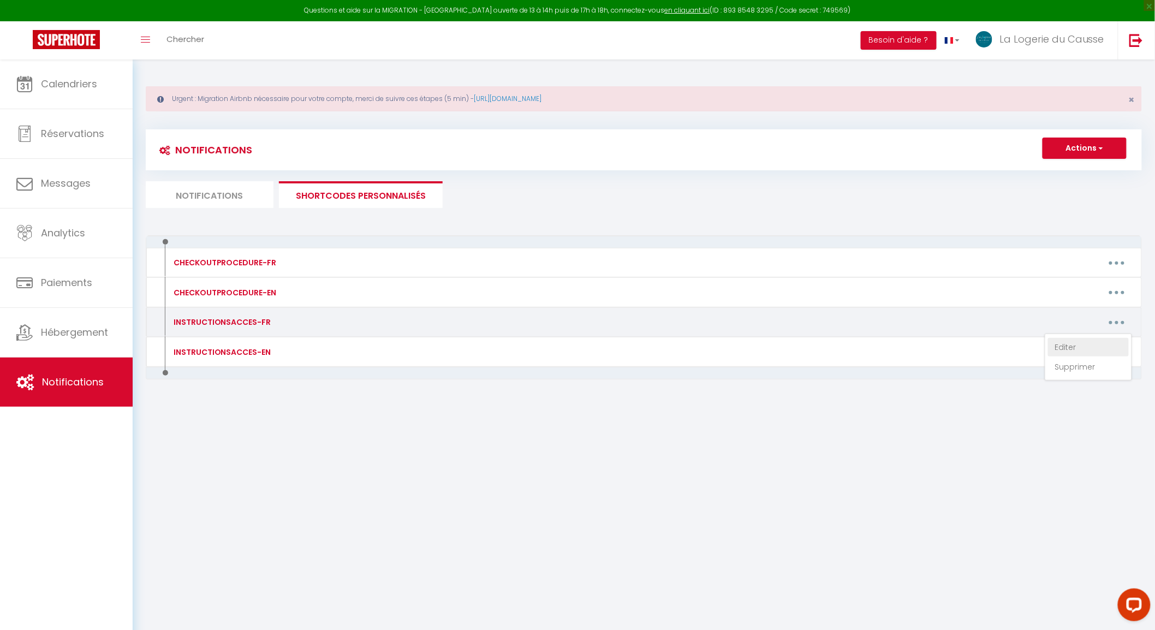
type textarea "Voici les instructions pour votre arrivée dans le logement : Les Carbonniers [S…"
type textarea "Voici les instructions pour votre arrivée dans le logement : La Maison aux Vole…"
type textarea "Voici les instructions pour votre arrivée dans le logement : [STREET_ADDRESS] […"
type textarea "L'ipsumdo sit 2 ame Cons Adipisc el 6 sed doe Tempor incid ut LAB, 97601 Et Dol…"
type textarea "Voici les instructions pour votre arrivée dans le logement : Le Bourg 12220 Pey…"
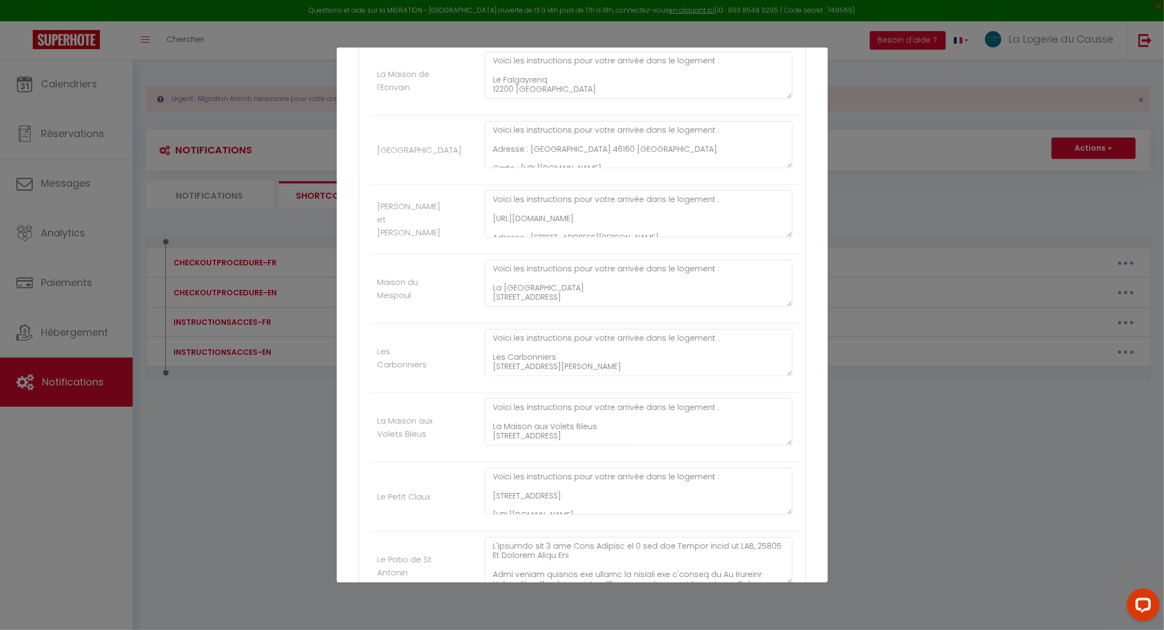
scroll to position [728, 0]
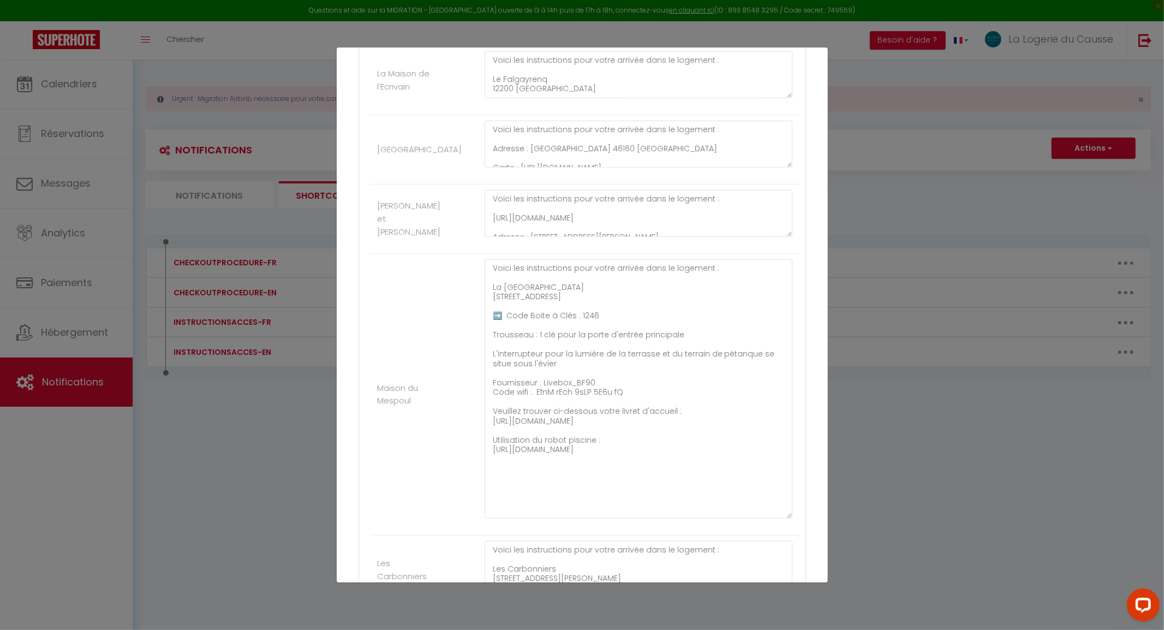
drag, startPoint x: 778, startPoint y: 301, endPoint x: 736, endPoint y: 519, distance: 222.4
click at [804, 512] on div "Nom * INSTRUCTIONSACCES-FR Contenu * Instructions d'accès-FR Pour cet hébergeme…" at bounding box center [582, 147] width 491 height 1572
drag, startPoint x: 521, startPoint y: 477, endPoint x: 516, endPoint y: 475, distance: 5.6
click at [516, 475] on textarea "Voici les instructions pour votre arrivée dans le logement : La Maison du Mespo…" at bounding box center [639, 388] width 308 height 259
drag, startPoint x: 554, startPoint y: 476, endPoint x: 488, endPoint y: 460, distance: 68.1
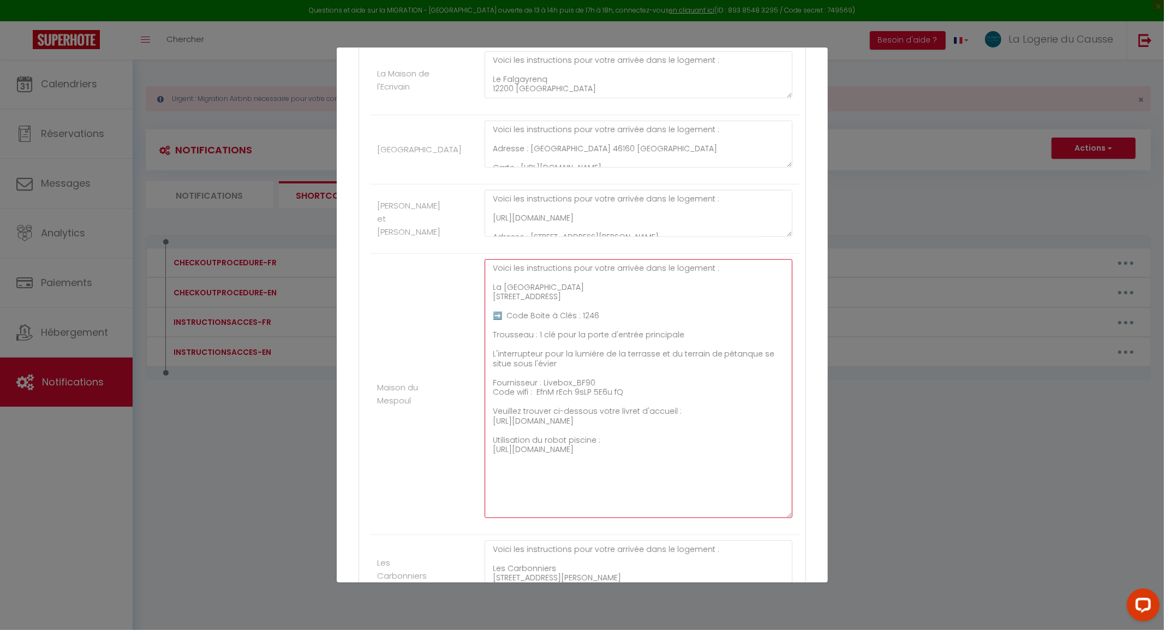
click at [488, 460] on textarea "Voici les instructions pour votre arrivée dans le logement : La Maison du Mespo…" at bounding box center [639, 388] width 308 height 259
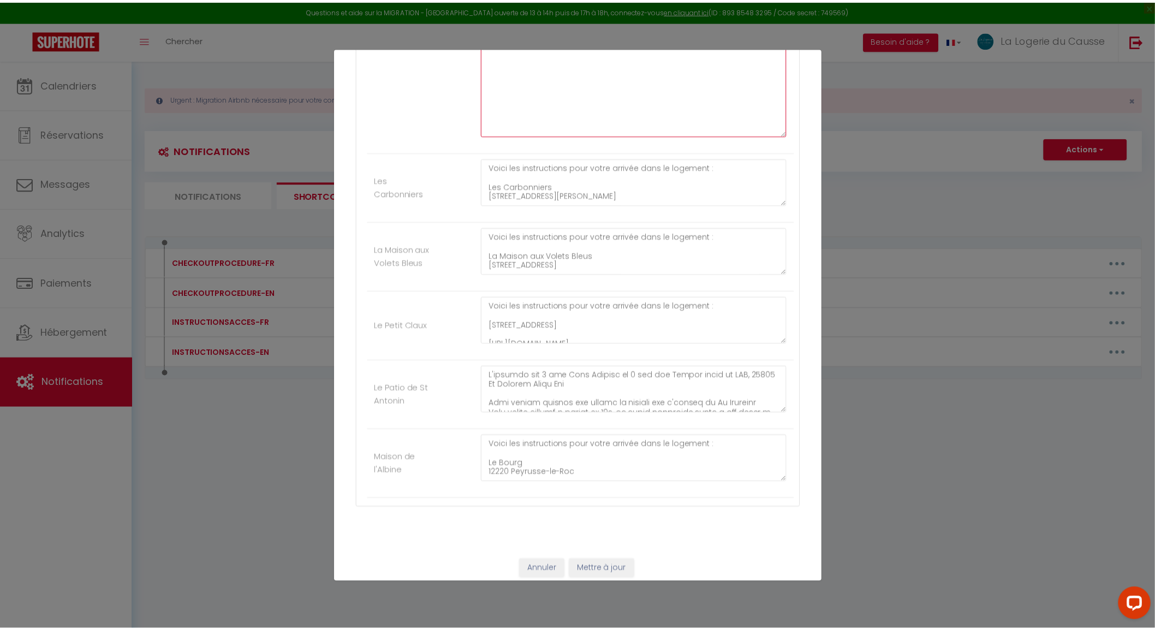
scroll to position [1120, 0]
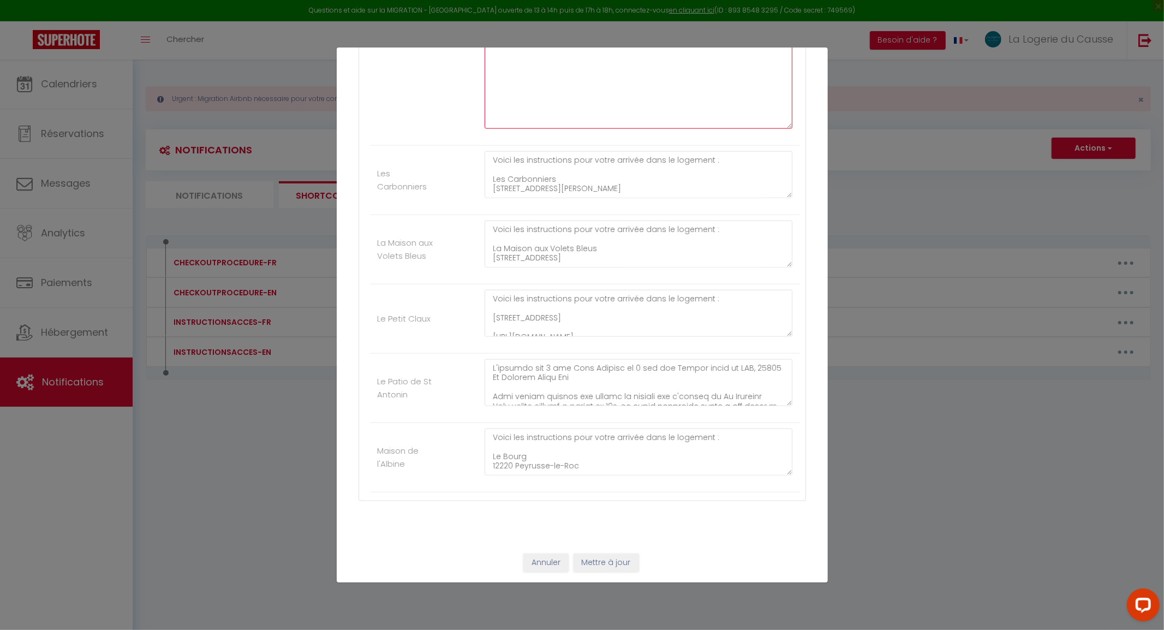
type textarea "Voici les instructions pour votre arrivée dans le logement : La [GEOGRAPHIC_DAT…"
click at [623, 559] on button "Mettre à jour" at bounding box center [607, 563] width 66 height 19
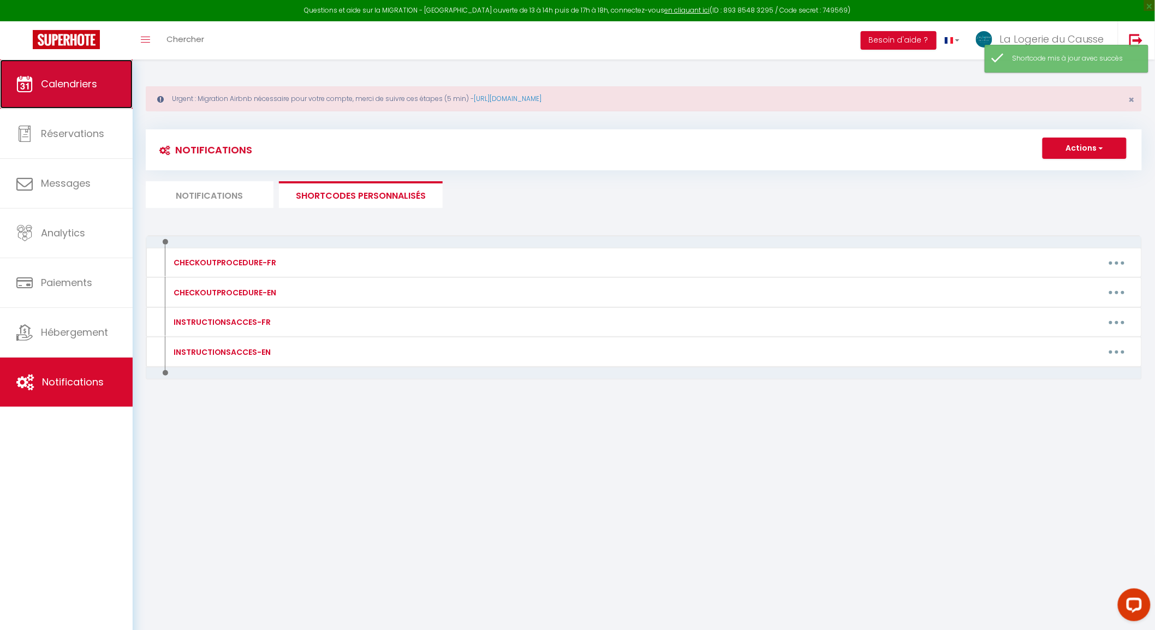
click at [88, 79] on span "Calendriers" at bounding box center [69, 84] width 56 height 14
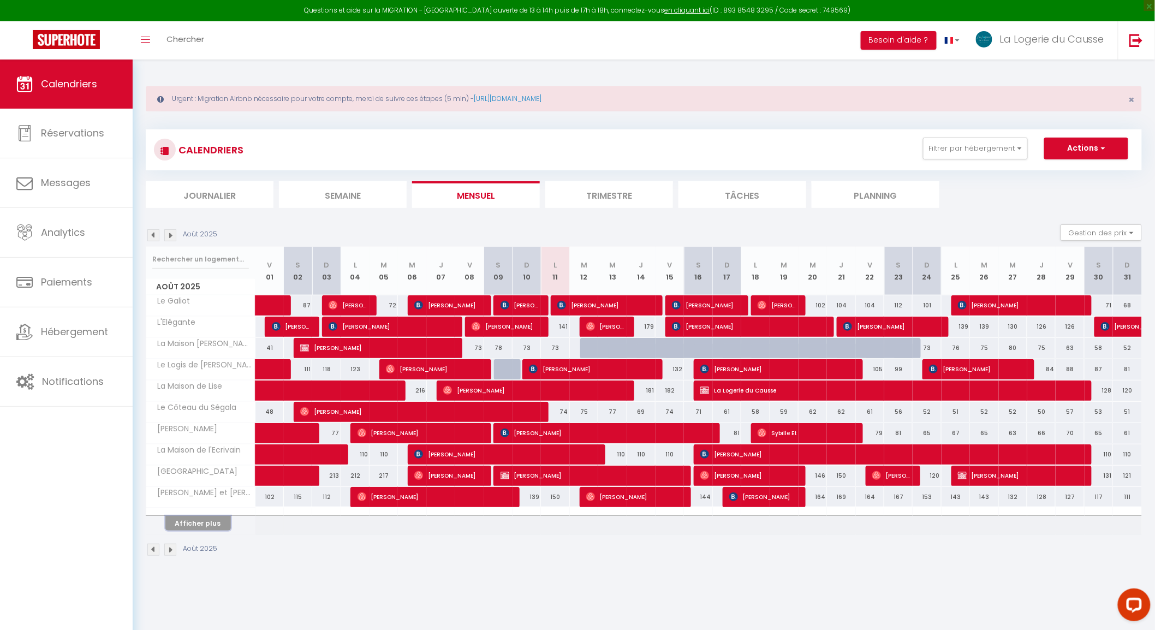
click at [210, 527] on button "Afficher plus" at bounding box center [198, 523] width 66 height 15
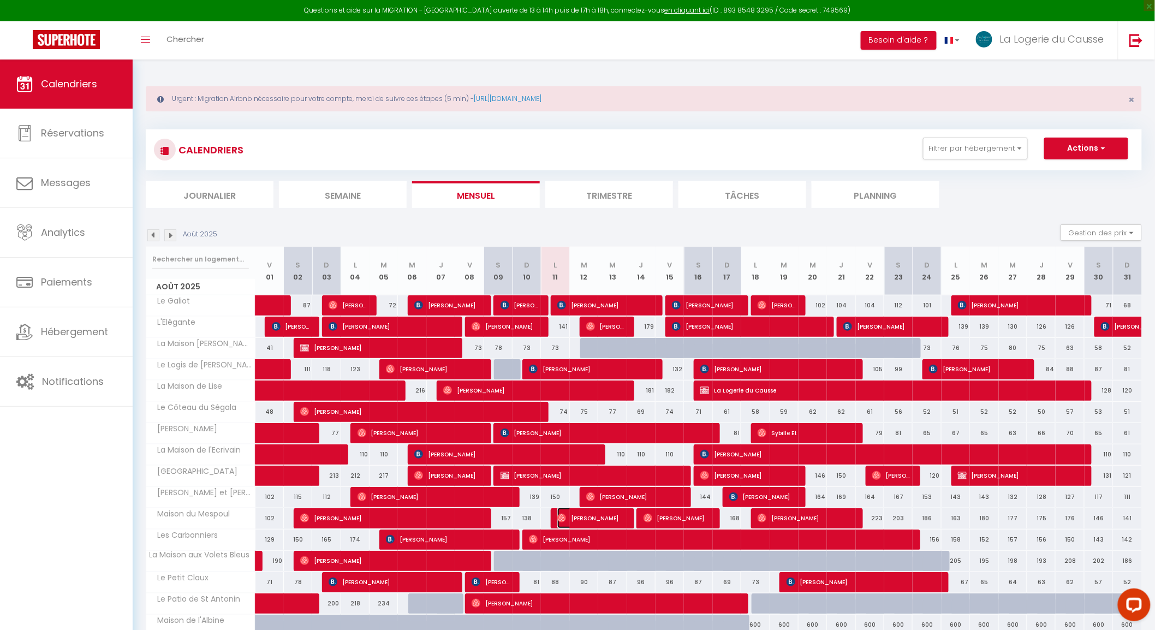
click at [614, 519] on span "[PERSON_NAME]" at bounding box center [590, 518] width 66 height 21
select select "OK"
select select "0"
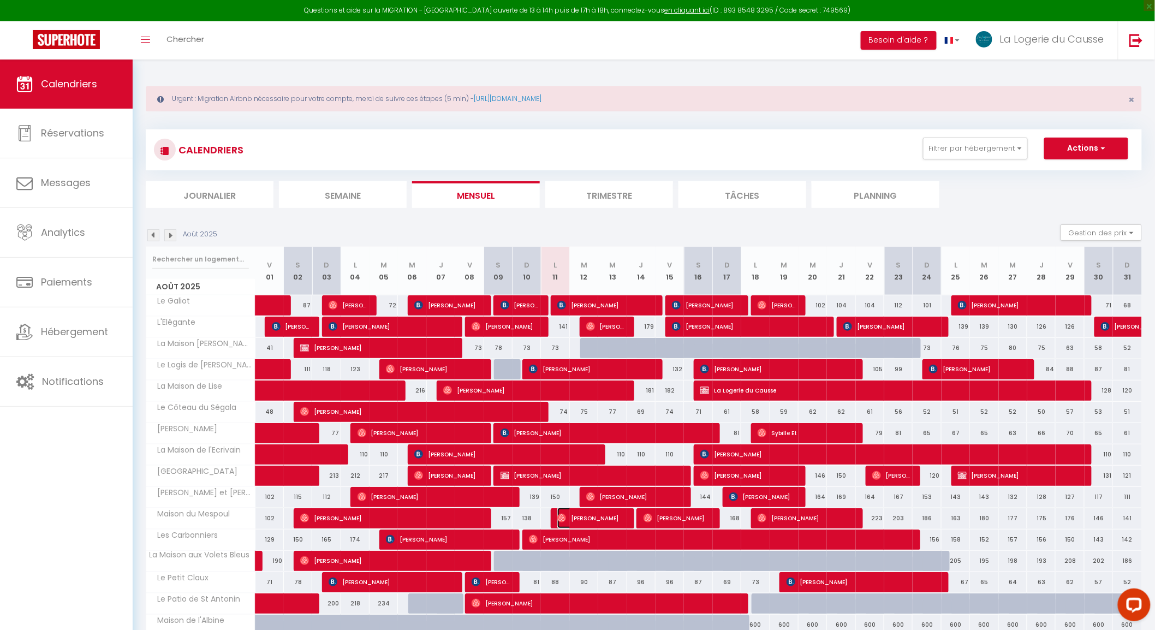
select select "1"
select select
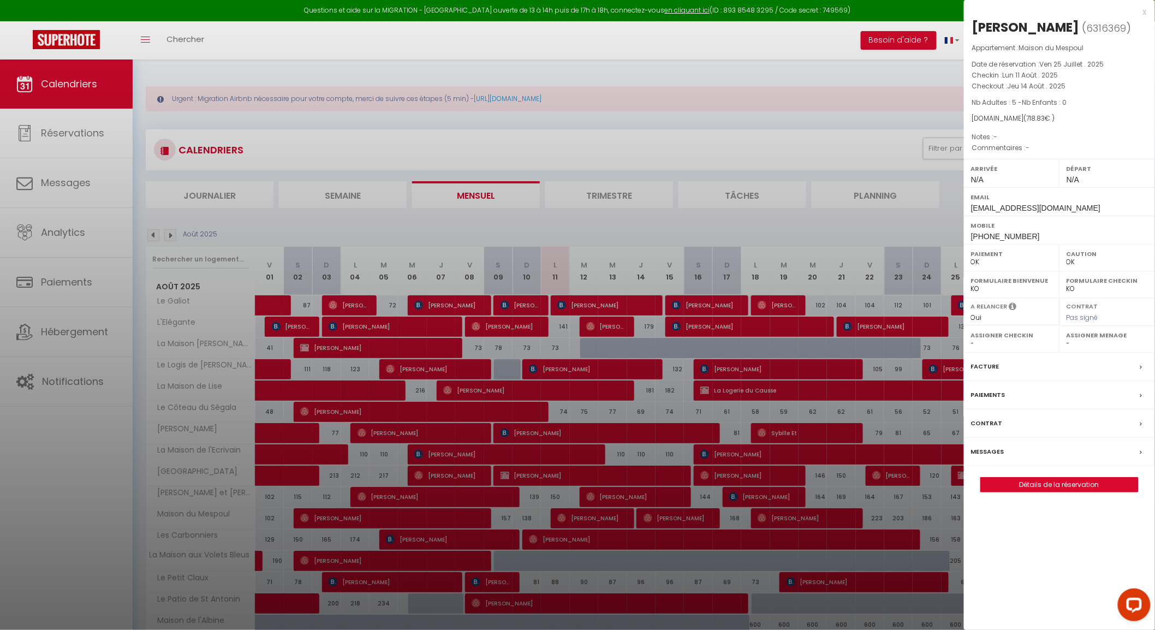
click at [1002, 457] on label "Messages" at bounding box center [987, 451] width 33 height 11
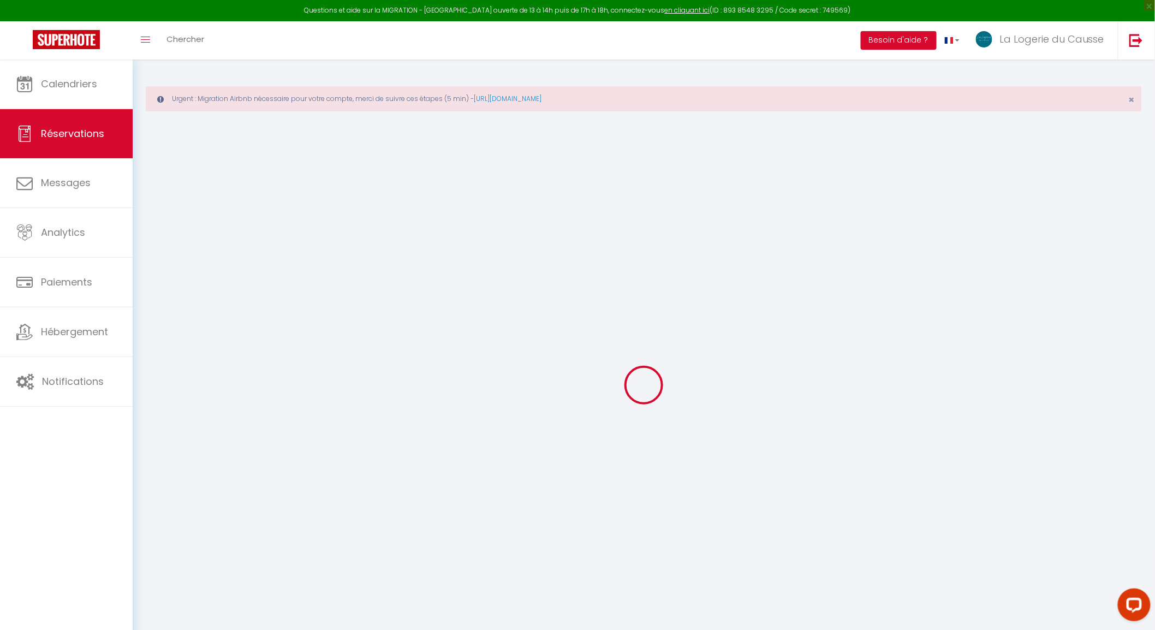
select select
checkbox input "false"
type textarea "isAutoTranslationEnabled=true user=[object Object] viewer=[object Object] heade…"
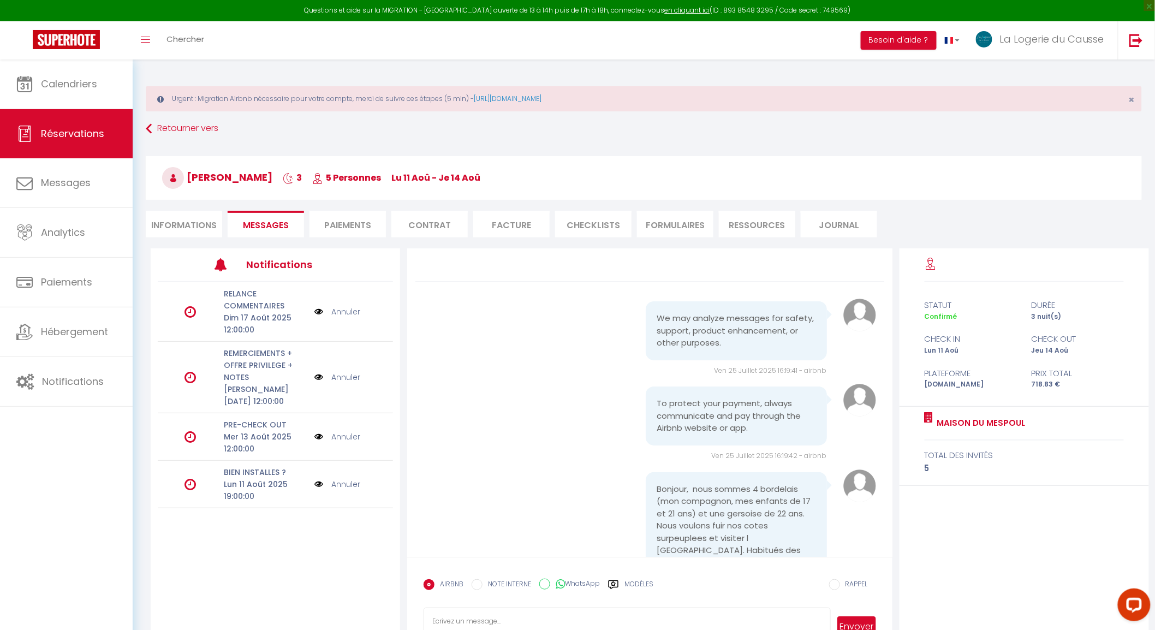
scroll to position [1054, 0]
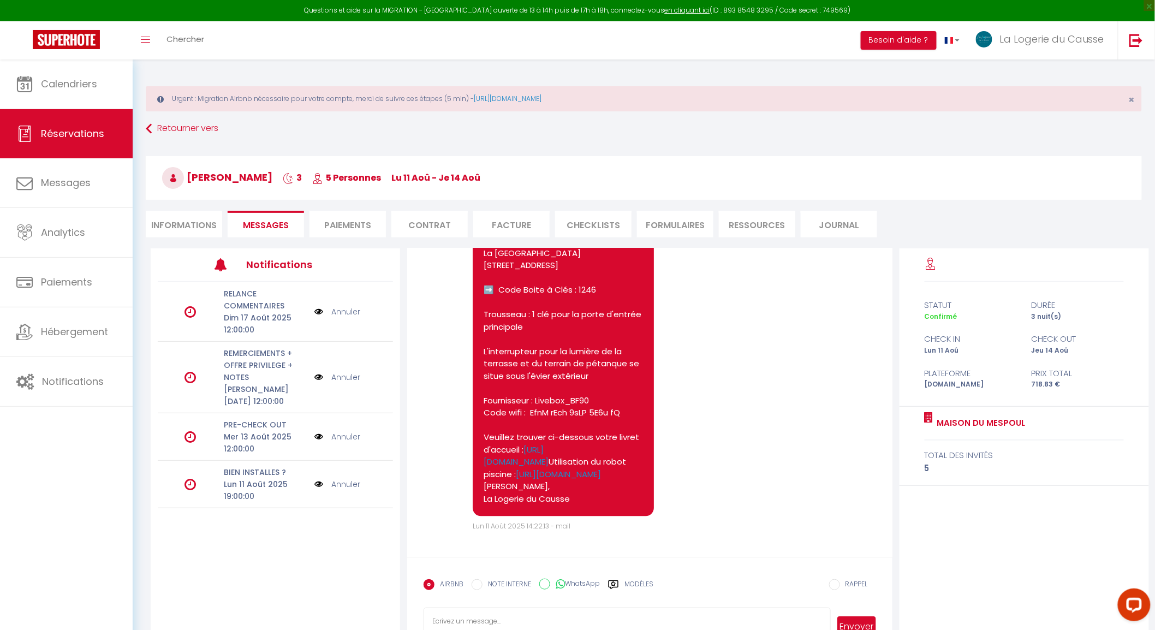
click at [647, 582] on label "Modèles" at bounding box center [639, 588] width 29 height 19
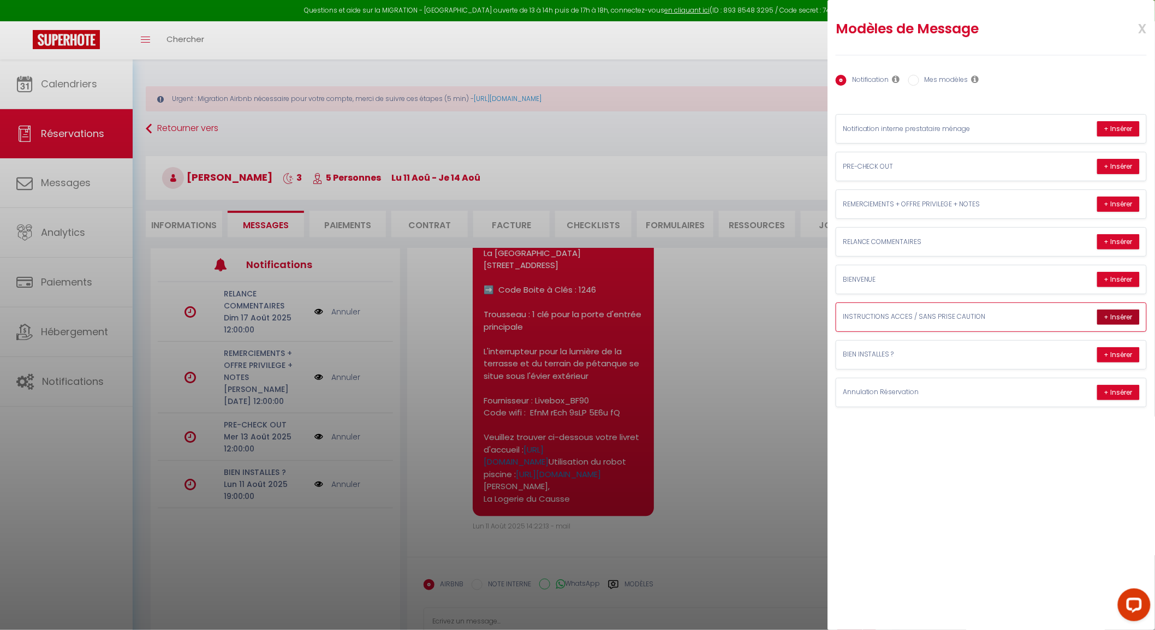
click at [1106, 315] on button "+ Insérer" at bounding box center [1118, 317] width 43 height 15
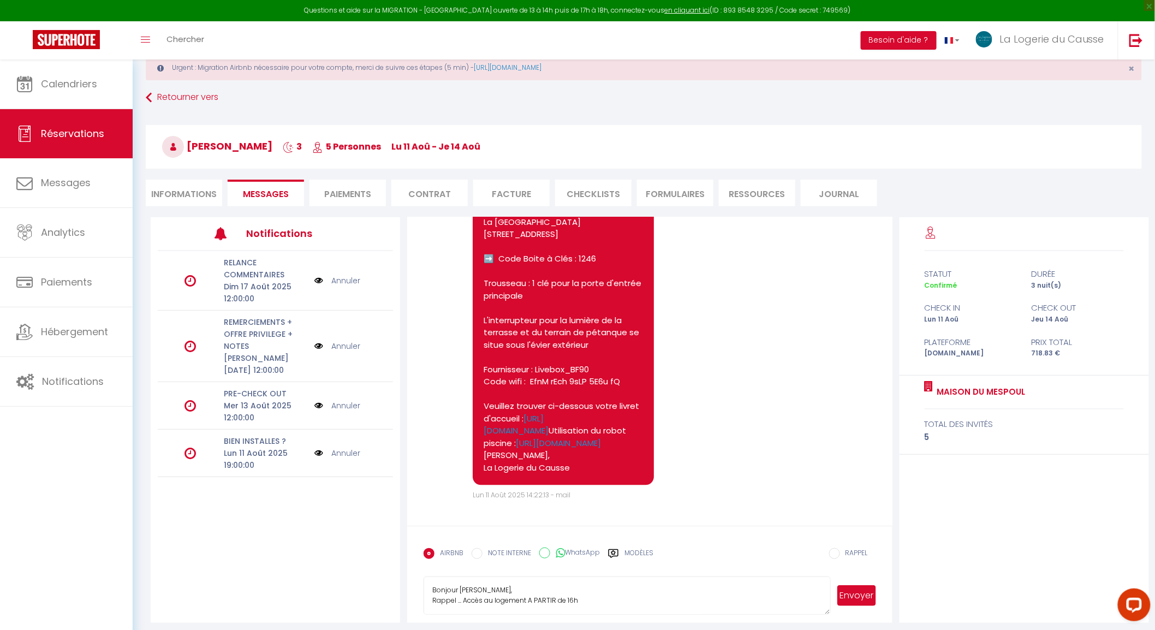
scroll to position [59, 0]
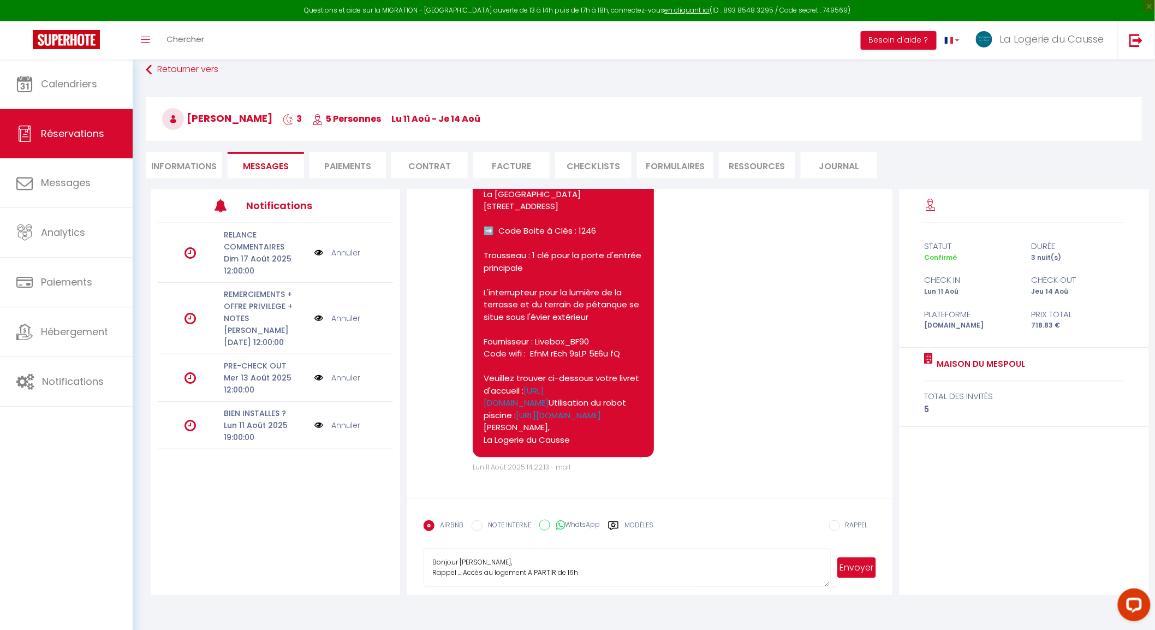
drag, startPoint x: 427, startPoint y: 559, endPoint x: 609, endPoint y: 573, distance: 182.3
click at [609, 573] on textarea "Bonjour Catherine, Rappel ... Accès au logement A PARTIR de 16h Voici les instr…" at bounding box center [627, 568] width 407 height 38
click at [431, 579] on textarea "Voici les instructions pour votre arrivée dans le logement : La Maison du Mespo…" at bounding box center [627, 568] width 407 height 38
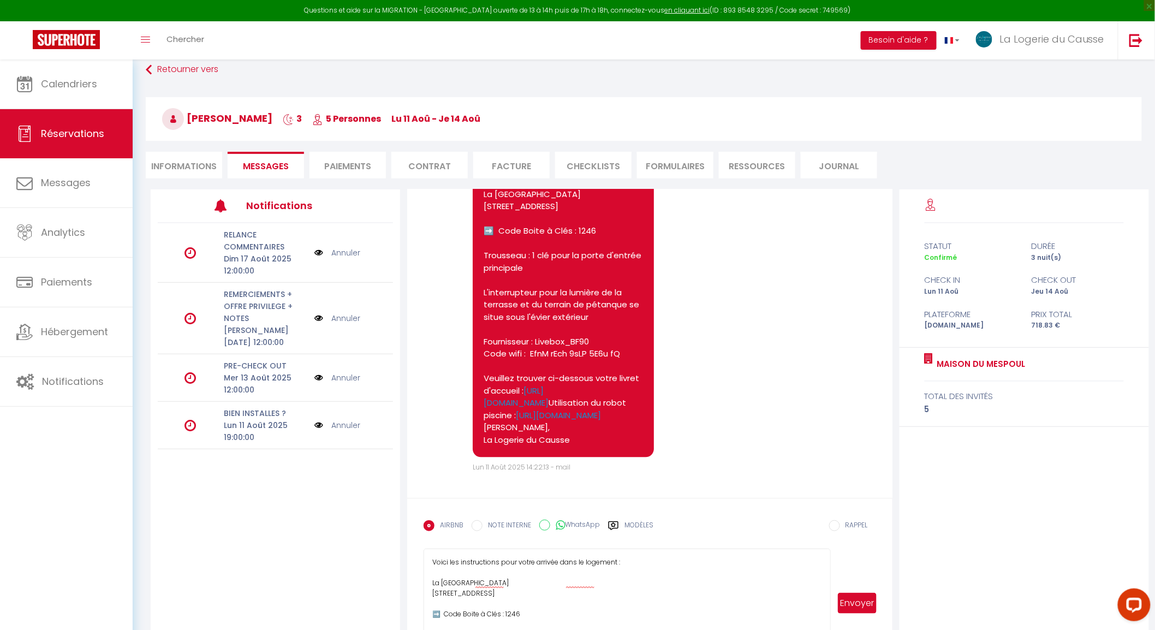
drag, startPoint x: 827, startPoint y: 581, endPoint x: 827, endPoint y: 653, distance: 72.1
click at [827, 571] on html "Questions et aide sur la MIGRATION - Salle Zoom ouverte de 13 à 14h puis de 17h…" at bounding box center [577, 256] width 1155 height 630
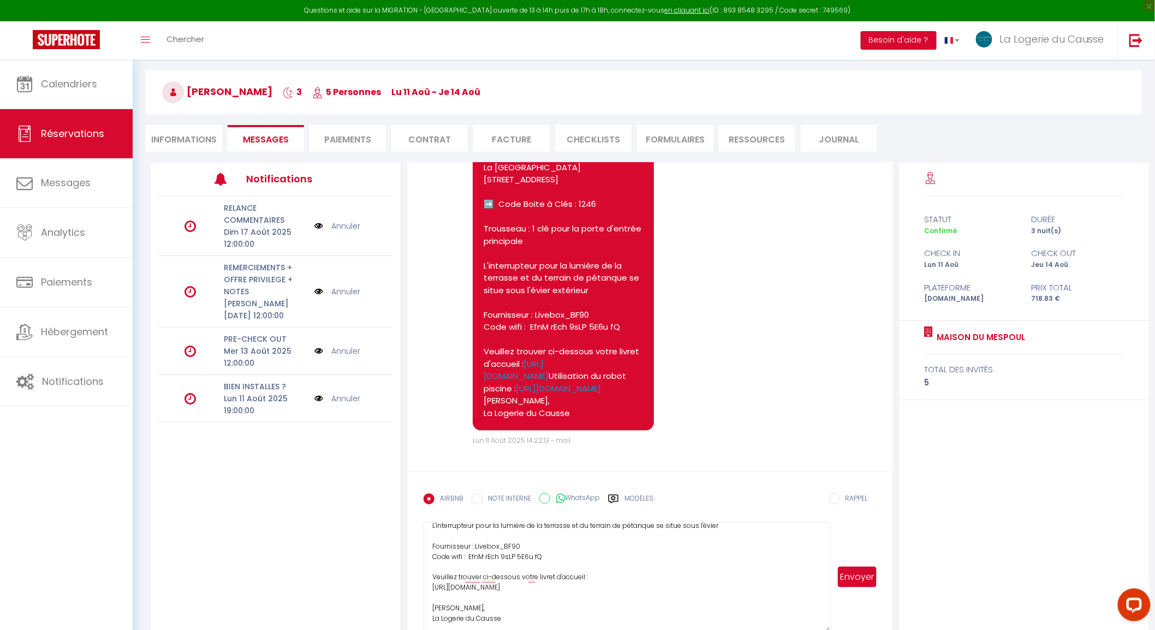
scroll to position [109, 0]
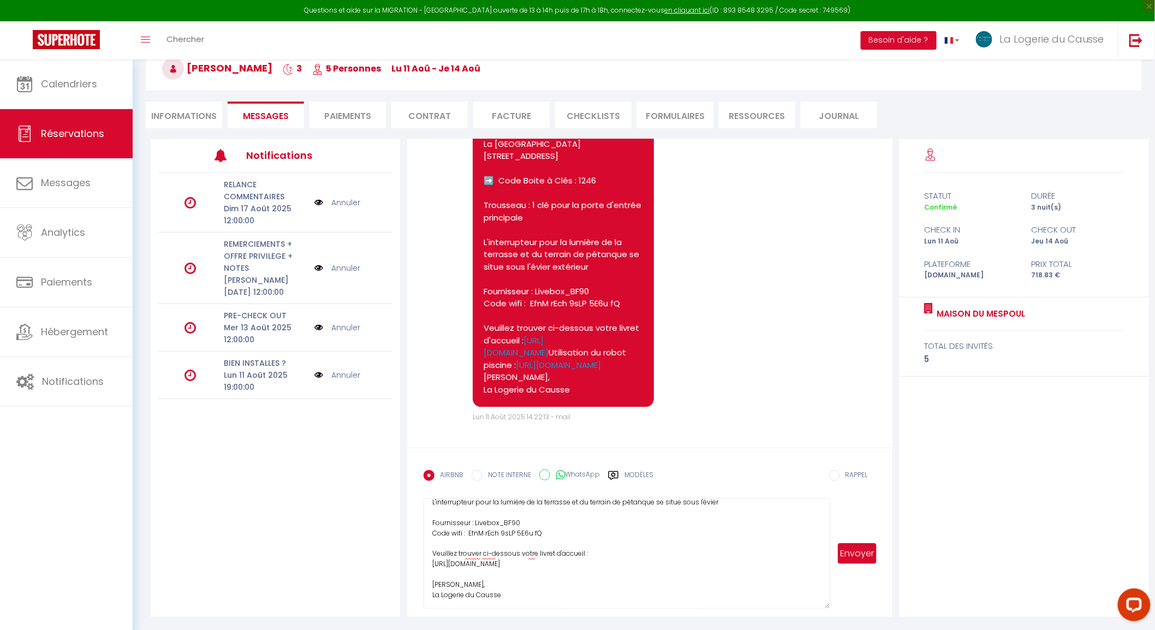
type textarea "Voici les instructions pour votre arrivée dans le logement : La Maison du Mespo…"
click at [863, 554] on button "Envoyer" at bounding box center [857, 553] width 38 height 21
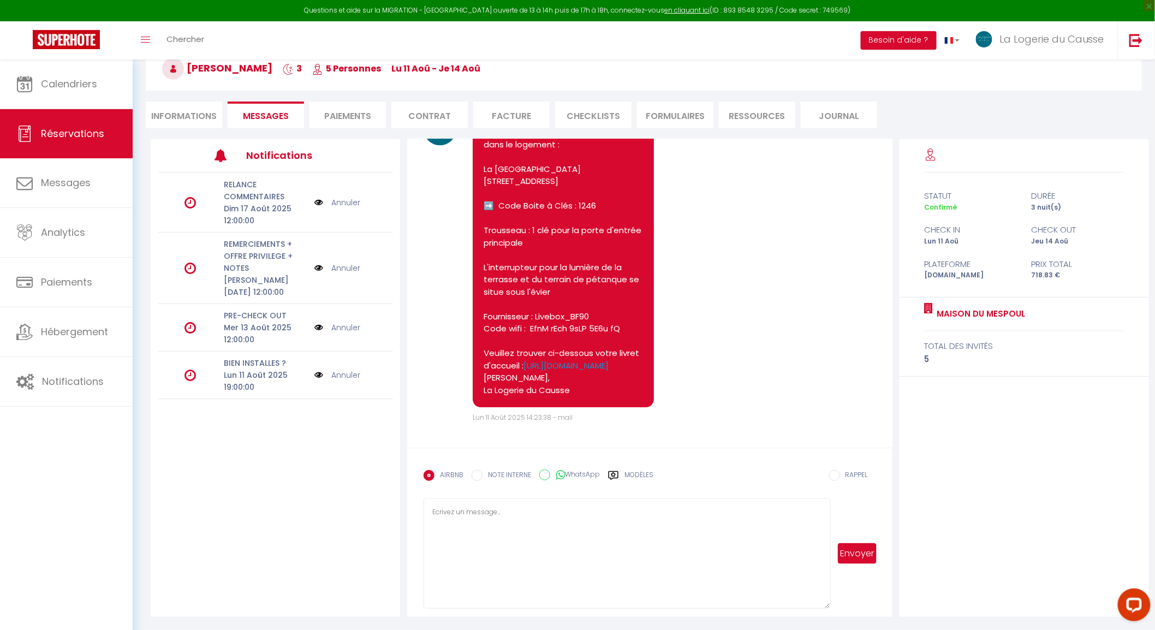
scroll to position [1434, 0]
click at [181, 115] on li "Informations" at bounding box center [184, 115] width 76 height 27
select select
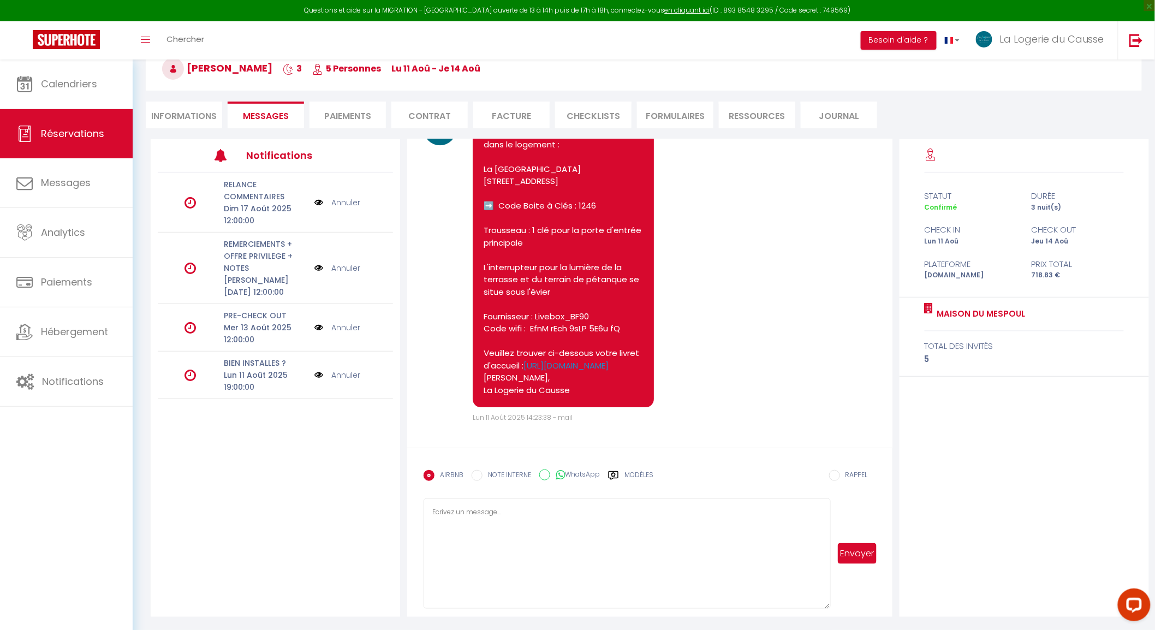
type textarea "isAutoTranslationEnabled=true user=[object Object] viewer=[object Object] heade…"
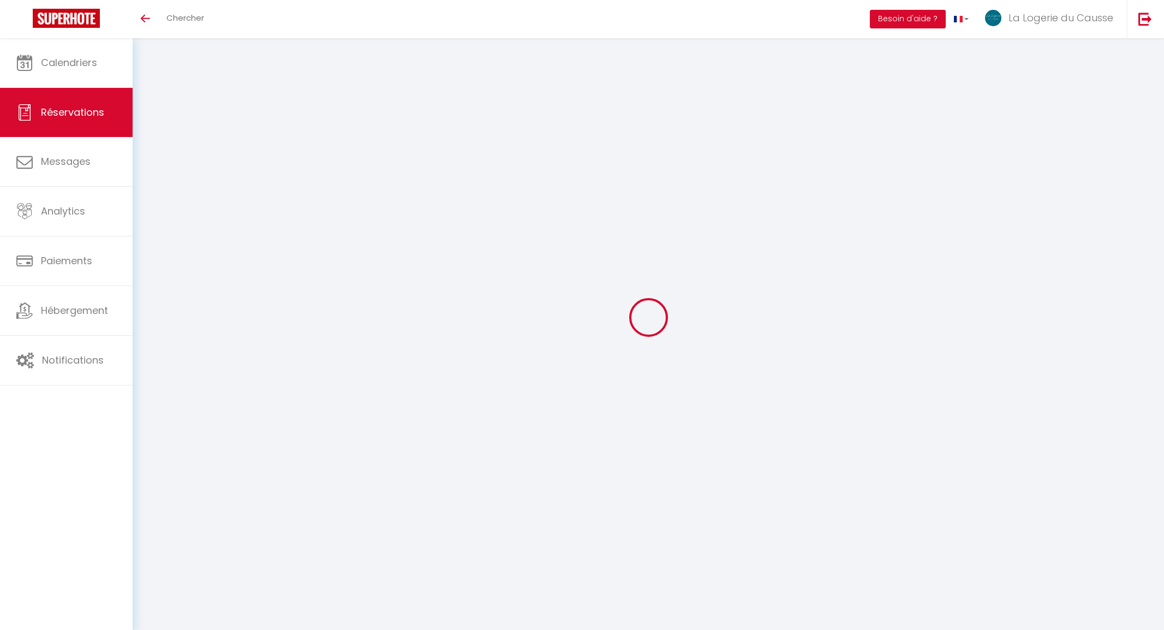
select select
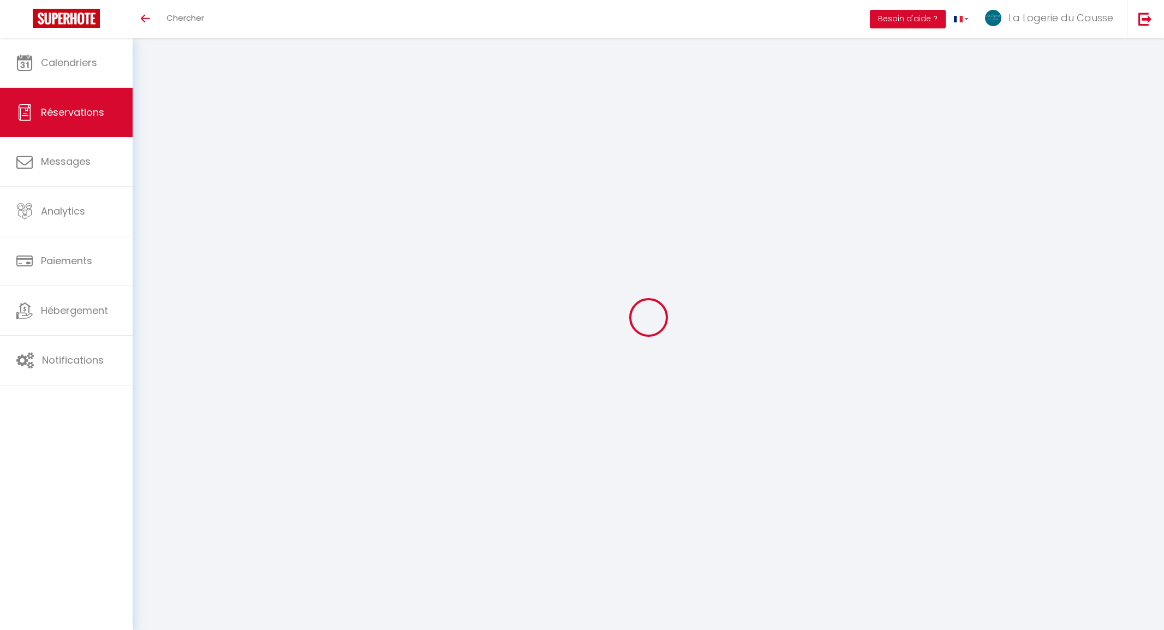
select select
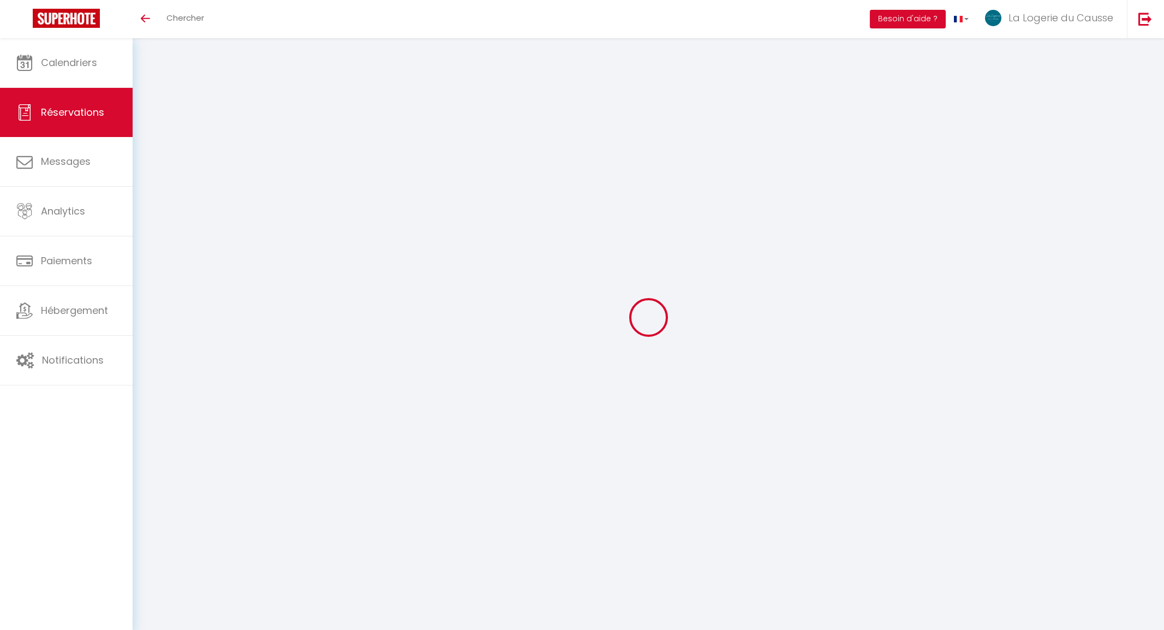
select select
checkbox input "false"
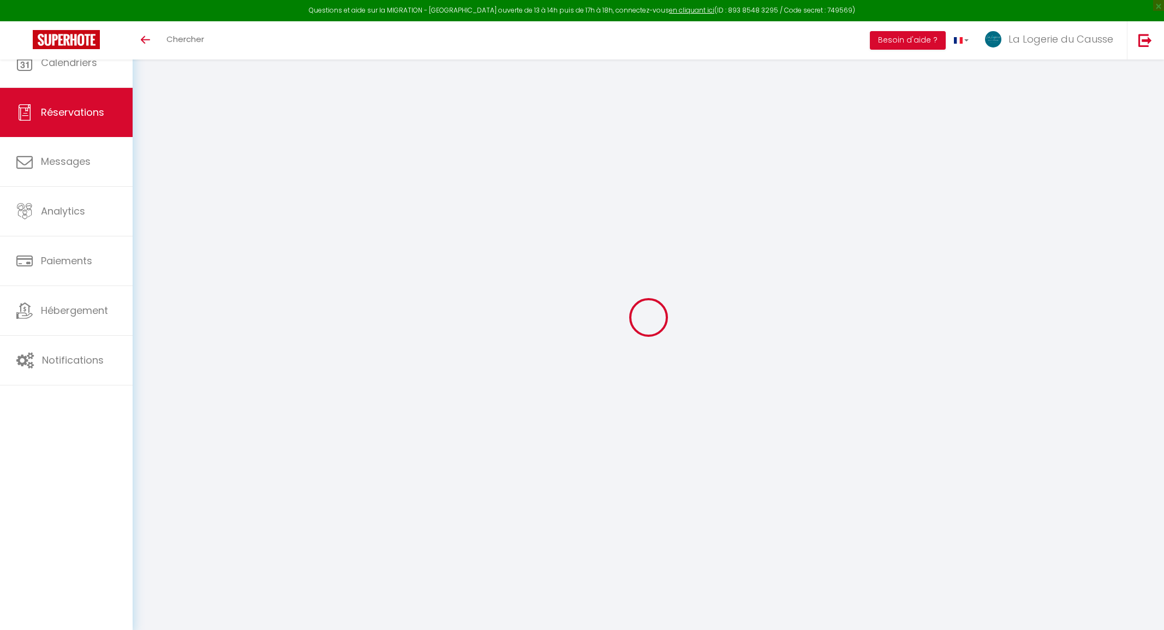
type input "[PERSON_NAME]"
type input "[EMAIL_ADDRESS][DOMAIN_NAME]"
type input "[PHONE_NUMBER]"
select select
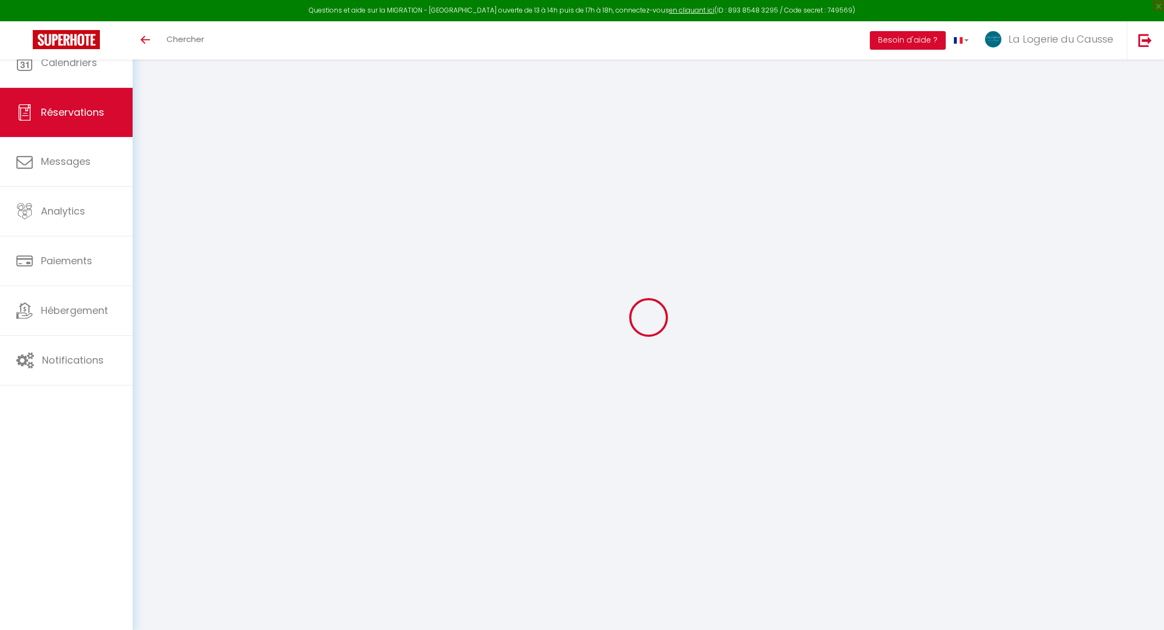
type input "24.7"
select select "74136"
select select "1"
select select
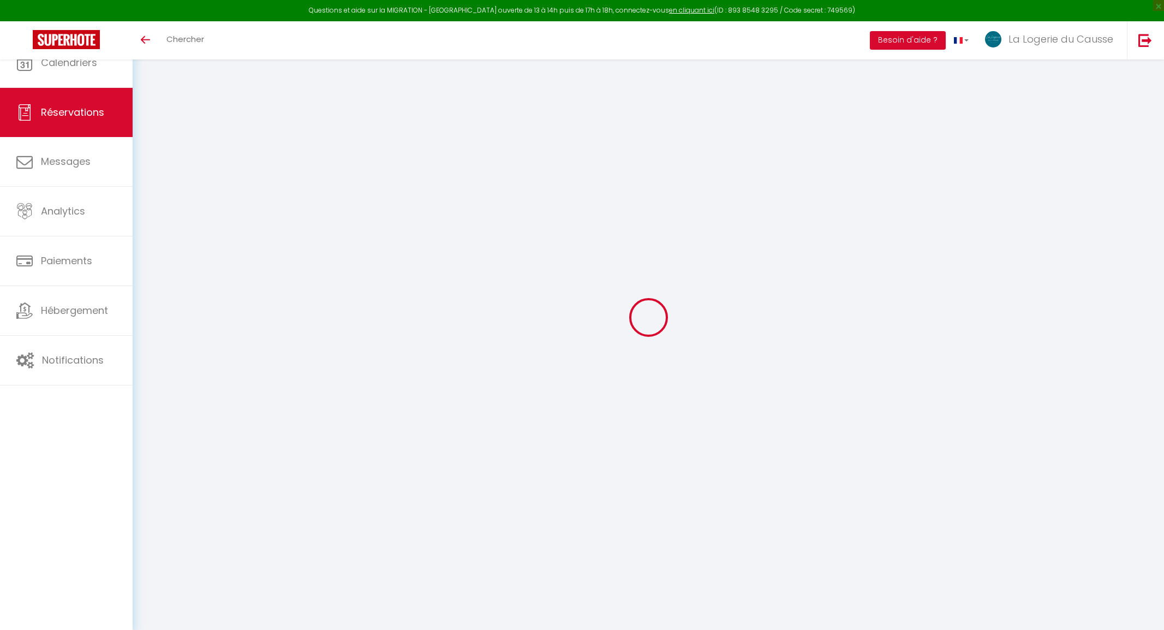
type input "5"
select select "12"
select select
type input "597"
checkbox input "false"
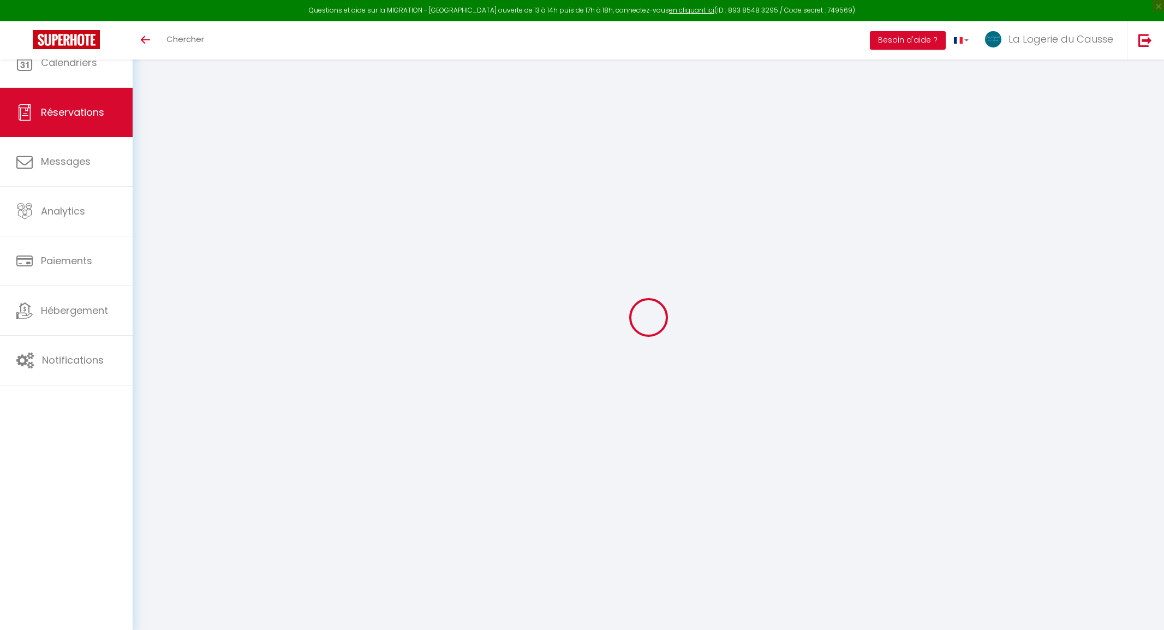
type input "0"
select select "1"
type input "89"
type input "0"
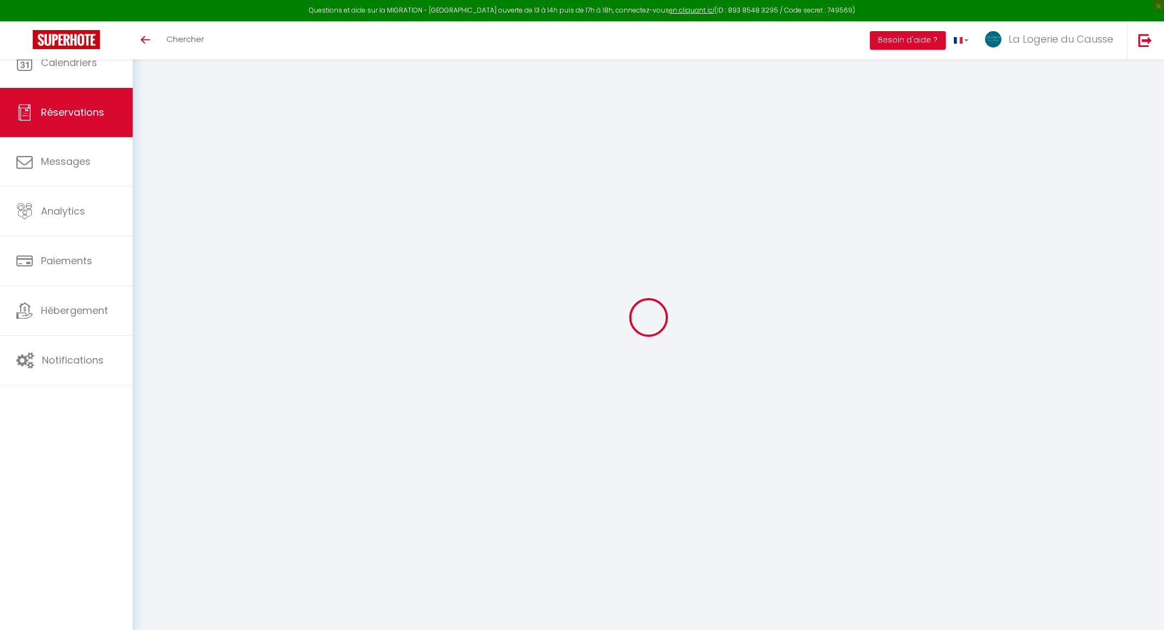
select select
select select "15"
checkbox input "false"
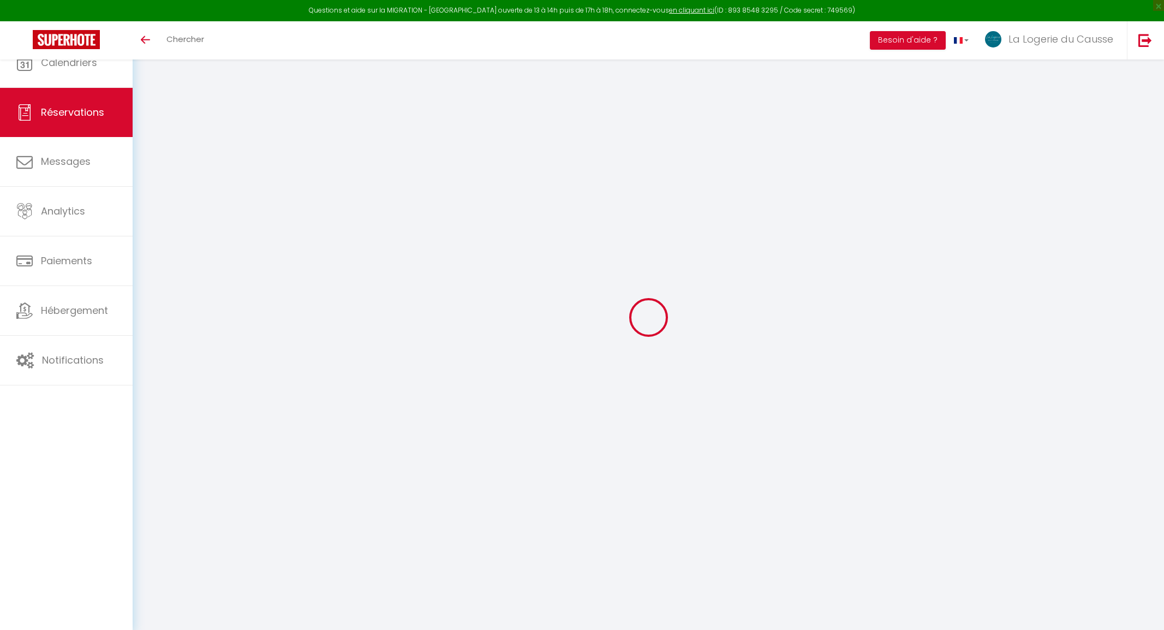
select select
checkbox input "false"
type textarea "isAutoTranslationEnabled=true user=[object Object] viewer=[object Object] heade…"
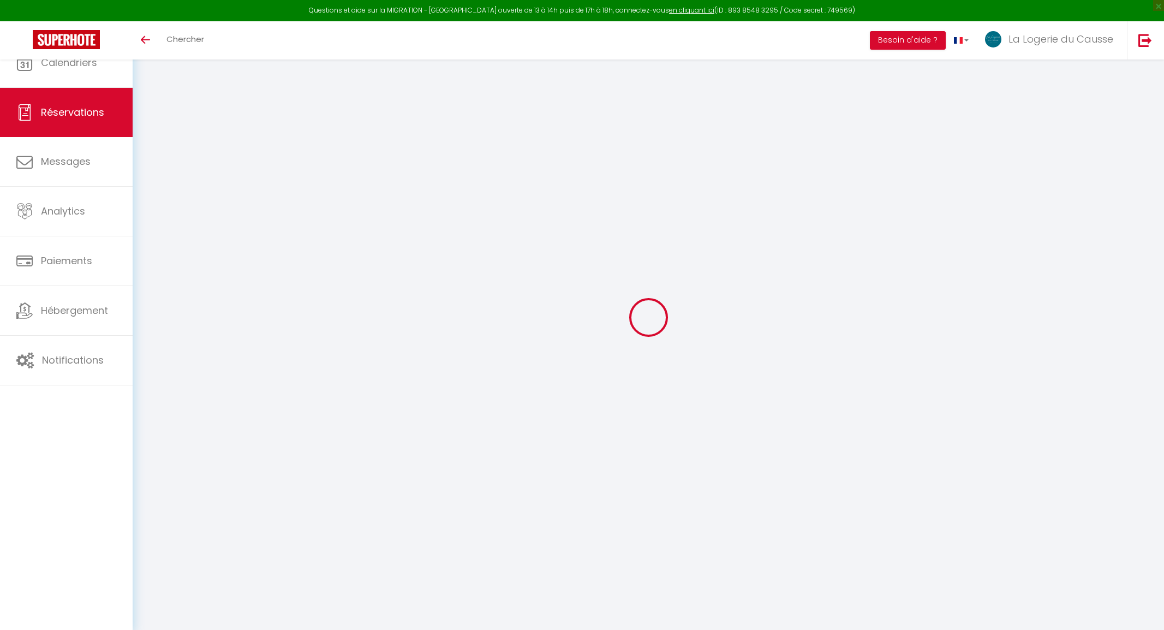
select select
checkbox input "false"
type textarea "isAutoTranslationEnabled=true user=[object Object] viewer=[object Object] heade…"
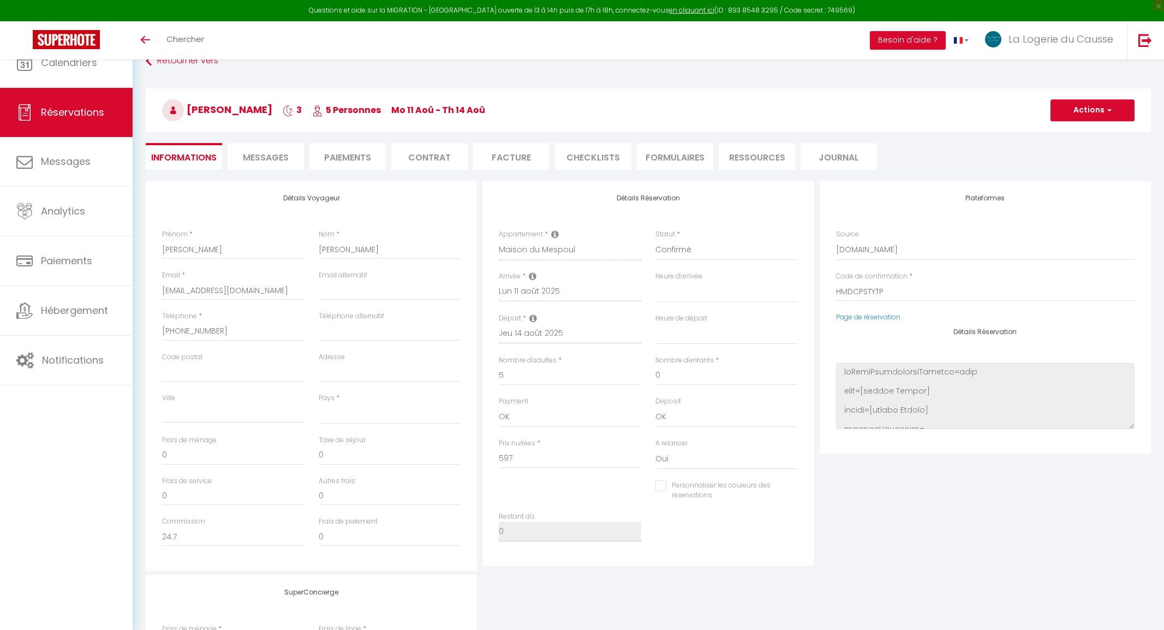
select select
type input "89"
type input "32.83"
select select
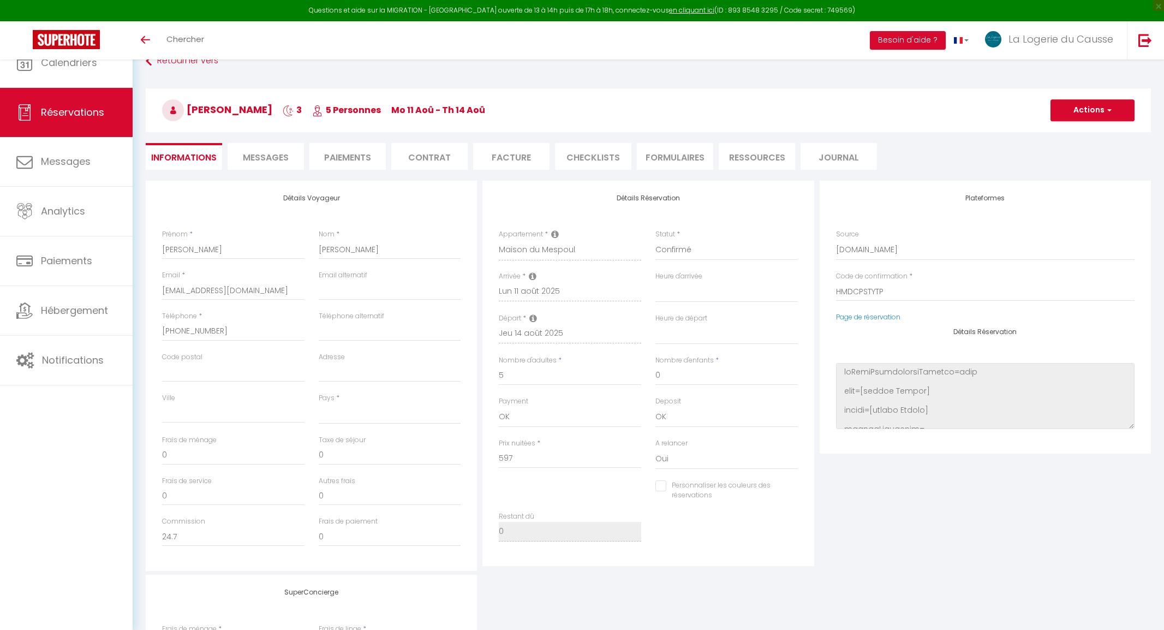
checkbox input "false"
type textarea "isAutoTranslationEnabled=true user=[object Object] viewer=[object Object] heade…"
select select
checkbox input "false"
type textarea "isAutoTranslationEnabled=true user=[object Object] viewer=[object Object] heade…"
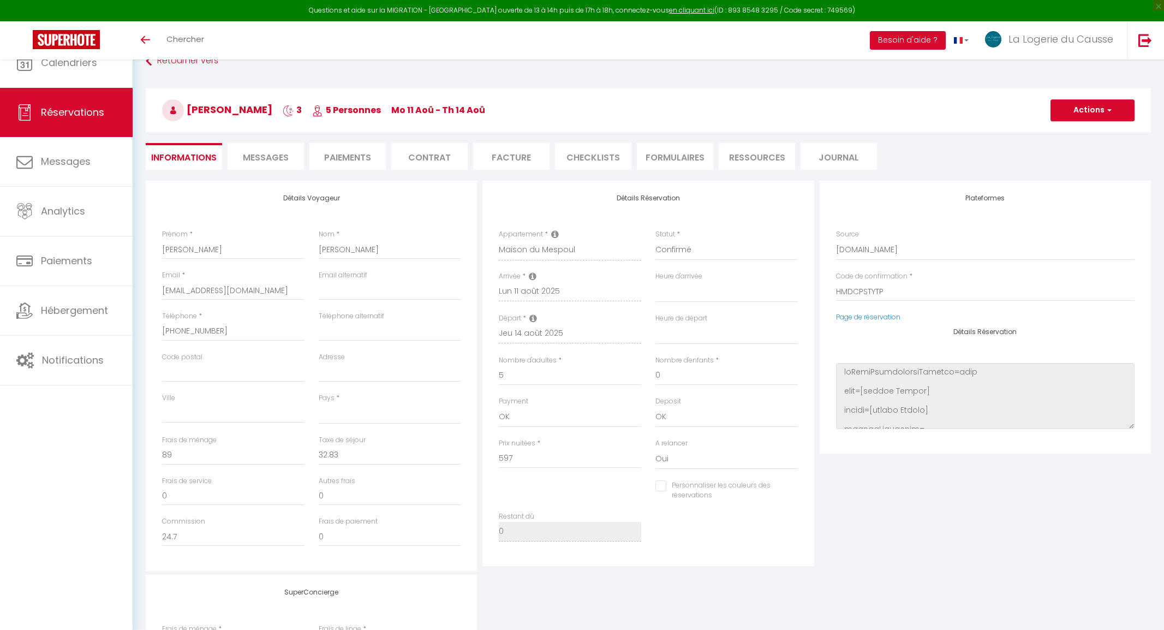
select select
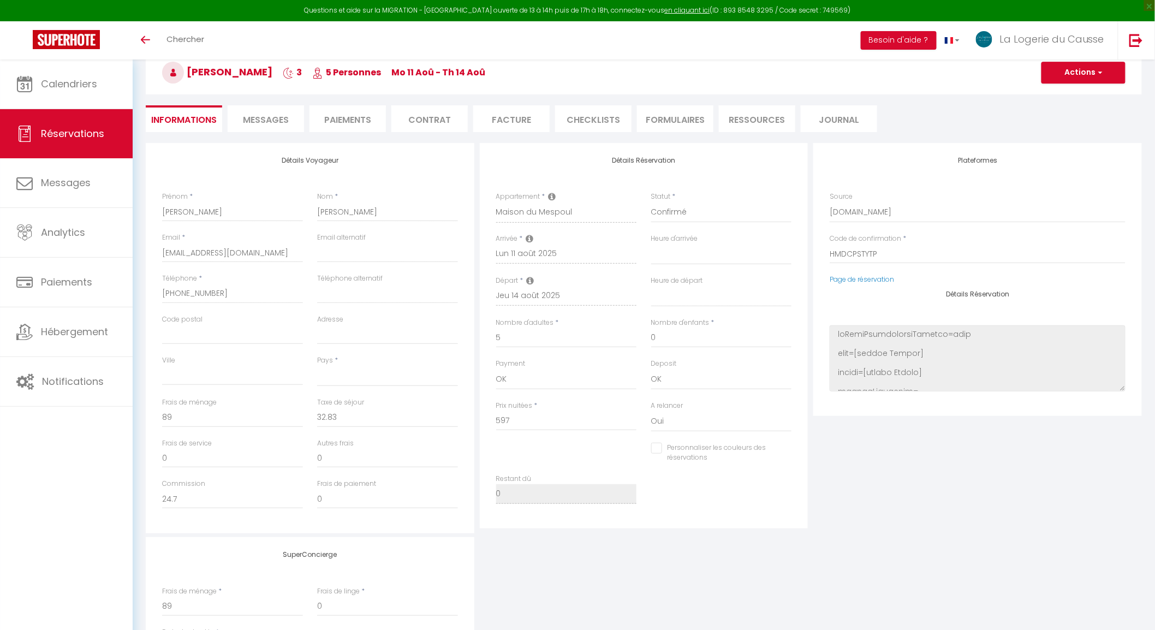
click at [284, 108] on li "Messages" at bounding box center [266, 118] width 76 height 27
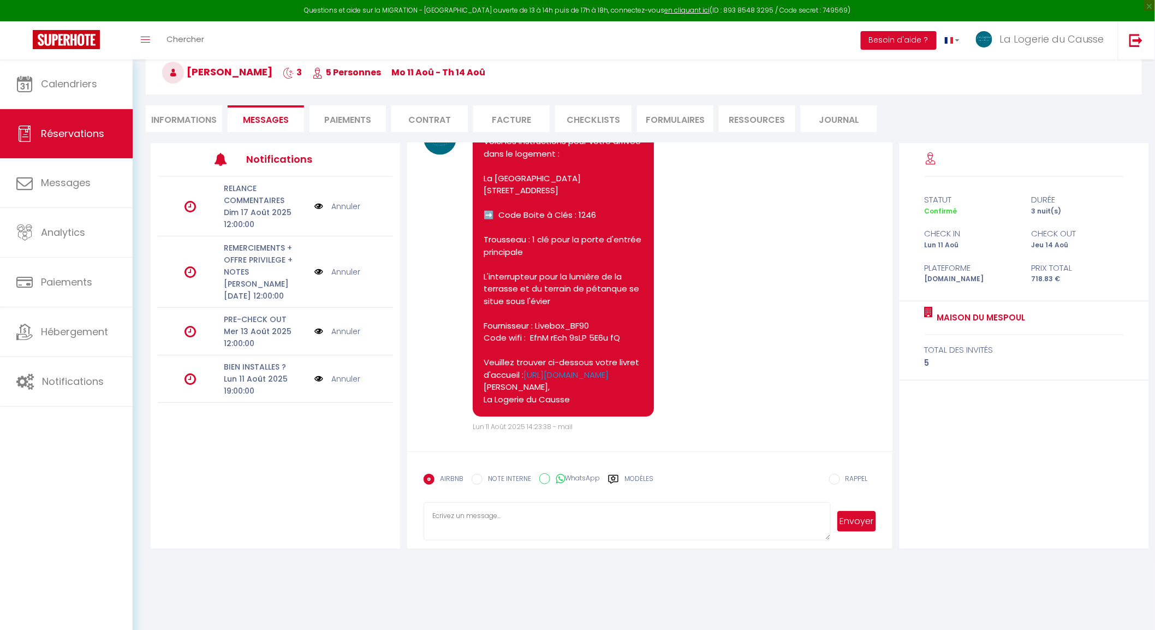
scroll to position [1434, 0]
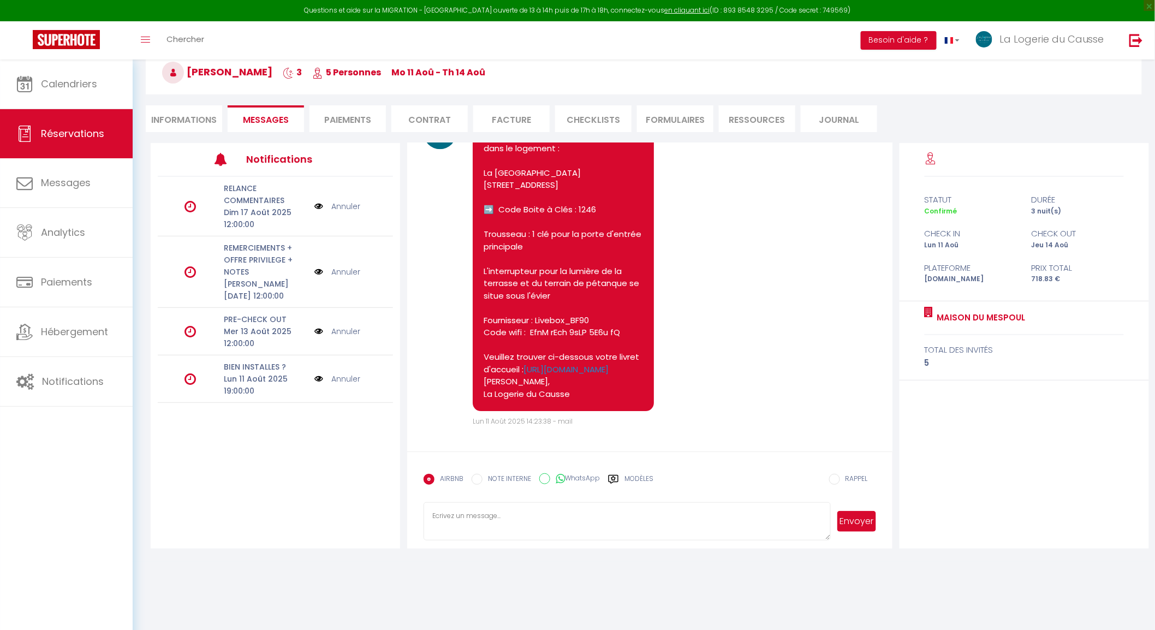
click at [178, 117] on li "Informations" at bounding box center [184, 118] width 76 height 27
select select
type textarea "isAutoTranslationEnabled=true user=[object Object] viewer=[object Object] heade…"
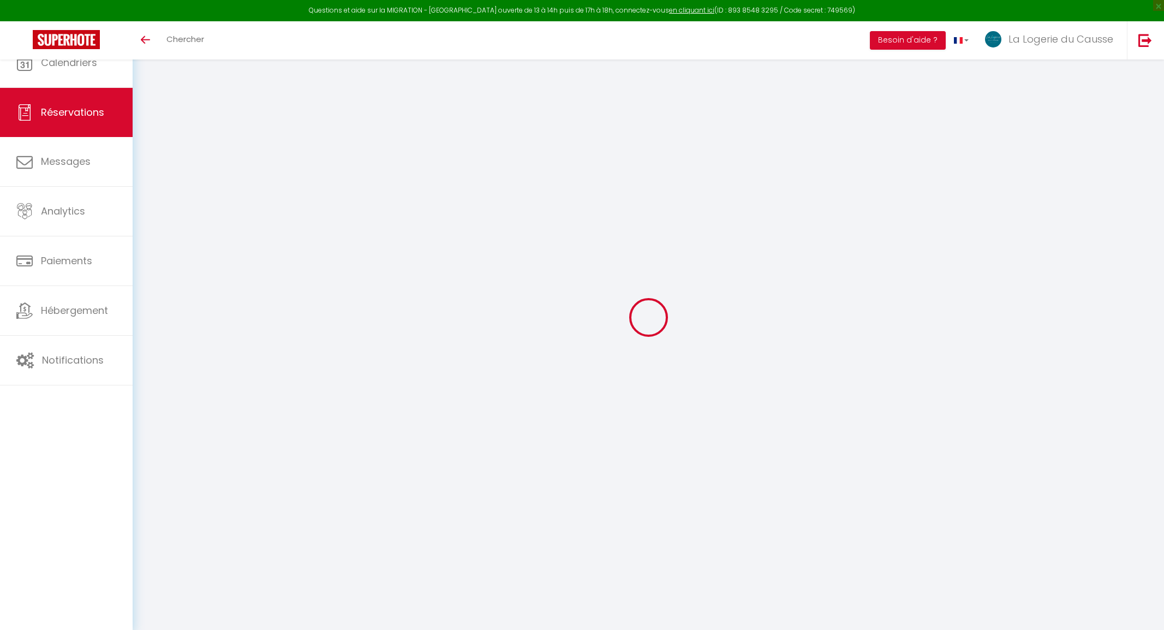
type input "[PERSON_NAME]"
type input "[EMAIL_ADDRESS][DOMAIN_NAME]"
type input "[PHONE_NUMBER]"
select select
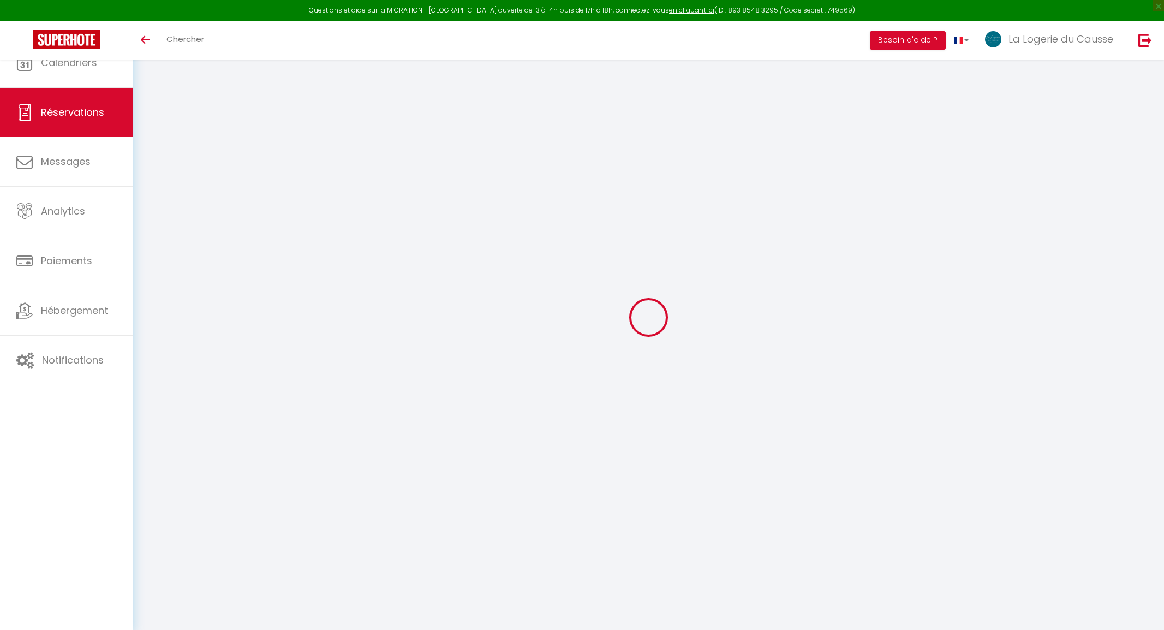
type input "24.7"
select select "74136"
select select "1"
select select
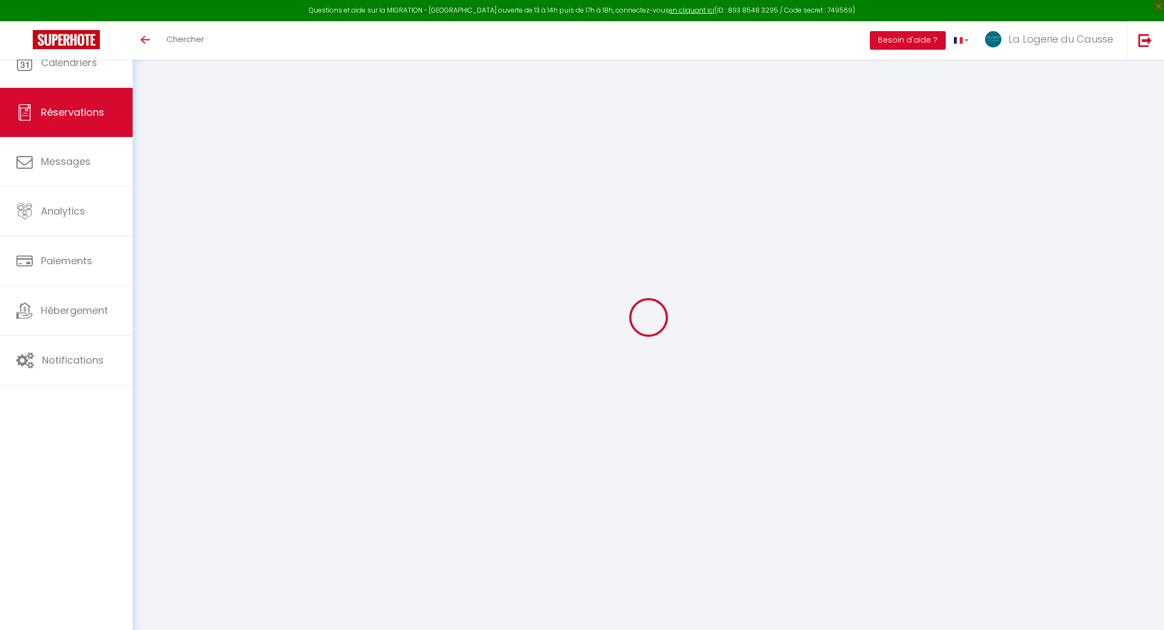
type input "5"
select select "12"
select select
type input "597"
checkbox input "false"
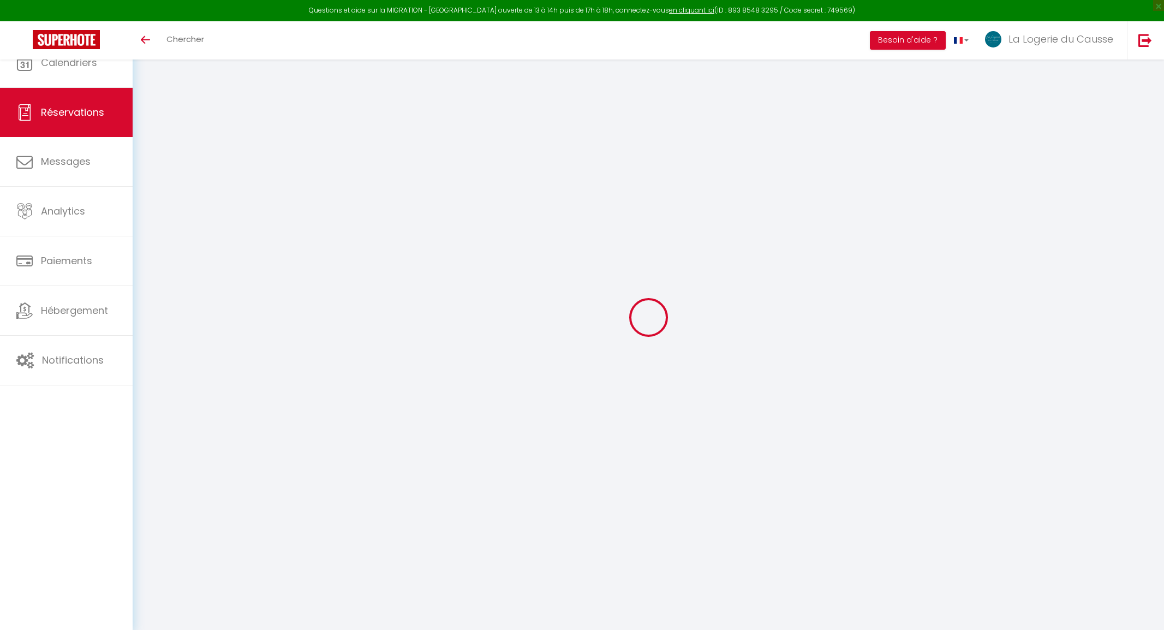
type input "0"
select select "1"
type input "89"
type input "0"
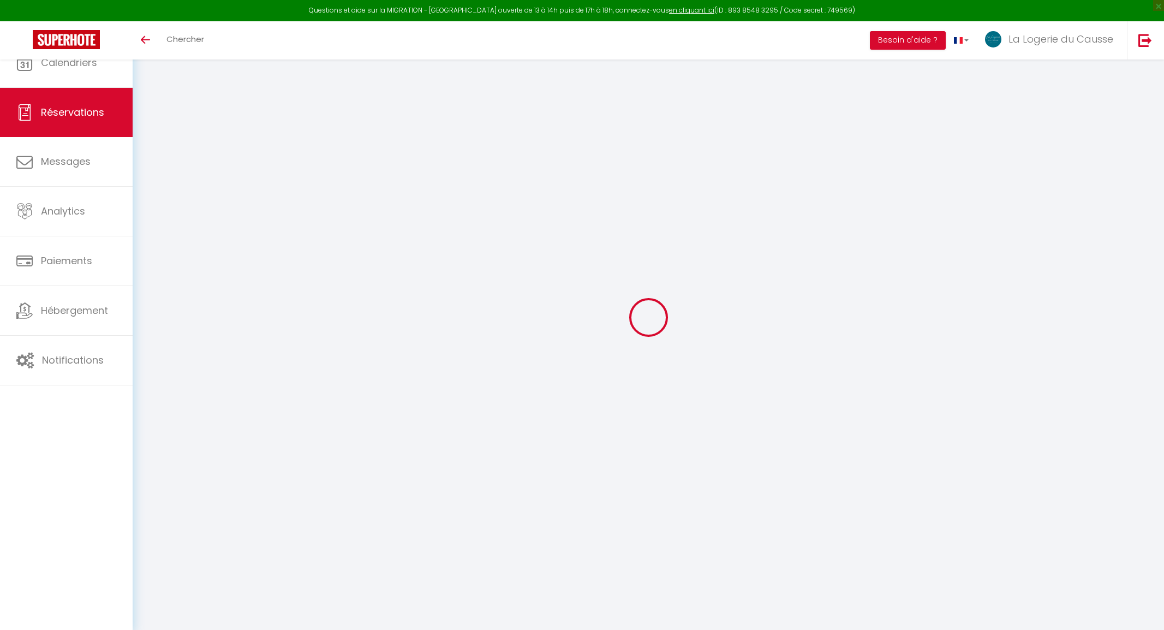
select select
select select "15"
checkbox input "false"
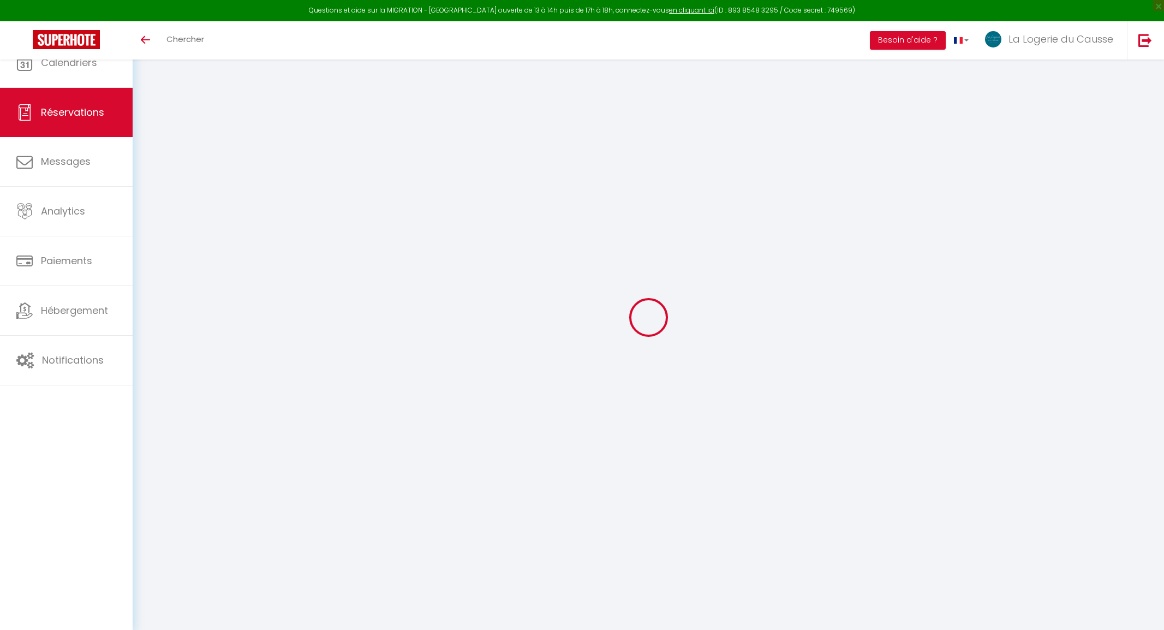
select select
checkbox input "false"
type textarea "isAutoTranslationEnabled=true user=[object Object] viewer=[object Object] heade…"
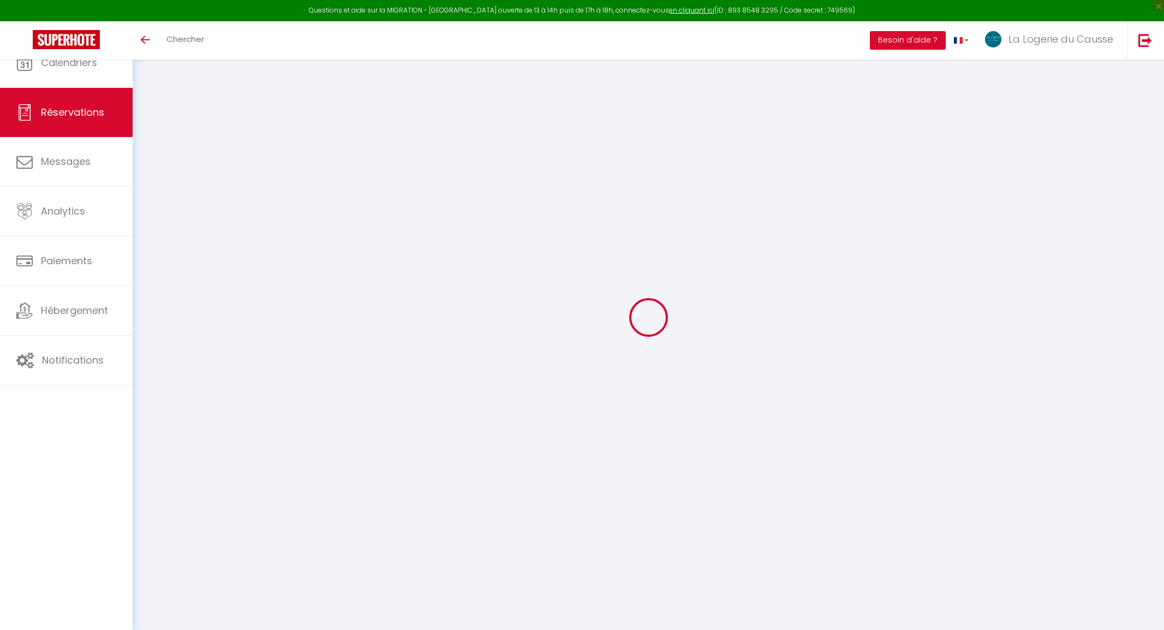
select select
checkbox input "false"
type textarea "isAutoTranslationEnabled=true user=[object Object] viewer=[object Object] heade…"
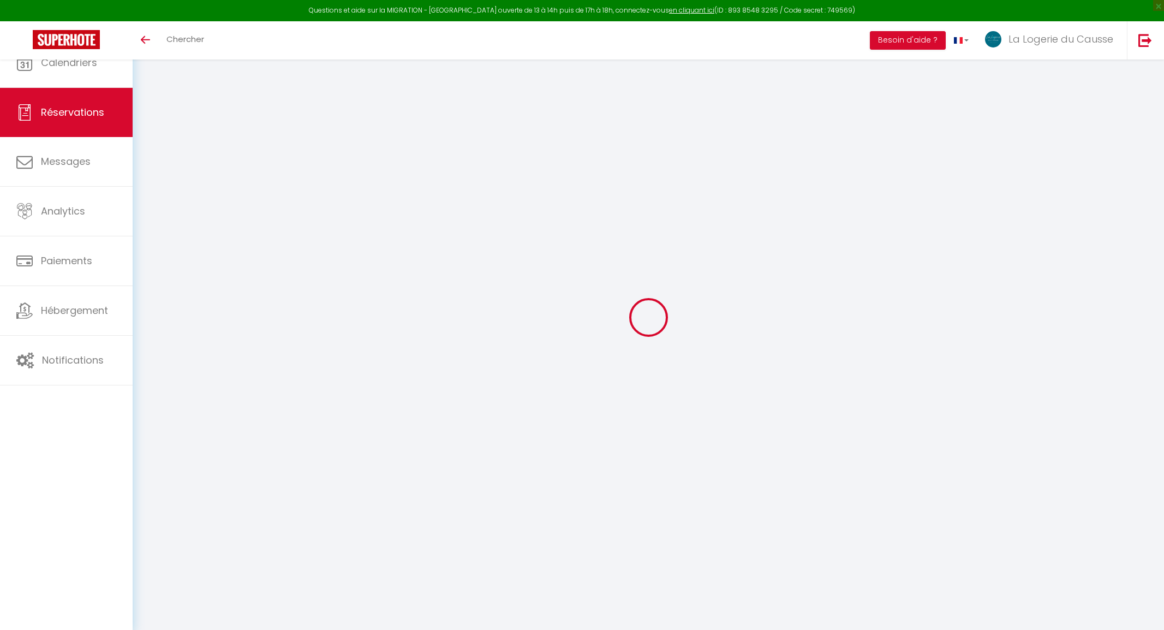
select select
checkbox input "false"
type textarea "isAutoTranslationEnabled=true user=[object Object] viewer=[object Object] heade…"
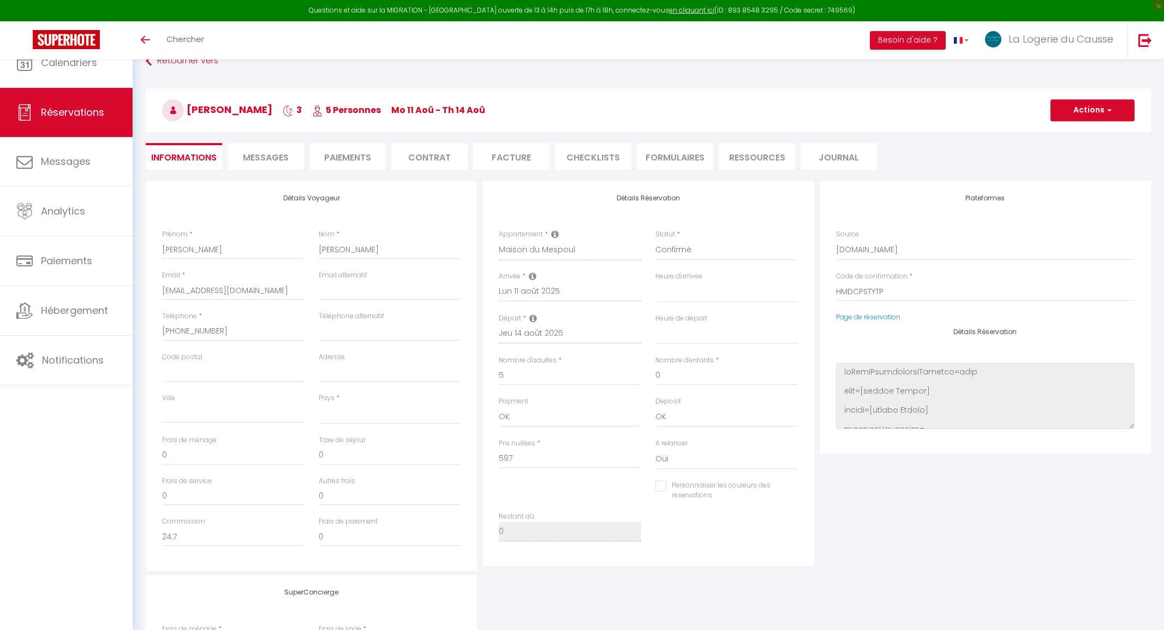
select select
type input "89"
type input "32.83"
select select
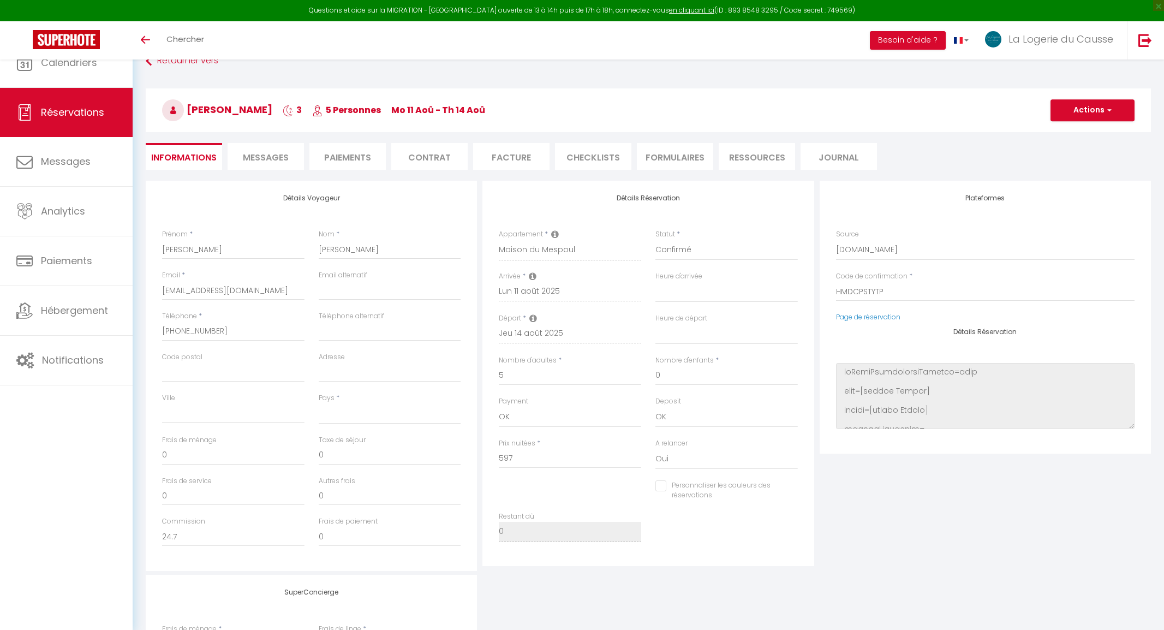
checkbox input "false"
type textarea "isAutoTranslationEnabled=true user=[object Object] viewer=[object Object] heade…"
select select
checkbox input "false"
type textarea "isAutoTranslationEnabled=true user=[object Object] viewer=[object Object] heade…"
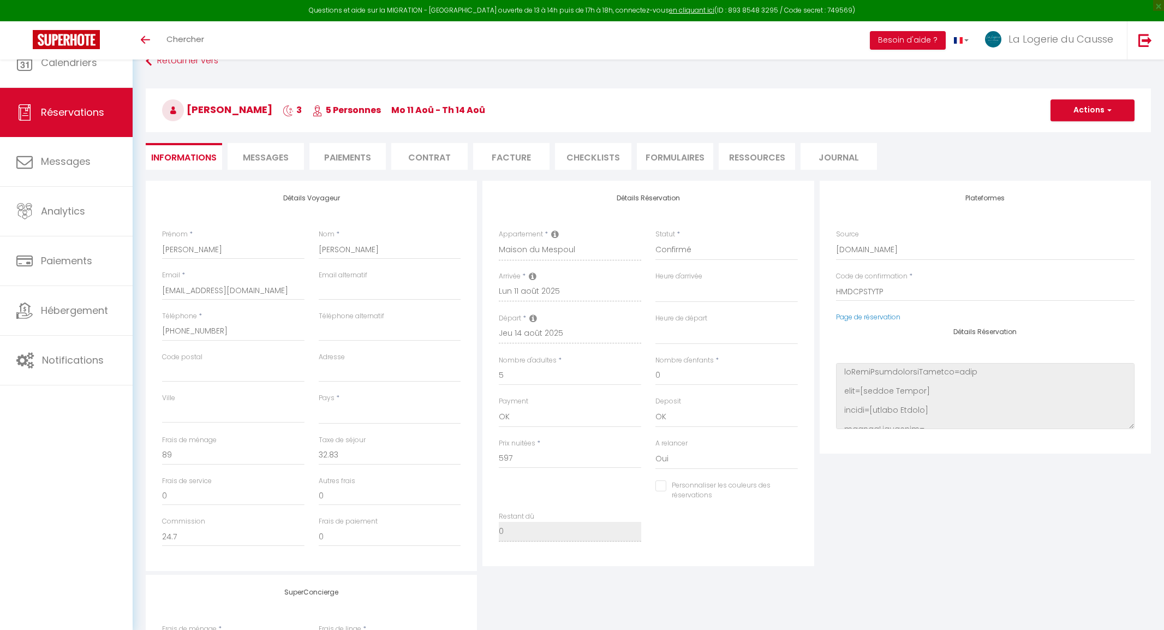
select select
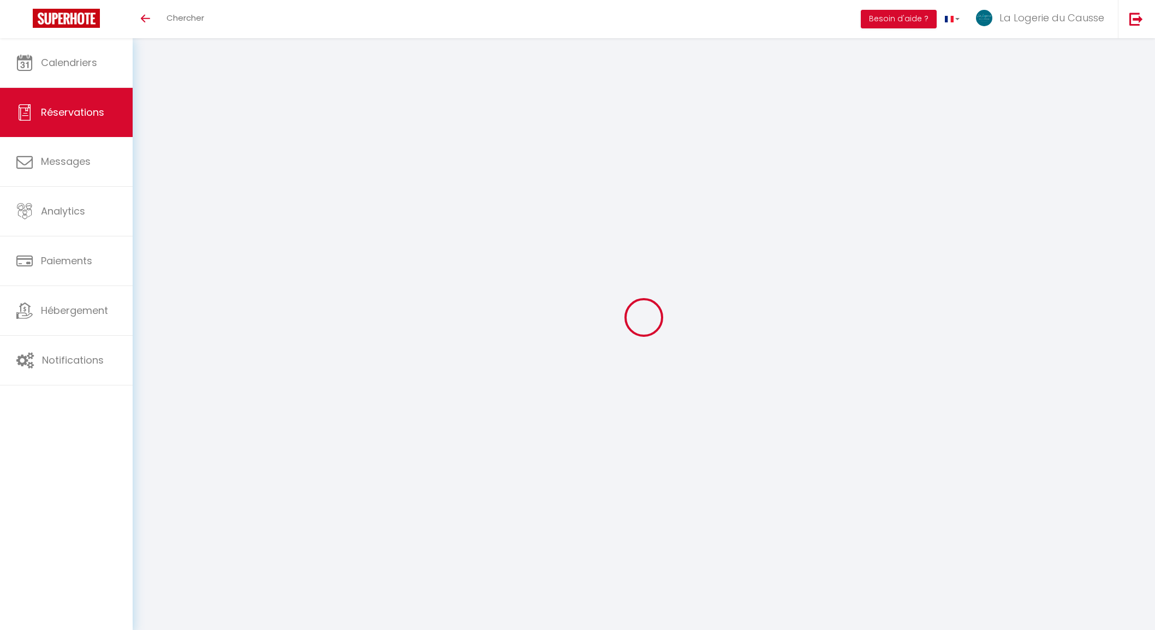
select select
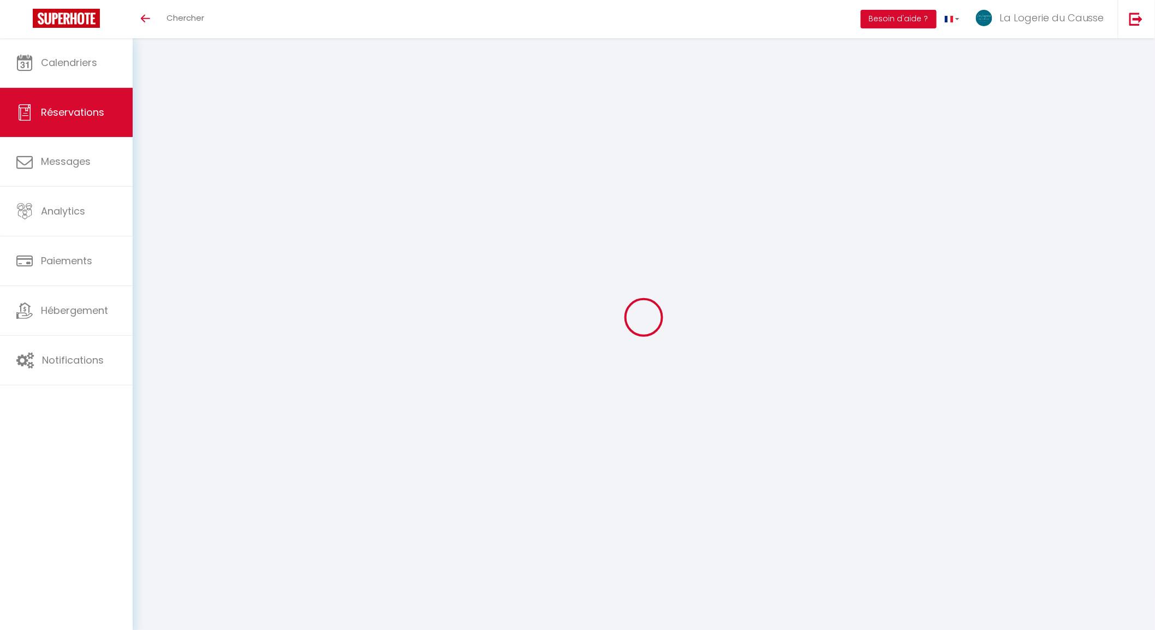
select select
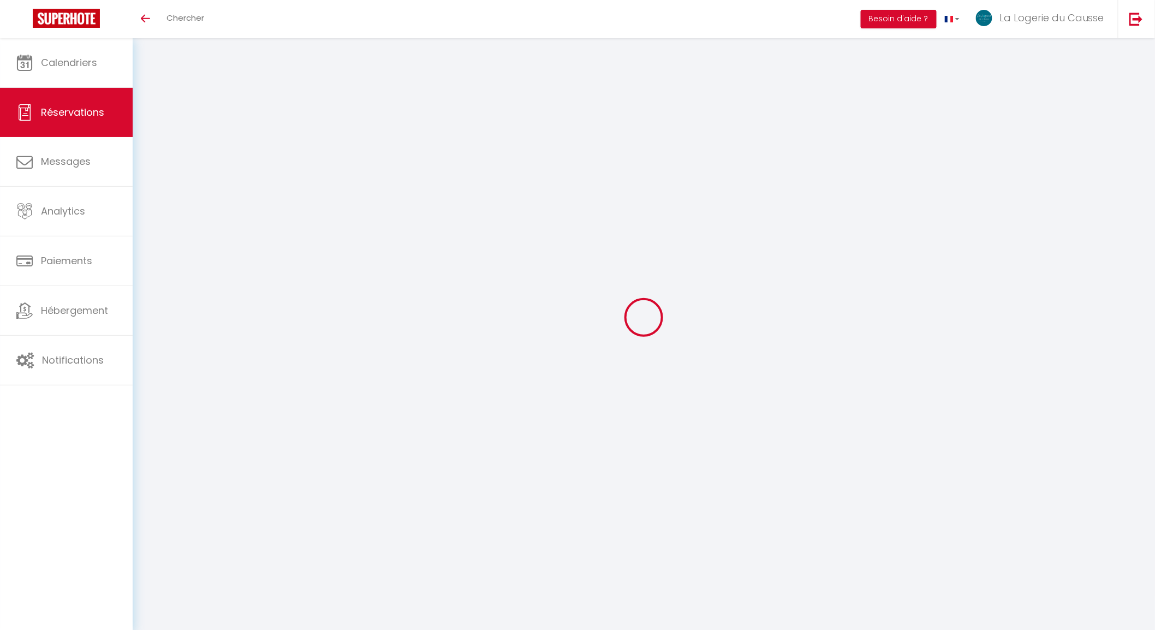
checkbox input "false"
select select
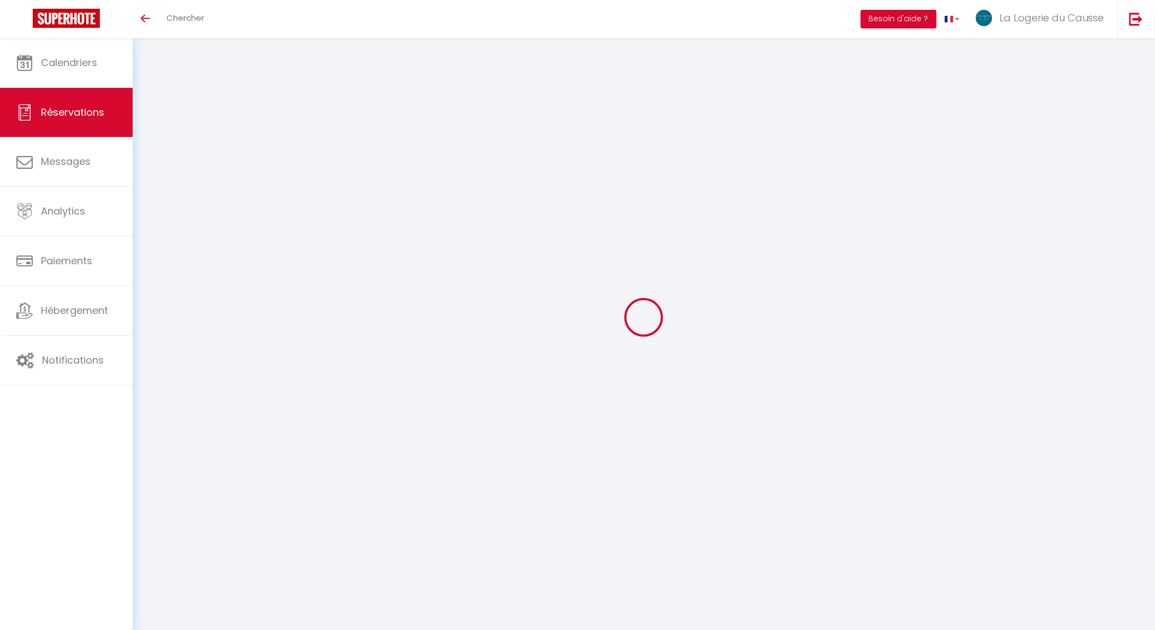
select select
checkbox input "false"
select select
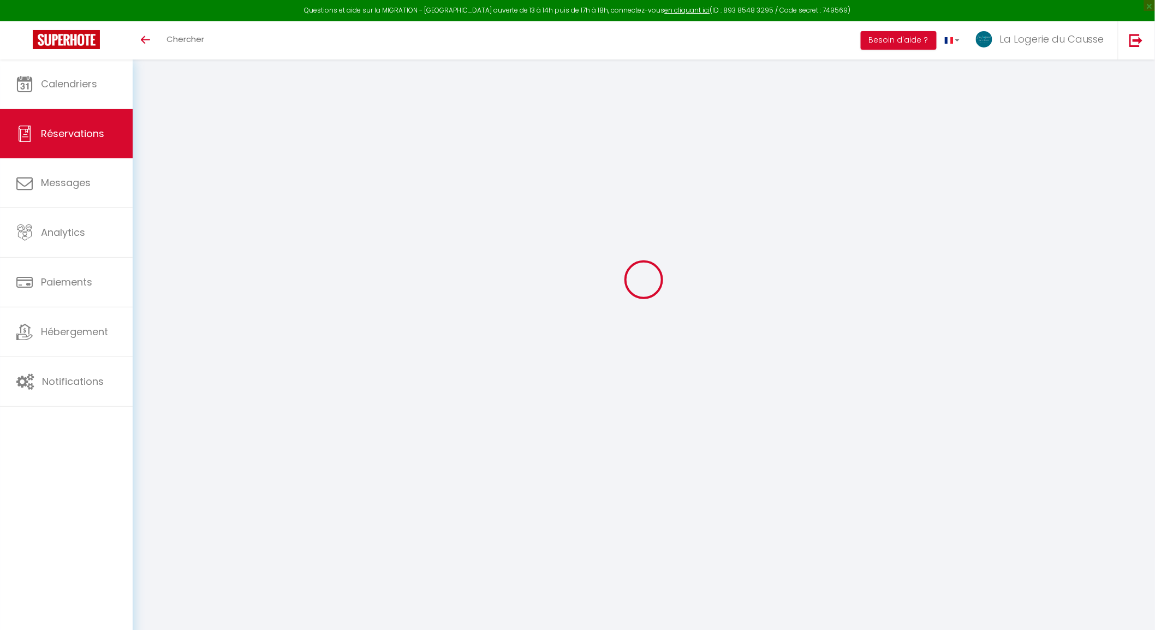
scroll to position [0, 0]
type input "[PERSON_NAME]"
type input "[EMAIL_ADDRESS][DOMAIN_NAME]"
type input "[PHONE_NUMBER]"
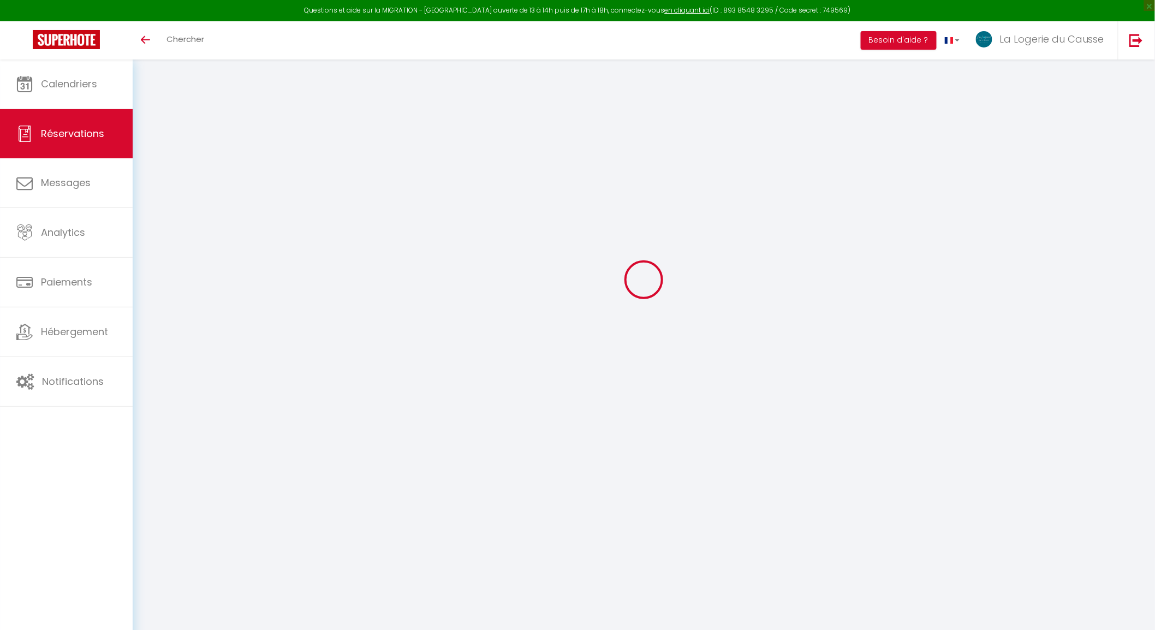
select select
type input "24.7"
select select "74136"
select select "1"
select select
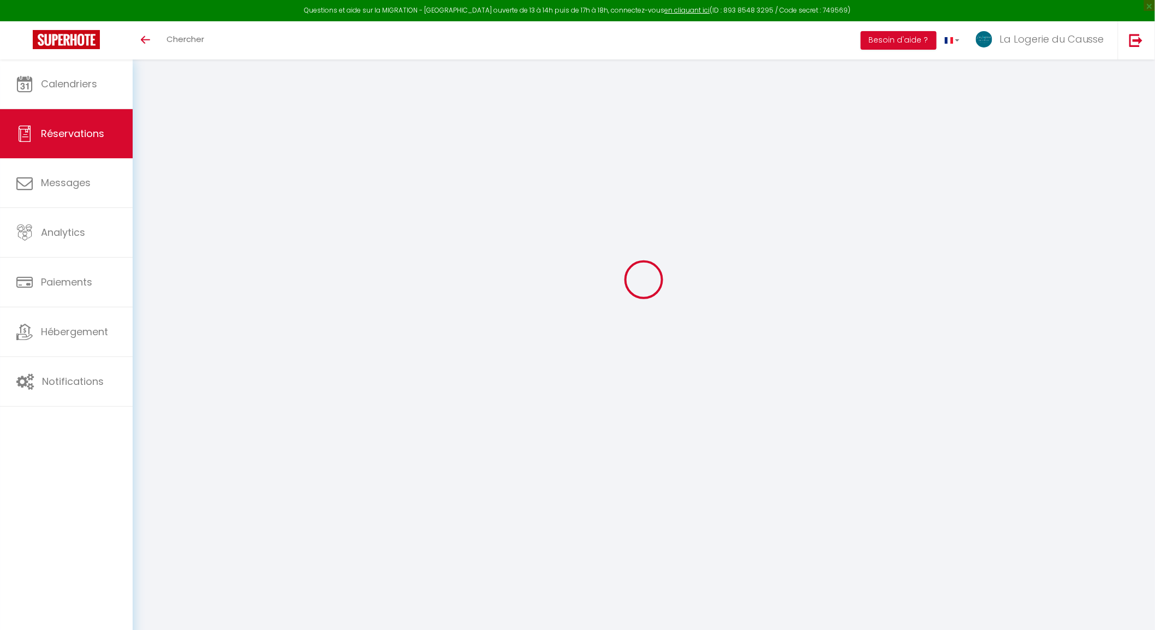
select select
type input "5"
select select "12"
select select
type input "597"
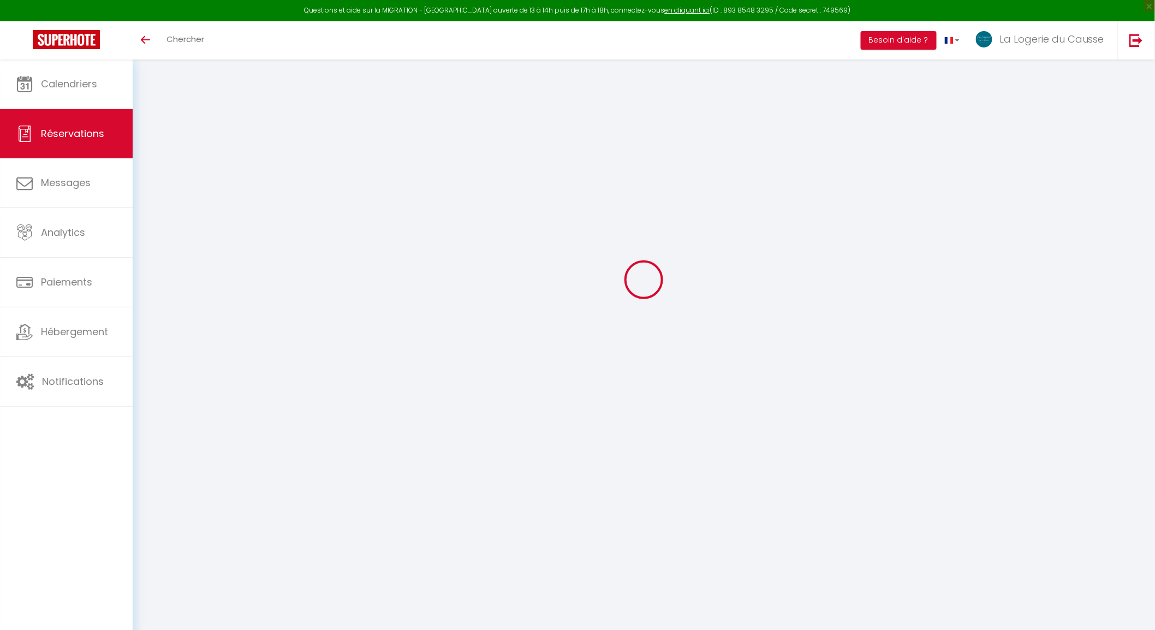
checkbox input "false"
type input "0"
select select "1"
type input "89"
type input "0"
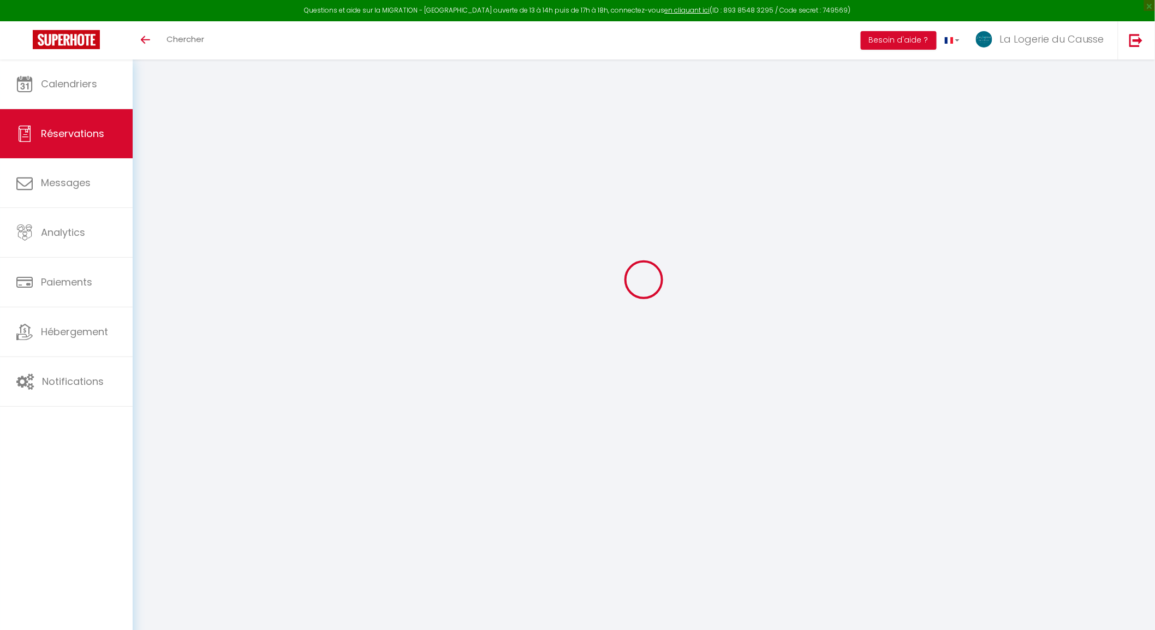
type input "0"
select select
select select "15"
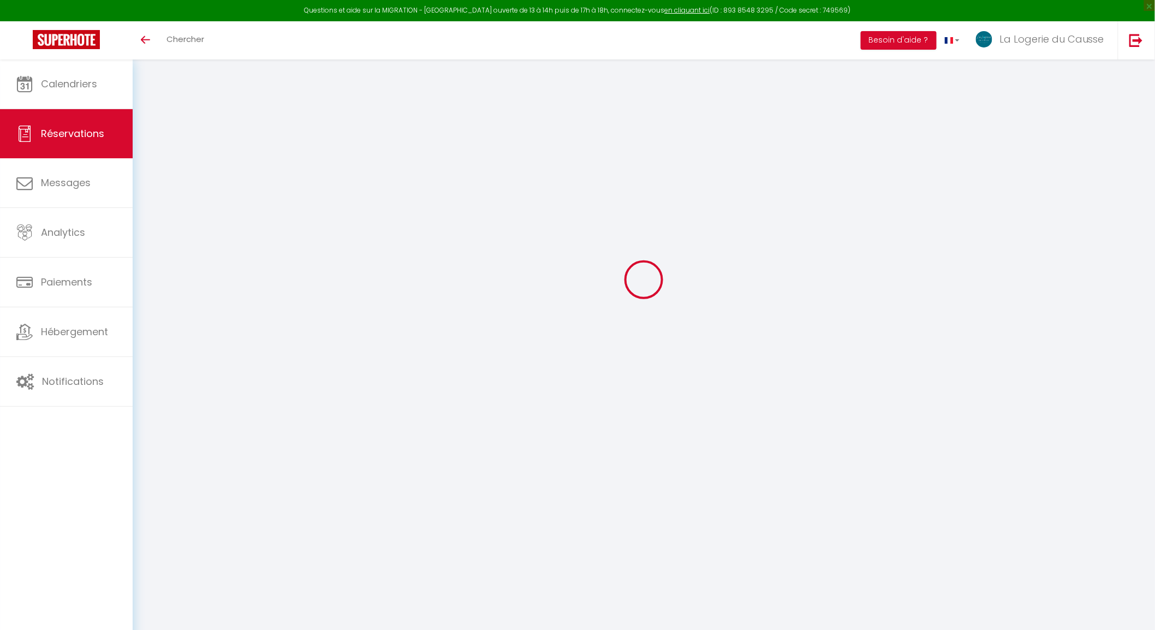
checkbox input "false"
type textarea "isAutoTranslationEnabled=true user=[object Object] viewer=[object Object] heade…"
select select
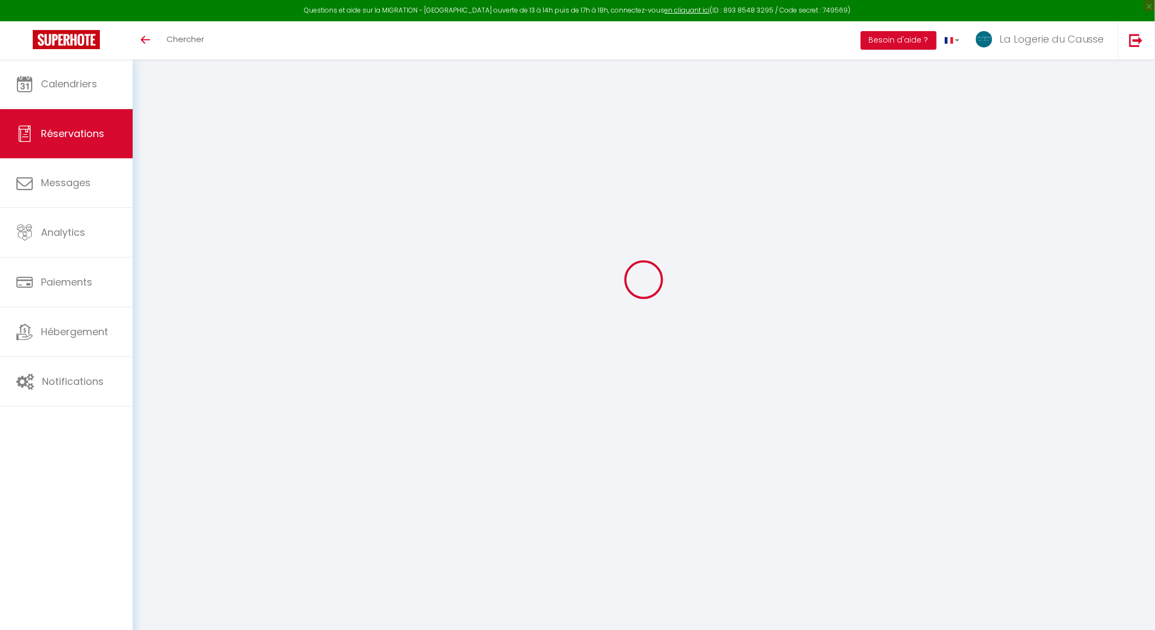
checkbox input "false"
type textarea "isAutoTranslationEnabled=true user=[object Object] viewer=[object Object] heade…"
select select
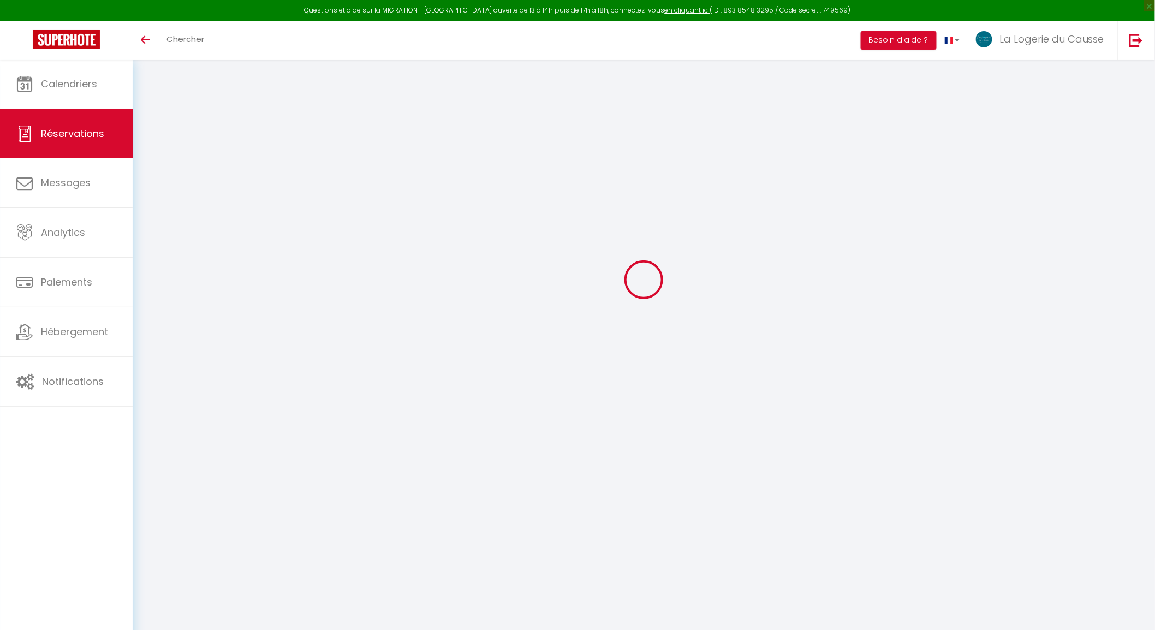
checkbox input "false"
type textarea "isAutoTranslationEnabled=true user=[object Object] viewer=[object Object] heade…"
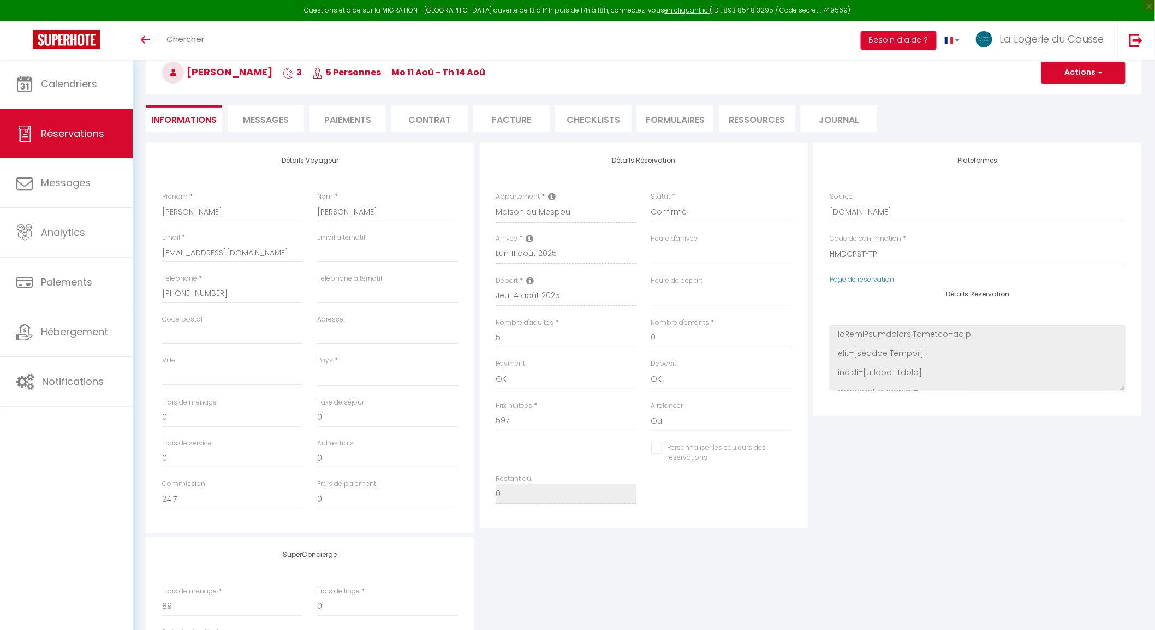
select select
type input "89"
type input "32.83"
select select
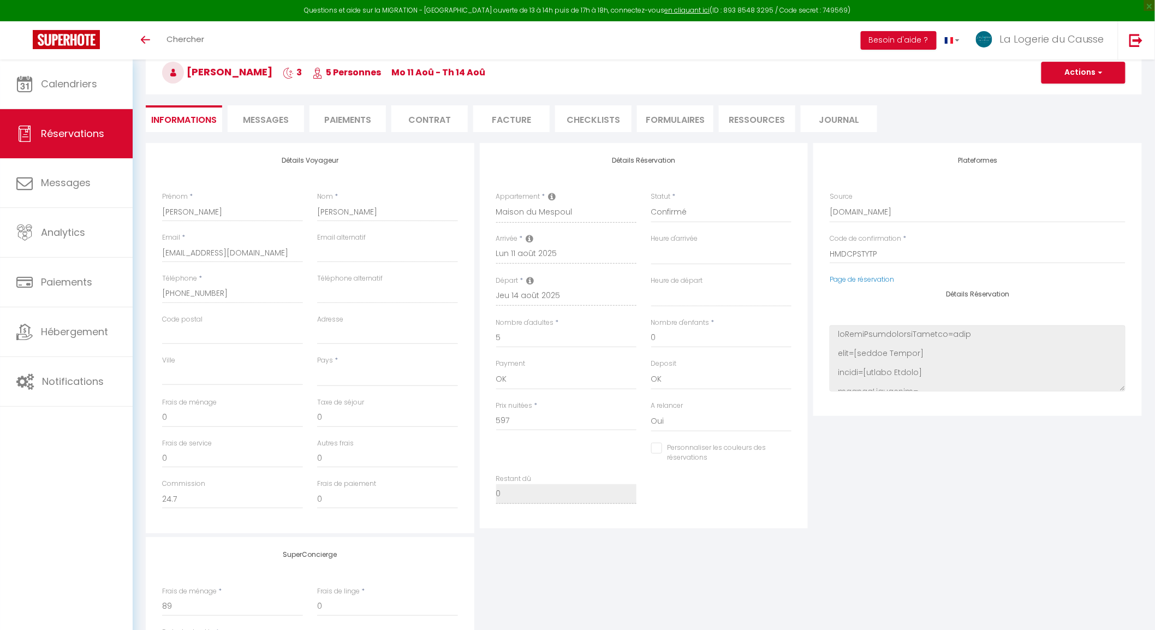
checkbox input "false"
type textarea "isAutoTranslationEnabled=true user=[object Object] viewer=[object Object] heade…"
select select
checkbox input "false"
type textarea "isAutoTranslationEnabled=true user=[object Object] viewer=[object Object] heade…"
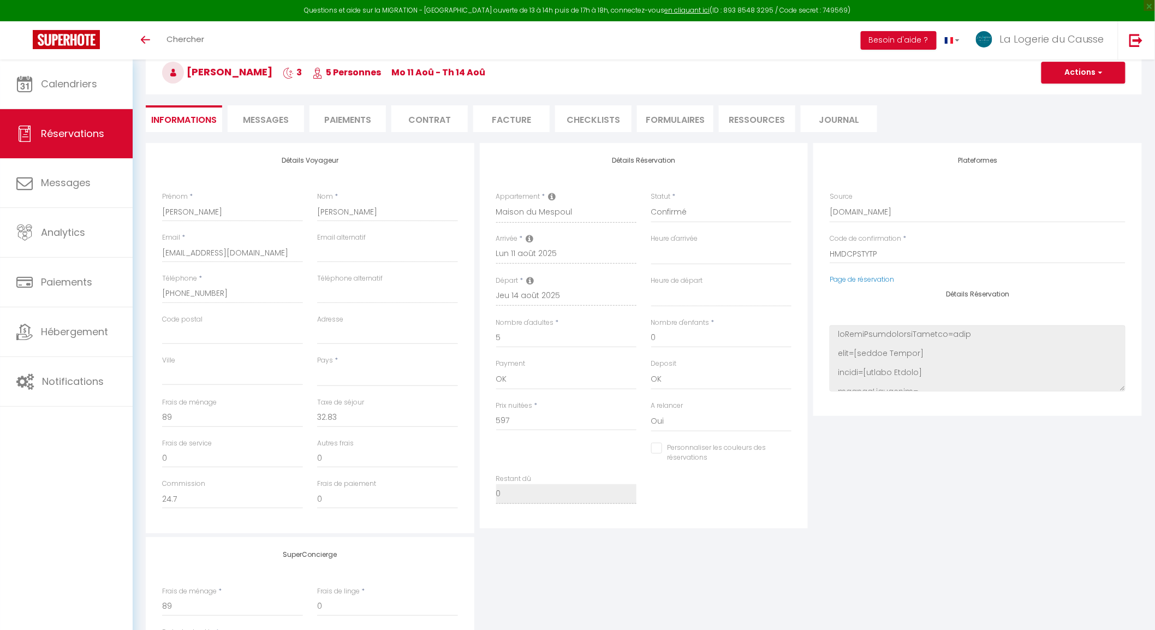
select select
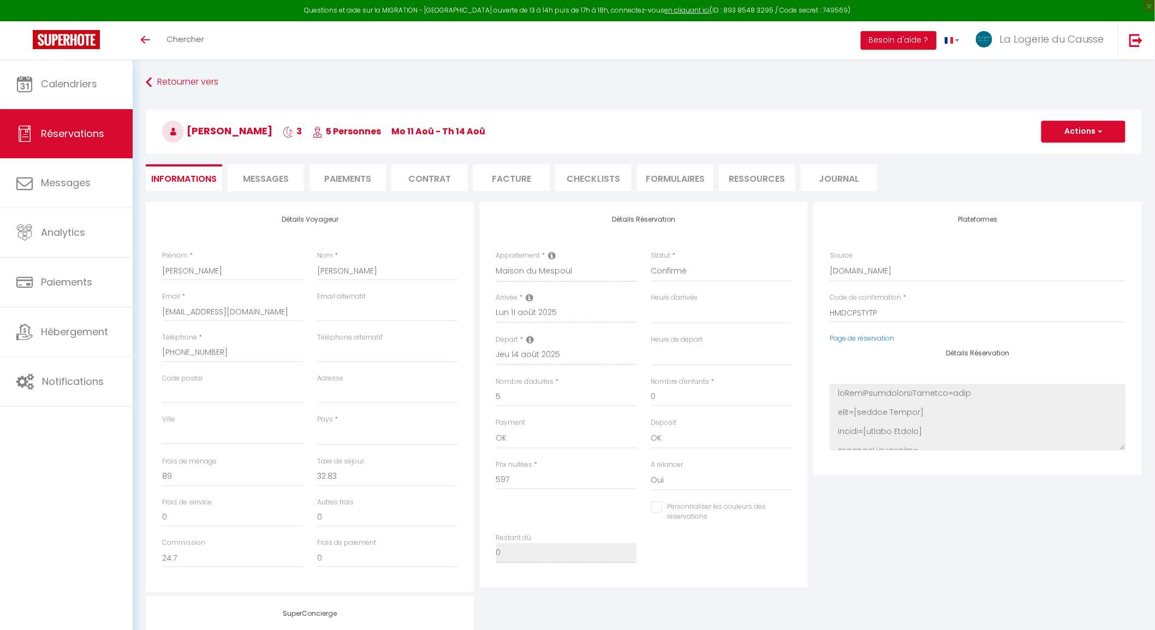
click at [281, 177] on span "Messages" at bounding box center [266, 179] width 46 height 13
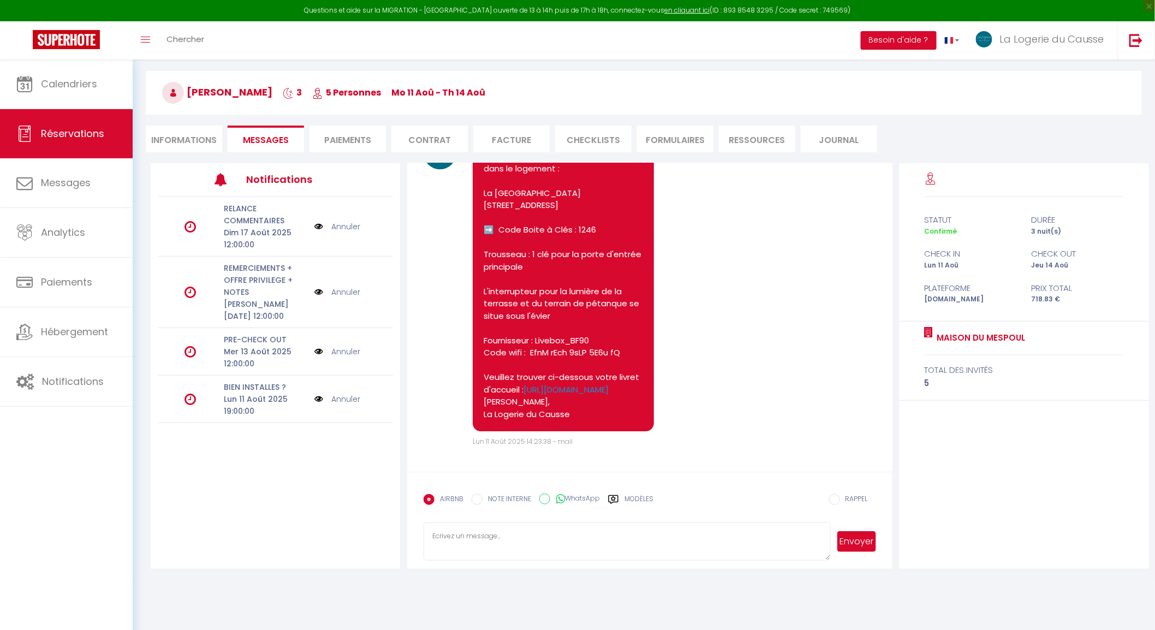
scroll to position [59, 0]
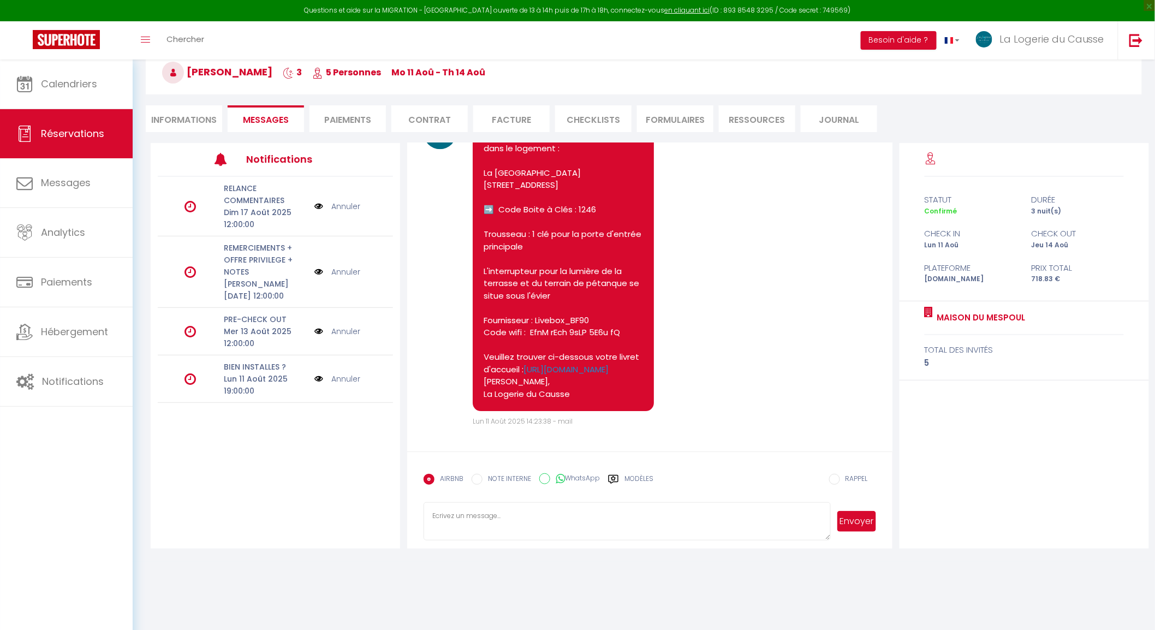
click at [800, 310] on div "Note Sms Voici les instructions pour votre arrivée dans le logement : La Maison…" at bounding box center [650, 271] width 452 height 311
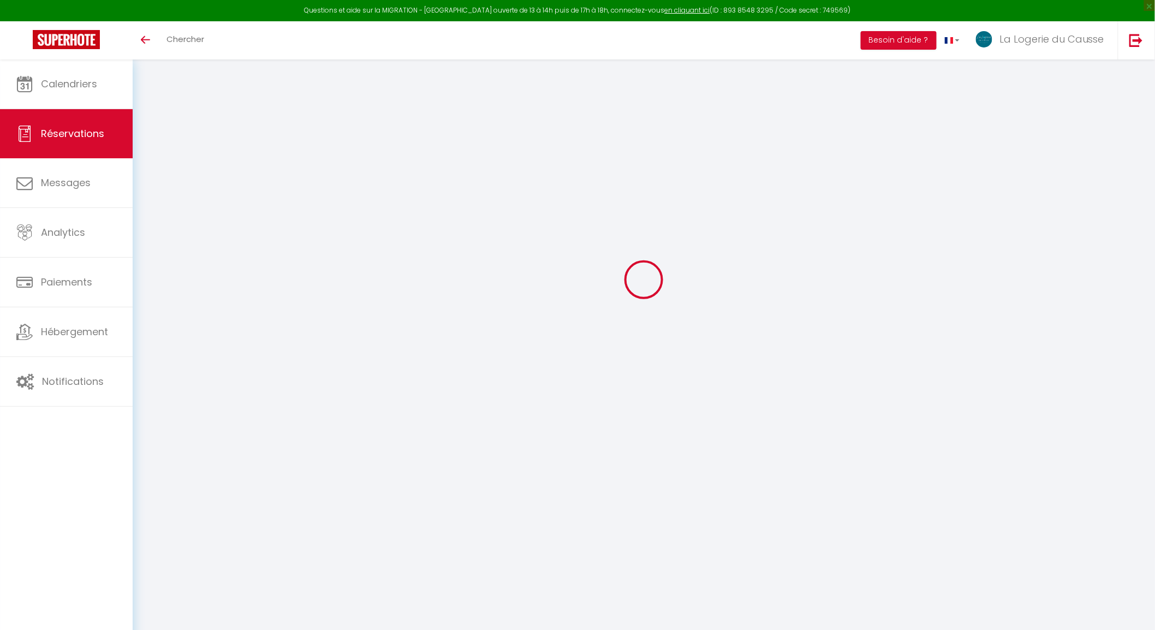
select select
checkbox input "false"
type textarea "isAutoTranslationEnabled=true user=[object Object] viewer=[object Object] heade…"
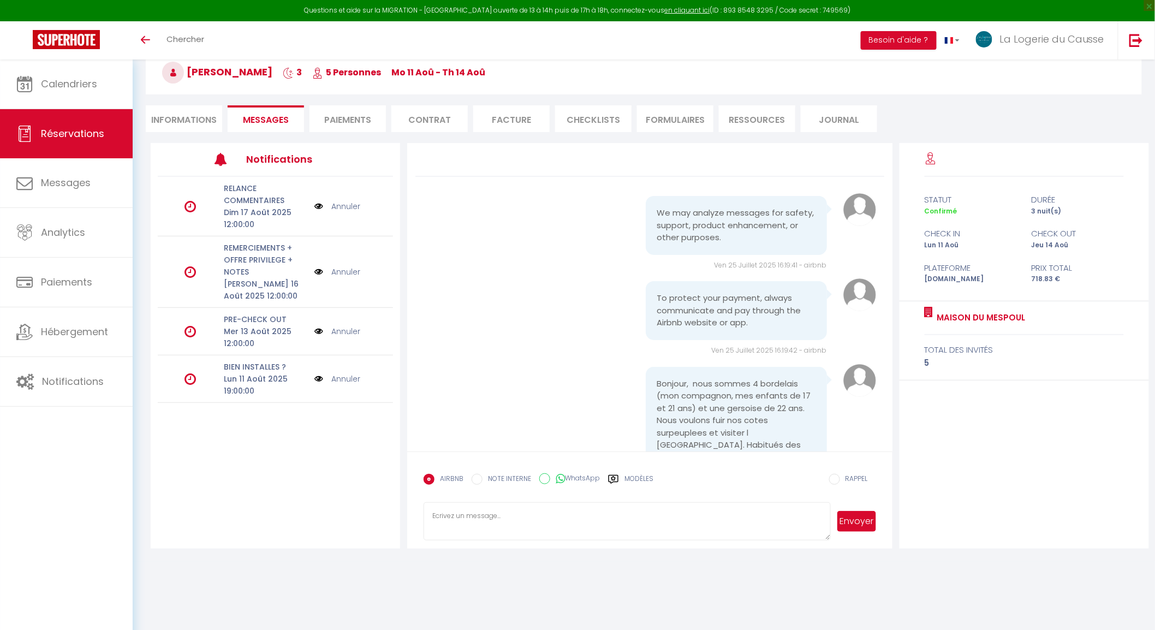
scroll to position [1434, 0]
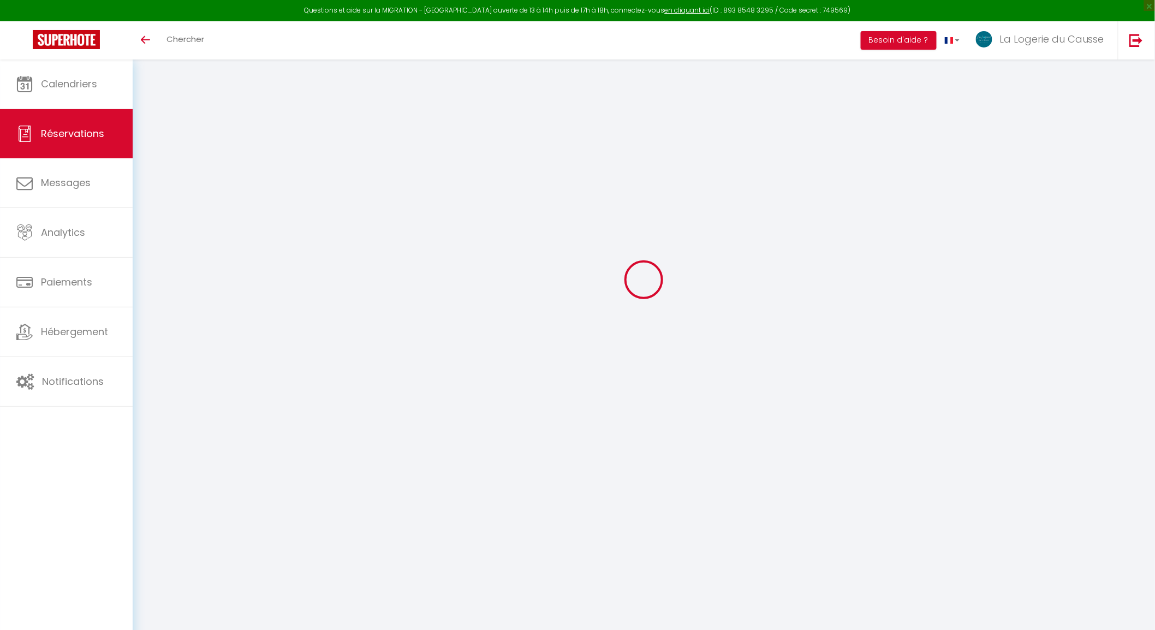
select select
checkbox input "false"
type textarea "isAutoTranslationEnabled=true user=[object Object] viewer=[object Object] heade…"
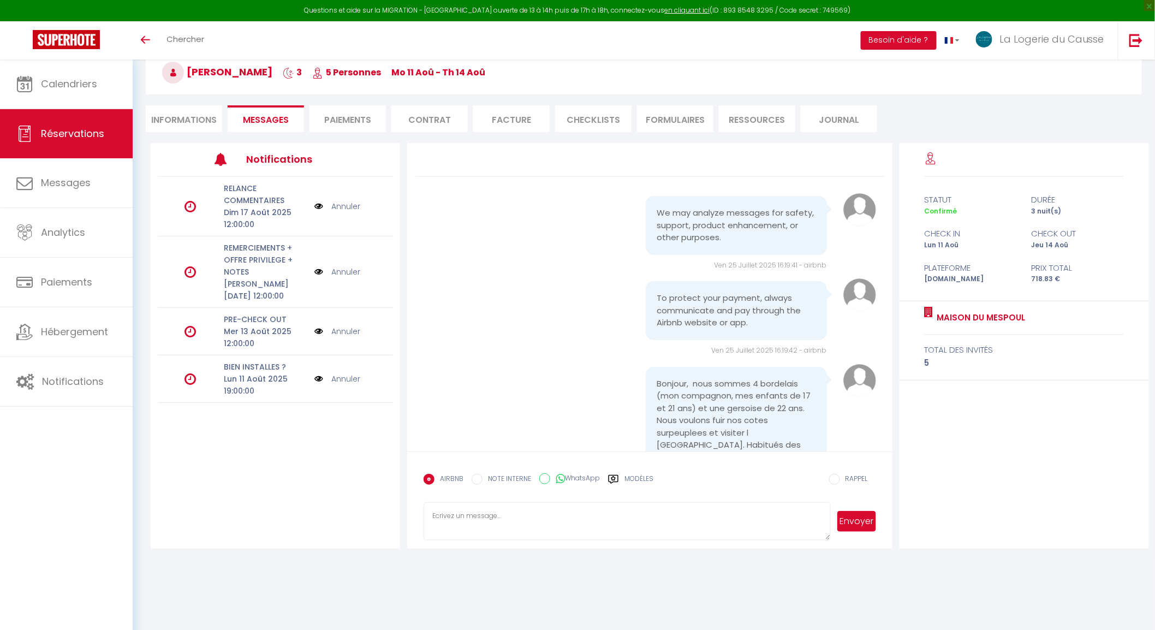
scroll to position [1434, 0]
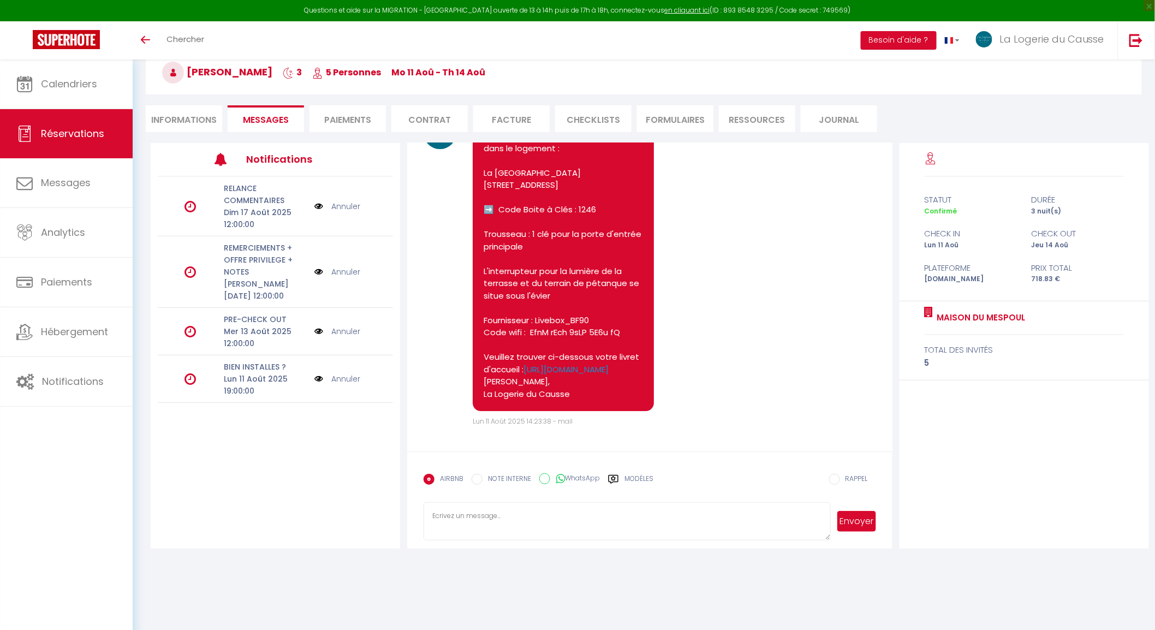
click at [179, 123] on li "Informations" at bounding box center [184, 118] width 76 height 27
select select
type textarea "isAutoTranslationEnabled=true user=[object Object] viewer=[object Object] heade…"
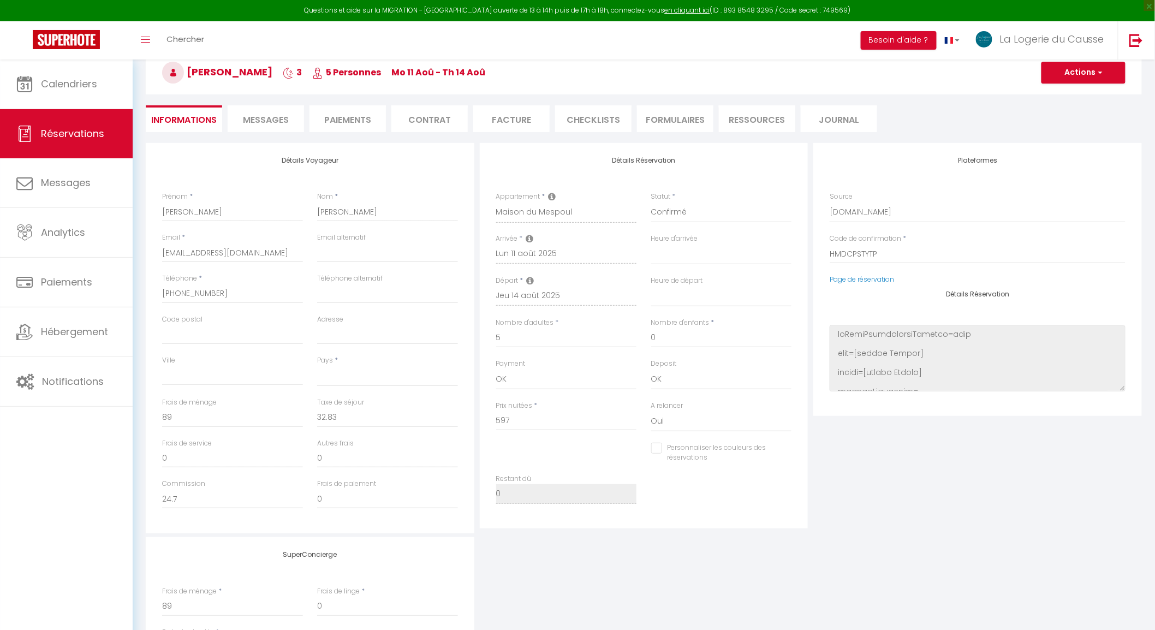
select select
type textarea "isAutoTranslationEnabled=true user=[object Object] viewer=[object Object] heade…"
checkbox input "false"
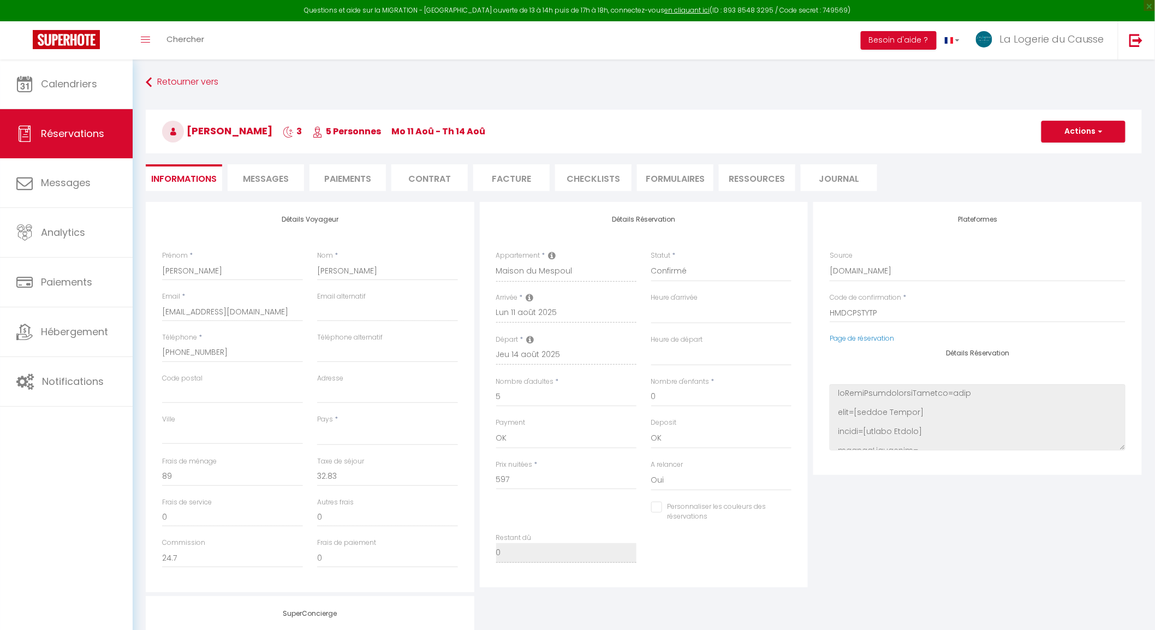
click at [281, 177] on span "Messages" at bounding box center [266, 179] width 46 height 13
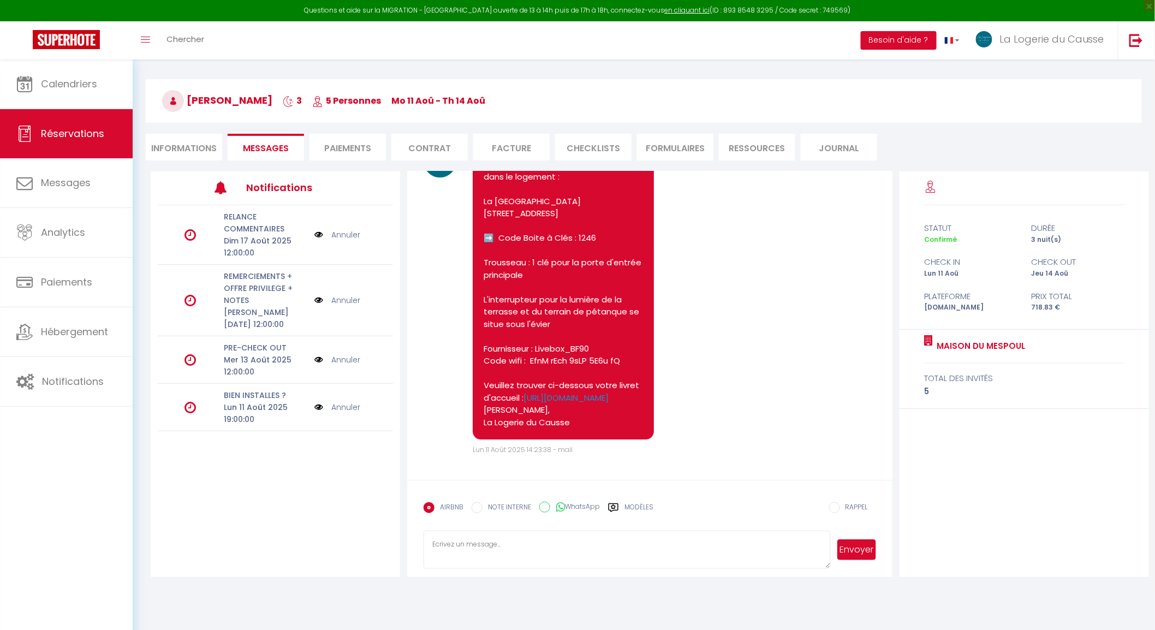
scroll to position [59, 0]
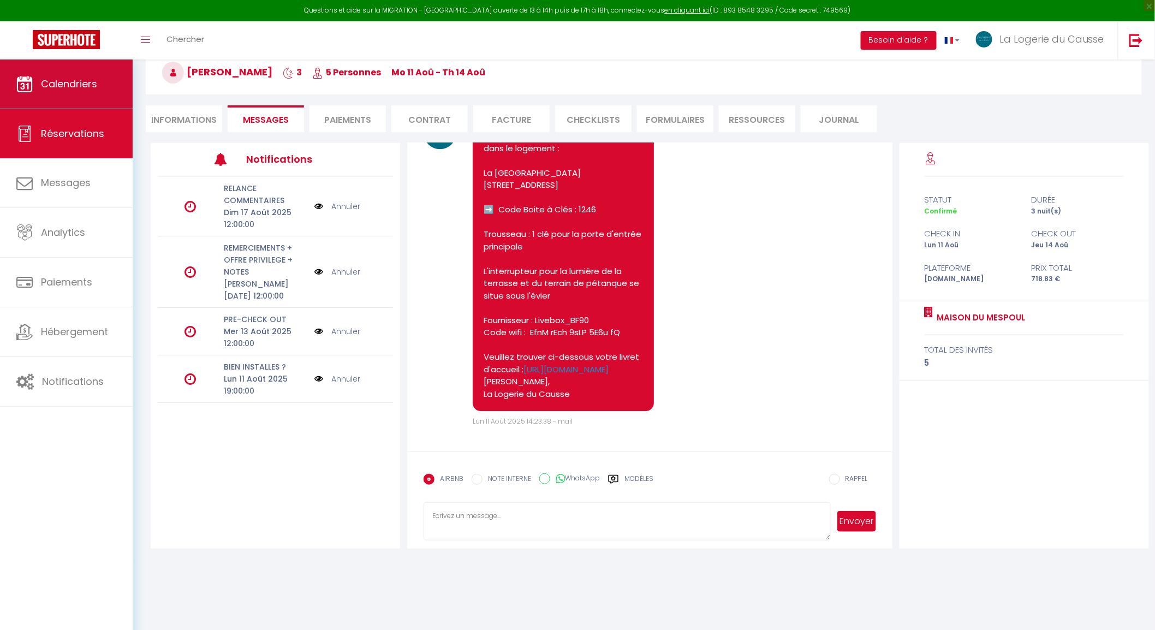
click at [96, 90] on span "Calendriers" at bounding box center [69, 84] width 56 height 14
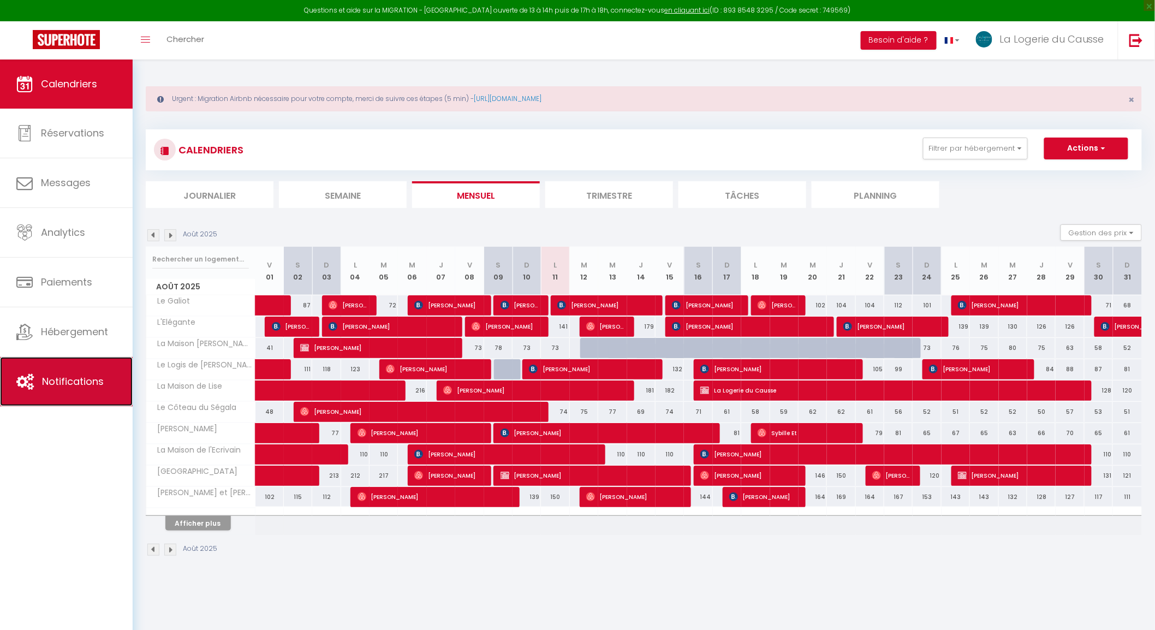
click at [109, 388] on link "Notifications" at bounding box center [66, 381] width 133 height 49
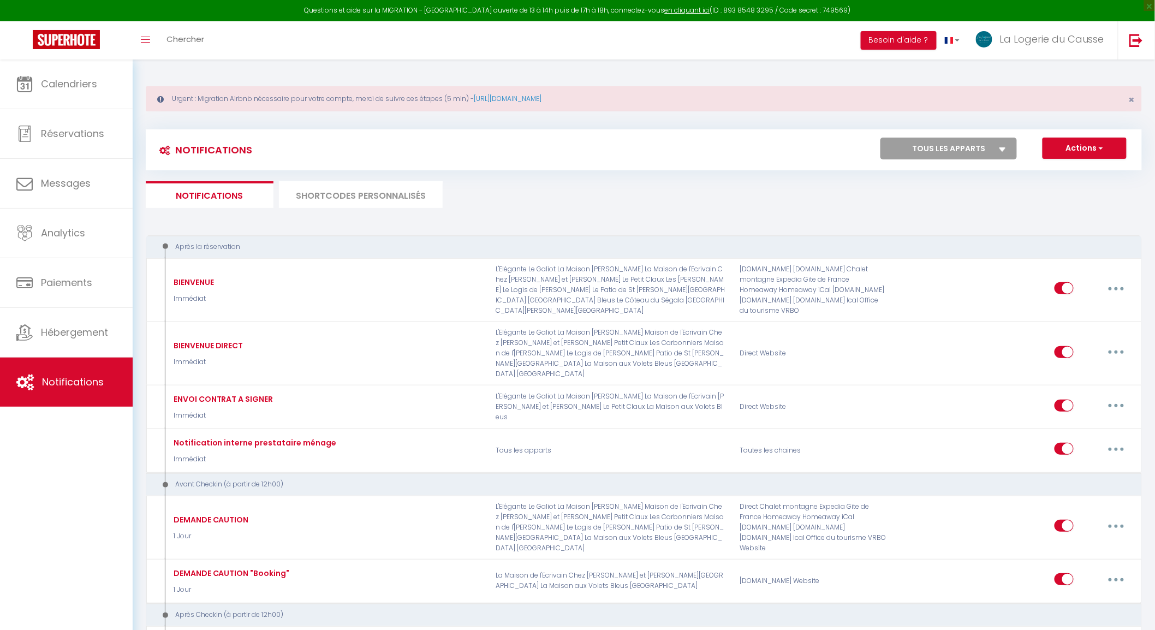
click at [382, 206] on li "SHORTCODES PERSONNALISÉS" at bounding box center [361, 194] width 164 height 27
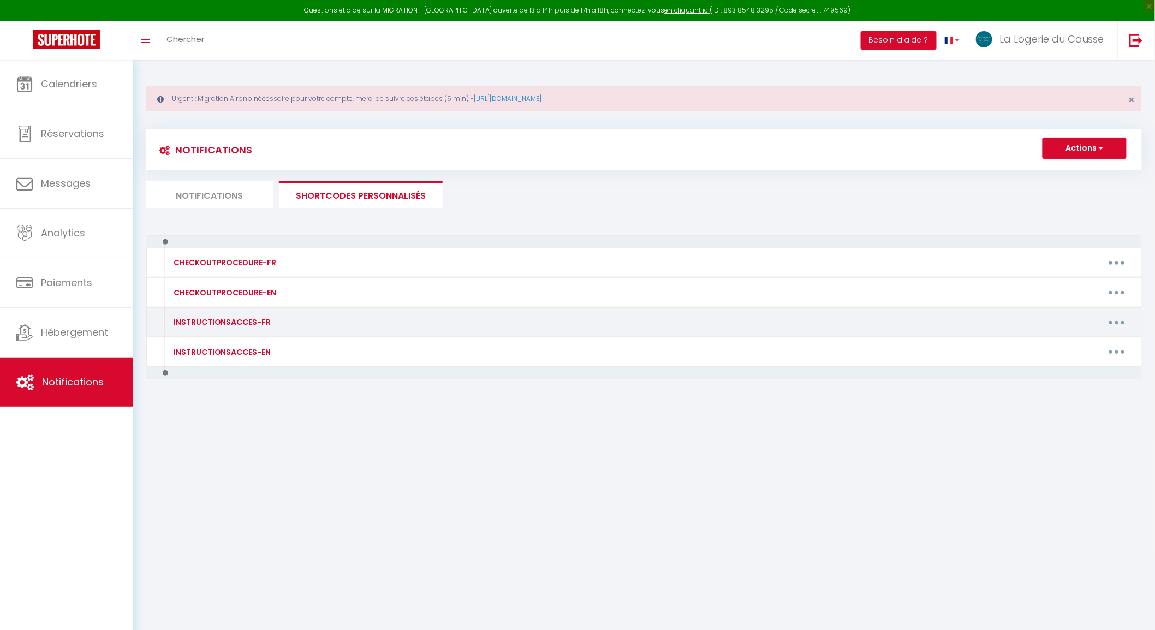
click at [1113, 324] on button "button" at bounding box center [1117, 321] width 31 height 17
click at [1074, 346] on link "Editer" at bounding box center [1088, 347] width 81 height 19
type input "INSTRUCTIONSACCES-FR"
type textarea "Instructions d'accès-FR"
type textarea "Voici les instructions pour votre arrivée dans le logement : Adresse : Rue Plan…"
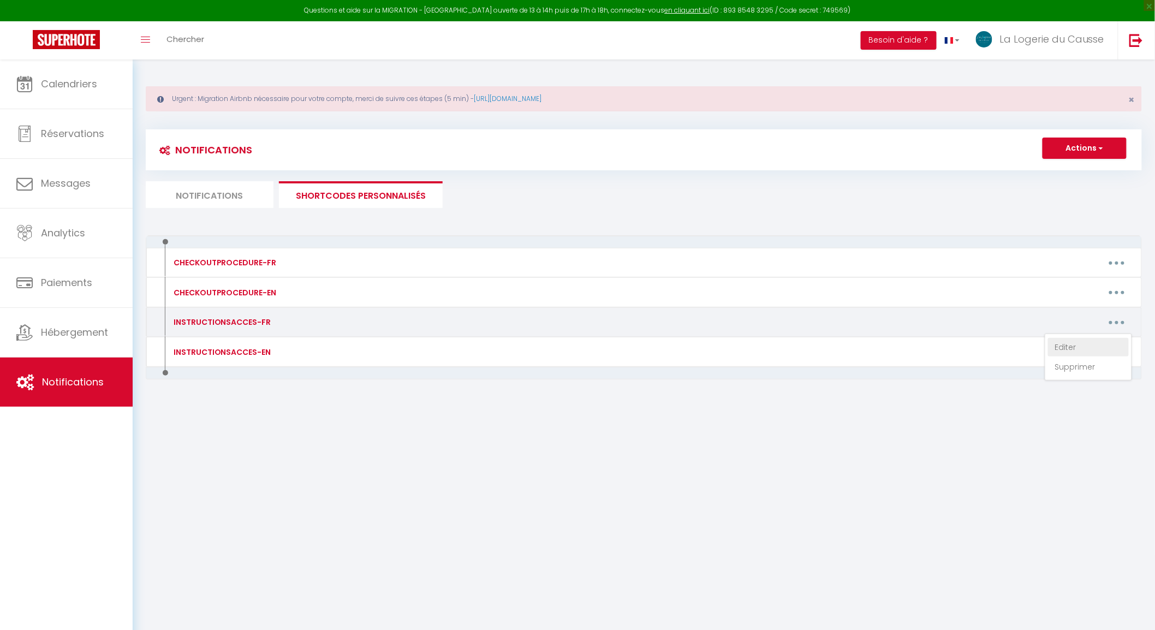
type textarea "Voici les instructions pour votre arrivée dans le logement : [STREET_ADDRESS][P…"
type textarea "Voici les instructions pour votre arrivée dans le logement : La Maison [PERSON_…"
type textarea "Voici les instructions pour votre arrivée dans le logement : [STREET_ADDRESS] ➡…"
type textarea "Voici les instructions pour votre arrivée dans le logement : Le [GEOGRAPHIC_DAT…"
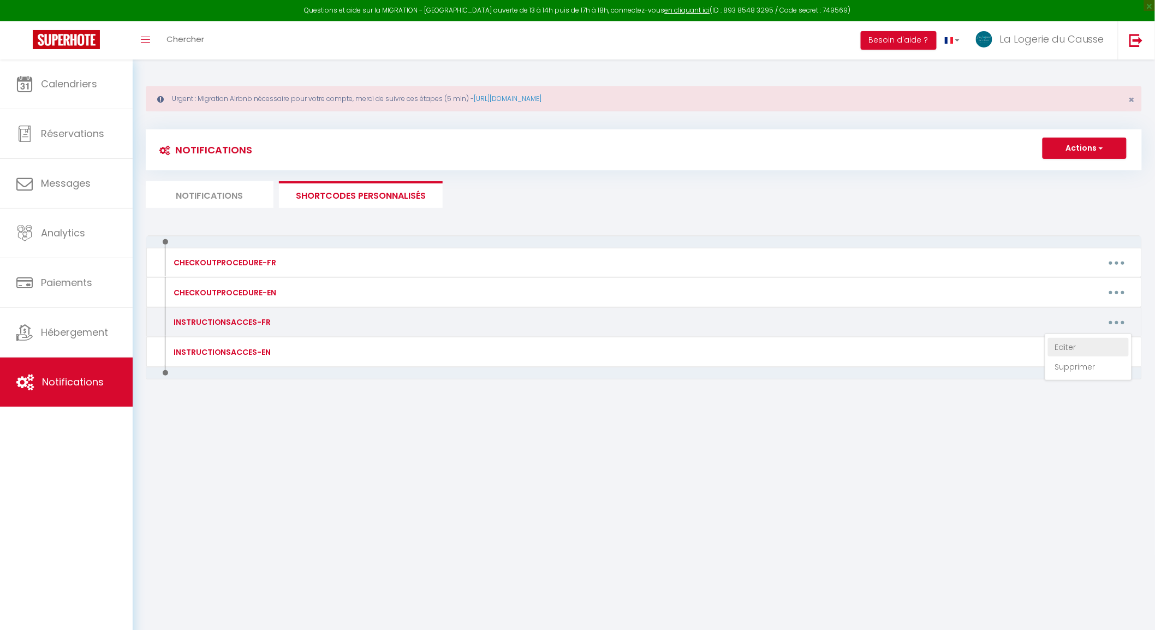
type textarea "Voici les instructions pour votre arrivée dans le logement : [PERSON_NAME] [STR…"
type textarea "Voici les instructions pour votre arrivée dans le logement : Le Falgayrenq 1220…"
type textarea "Voici les instructions pour votre arrivée dans le logement : Adresse : [GEOGRAP…"
type textarea "Voici les instructions pour votre arrivée dans le logement : [URL][DOMAIN_NAME]…"
type textarea "Voici les instructions pour votre arrivée dans le logement : La [GEOGRAPHIC_DAT…"
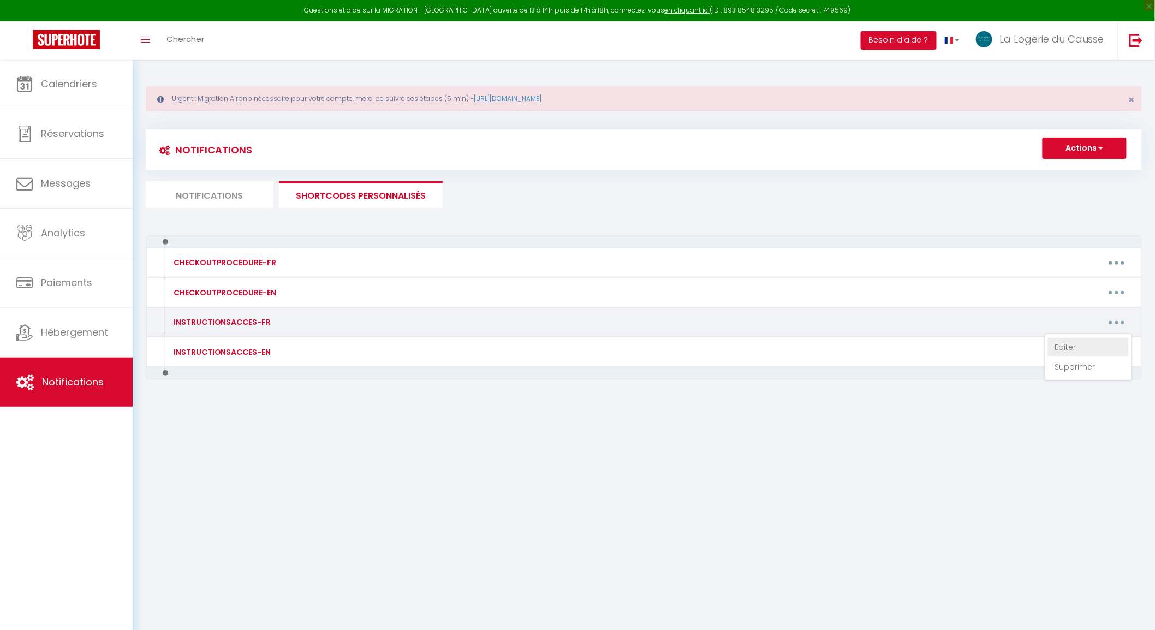
type textarea "Voici les instructions pour votre arrivée dans le logement : Les Carbonniers [S…"
type textarea "Voici les instructions pour votre arrivée dans le logement : La Maison aux Vole…"
type textarea "Voici les instructions pour votre arrivée dans le logement : [STREET_ADDRESS] […"
type textarea "L'ipsumdo sit 2 ame Cons Adipisc el 6 sed doe Tempor incid ut LAB, 97601 Et Dol…"
type textarea "Voici les instructions pour votre arrivée dans le logement : Le Bourg 12220 Pey…"
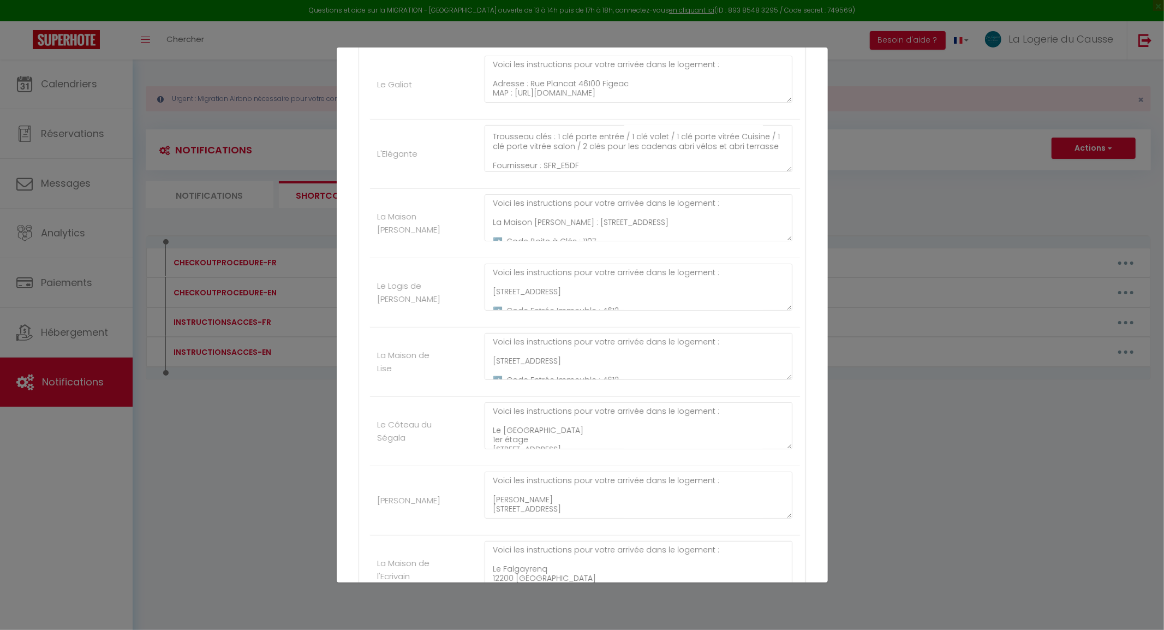
scroll to position [242, 0]
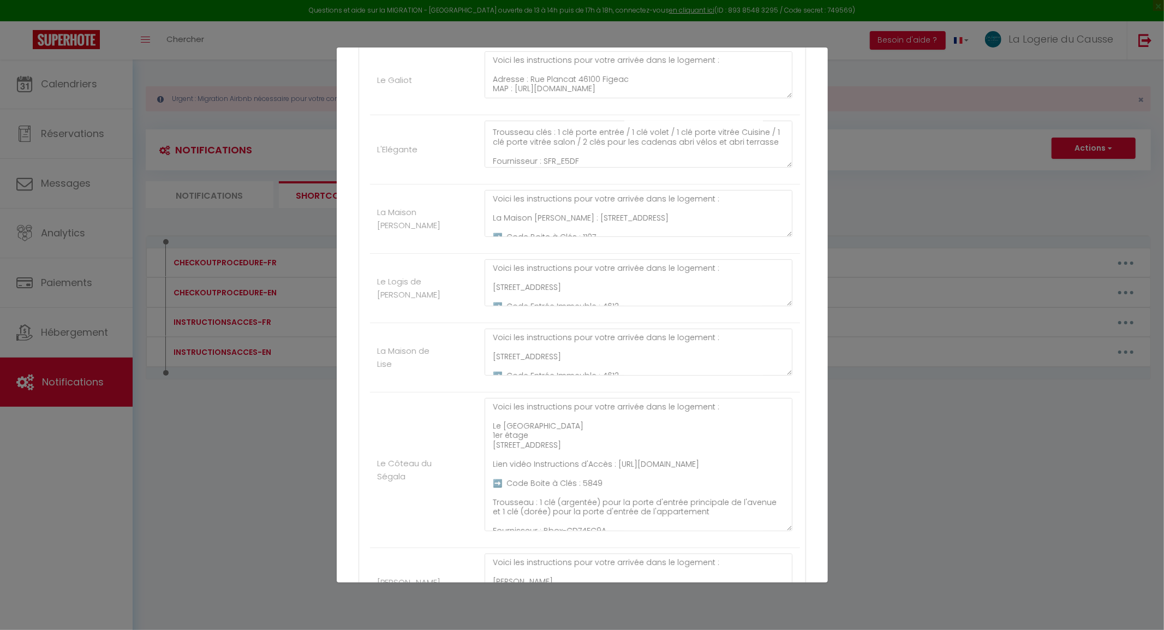
drag, startPoint x: 781, startPoint y: 441, endPoint x: 795, endPoint y: 527, distance: 88.0
click at [795, 527] on div "Autres Le Galiot Voici les instructions pour votre arrivée dans le logement : A…" at bounding box center [583, 637] width 448 height 1225
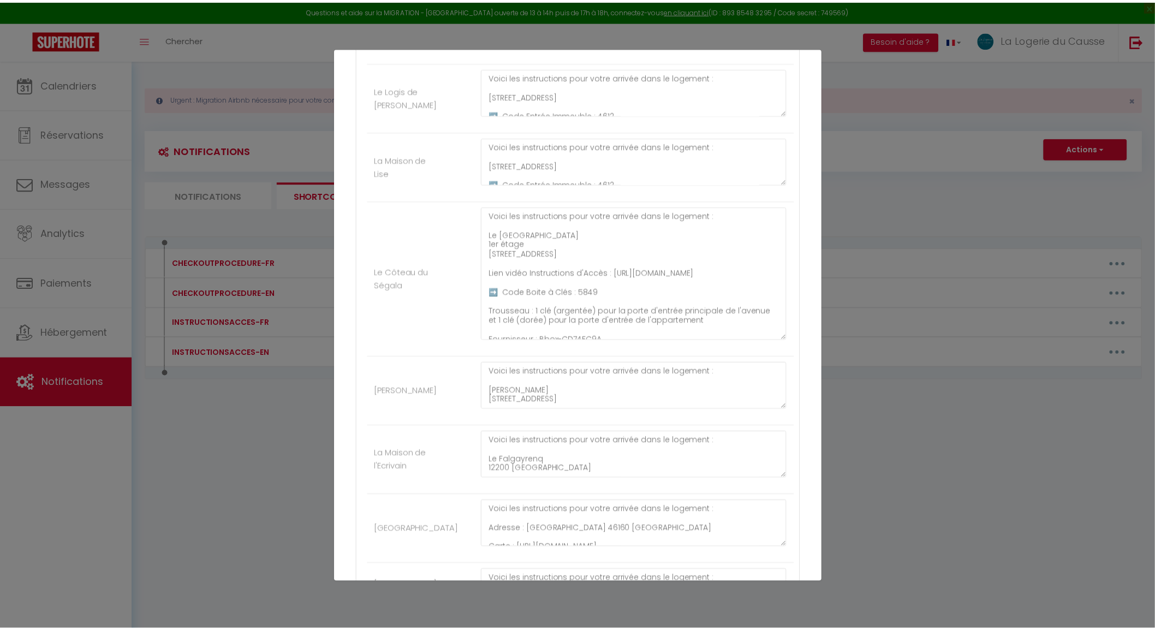
scroll to position [994, 0]
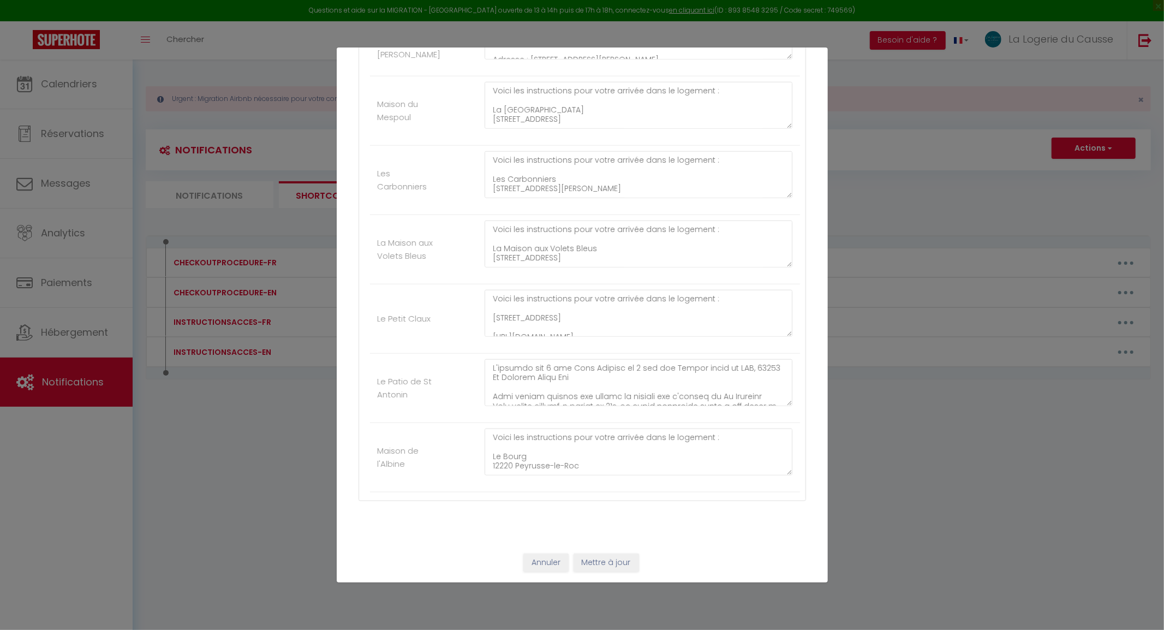
click at [536, 574] on div "Annuler Mettre à jour" at bounding box center [582, 563] width 491 height 40
click at [539, 560] on button "Annuler" at bounding box center [546, 563] width 45 height 19
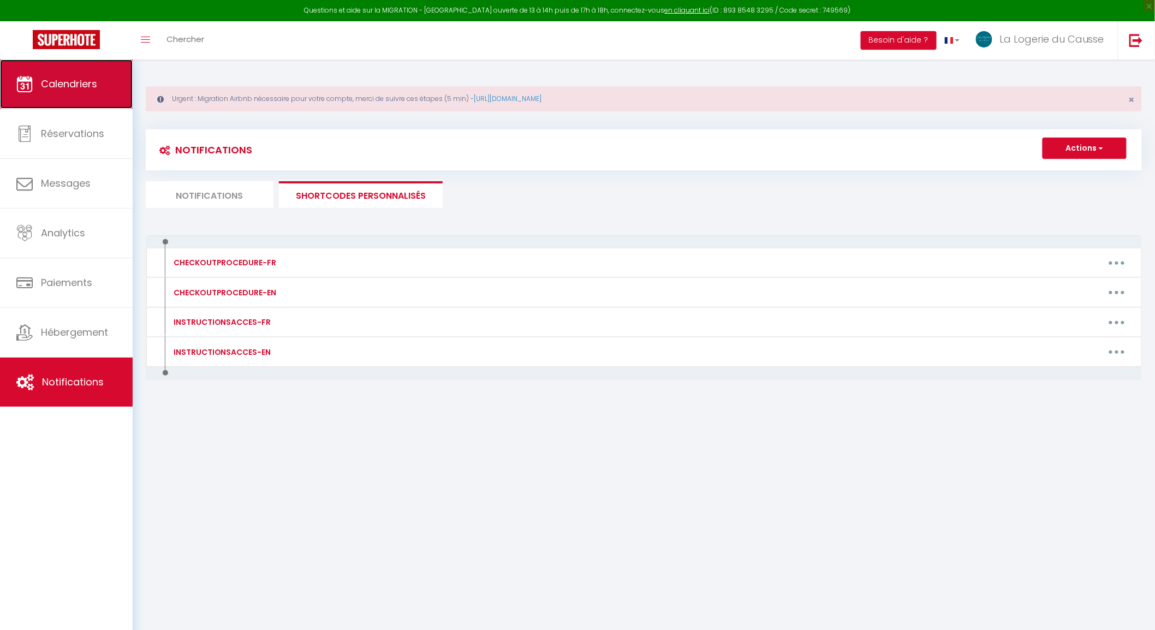
click at [87, 83] on span "Calendriers" at bounding box center [69, 84] width 56 height 14
